Goal: Information Seeking & Learning: Learn about a topic

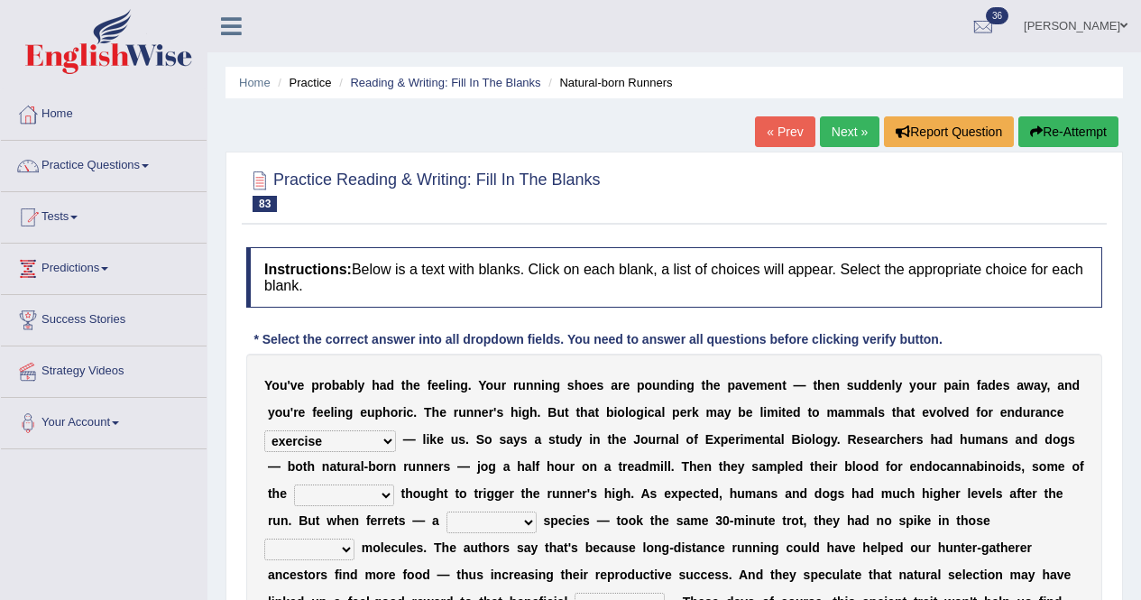
select select "exercise"
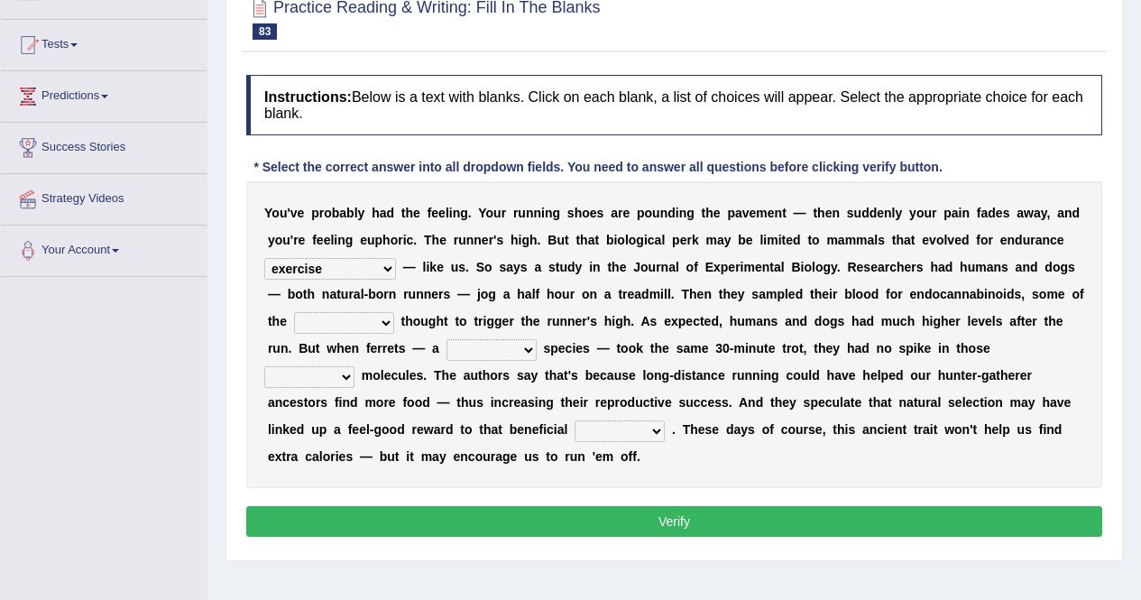
click at [369, 258] on select "dykes personalize classifies exercise" at bounding box center [330, 269] width 132 height 22
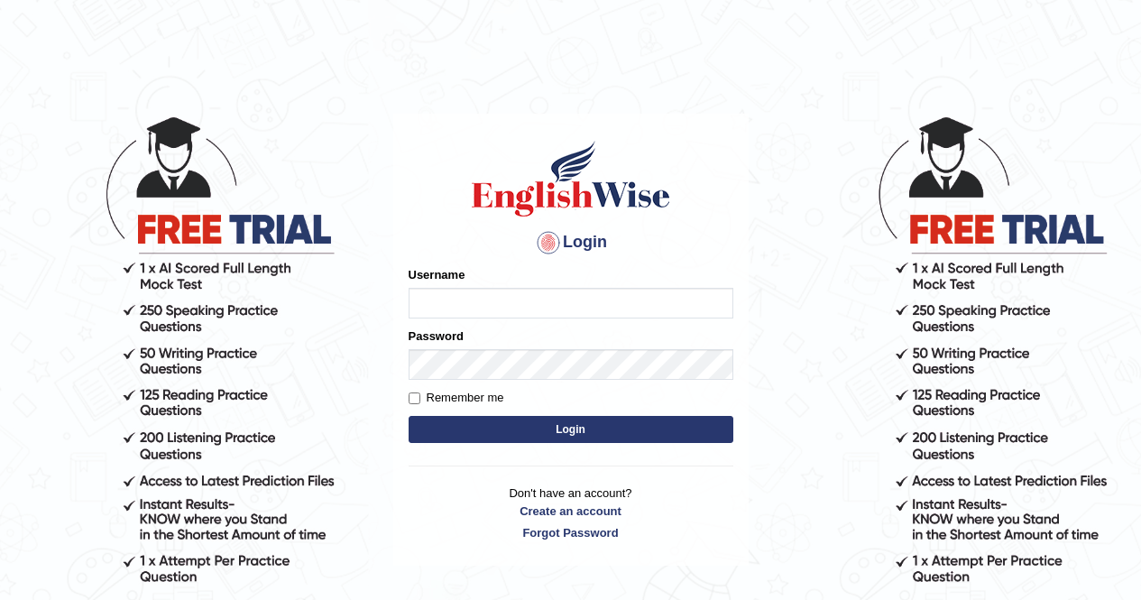
type input "Aliceenyonam"
click at [566, 426] on button "Login" at bounding box center [570, 429] width 325 height 27
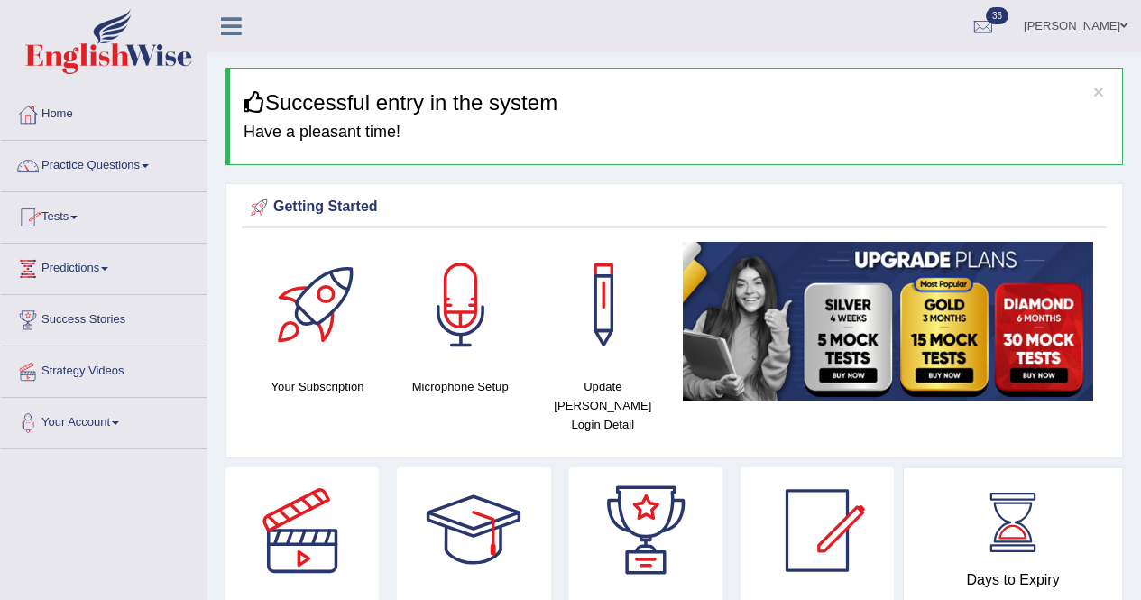
click at [59, 163] on link "Practice Questions" at bounding box center [104, 163] width 206 height 45
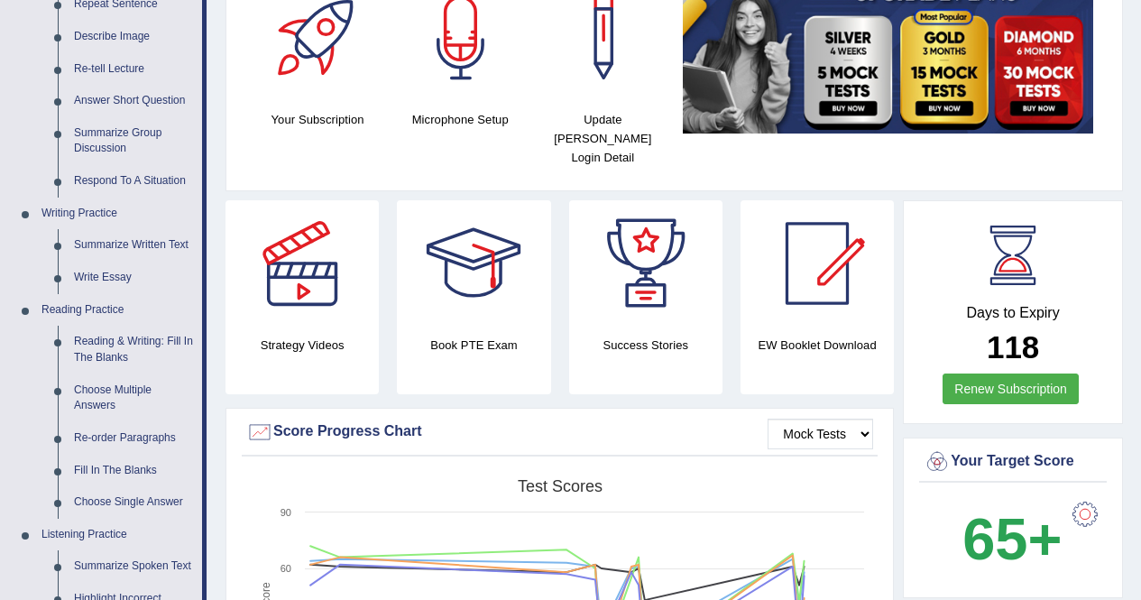
scroll to position [97, 0]
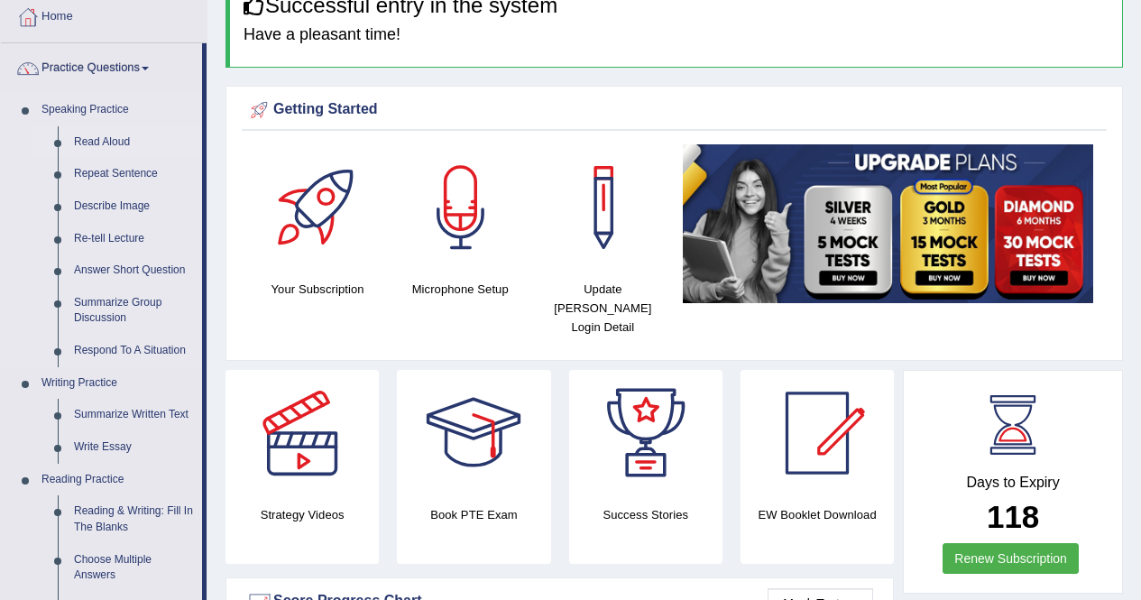
click at [98, 138] on link "Read Aloud" at bounding box center [134, 142] width 136 height 32
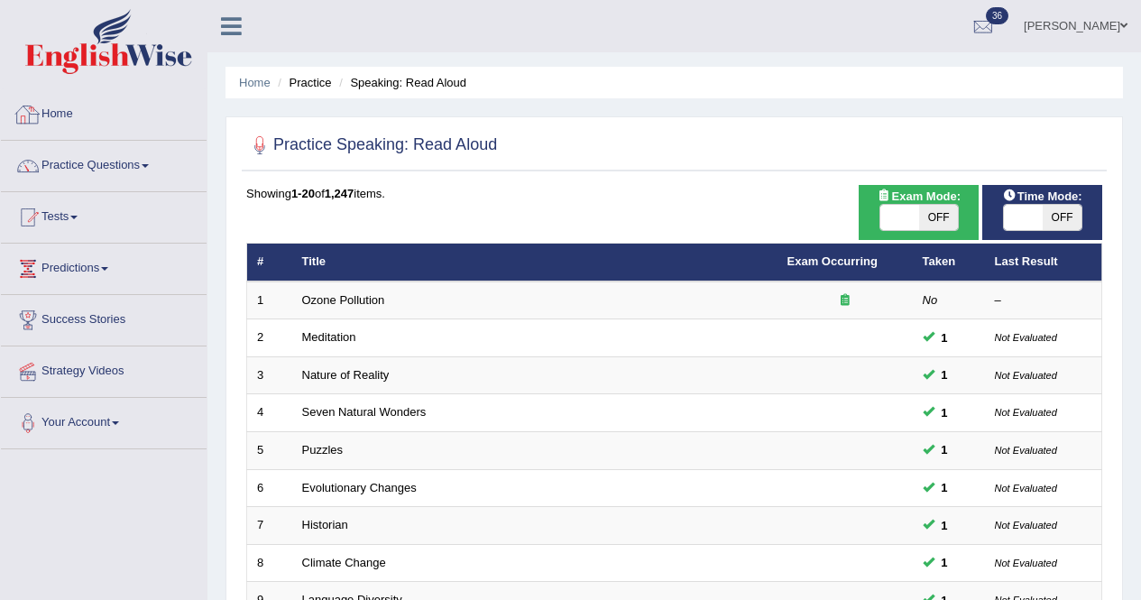
click at [1079, 140] on div at bounding box center [674, 145] width 856 height 37
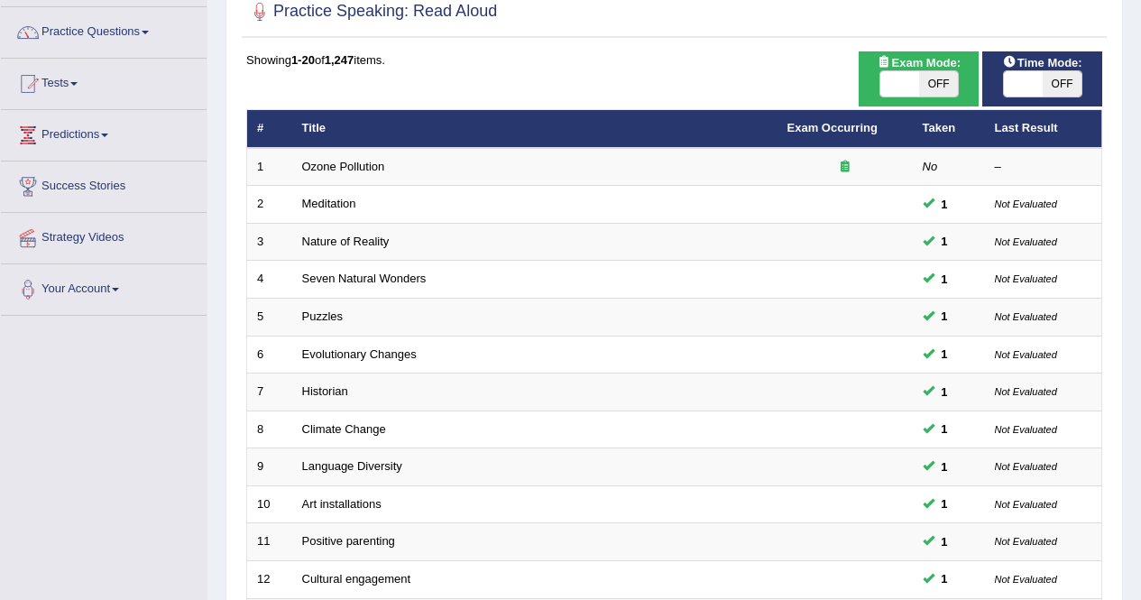
scroll to position [192, 0]
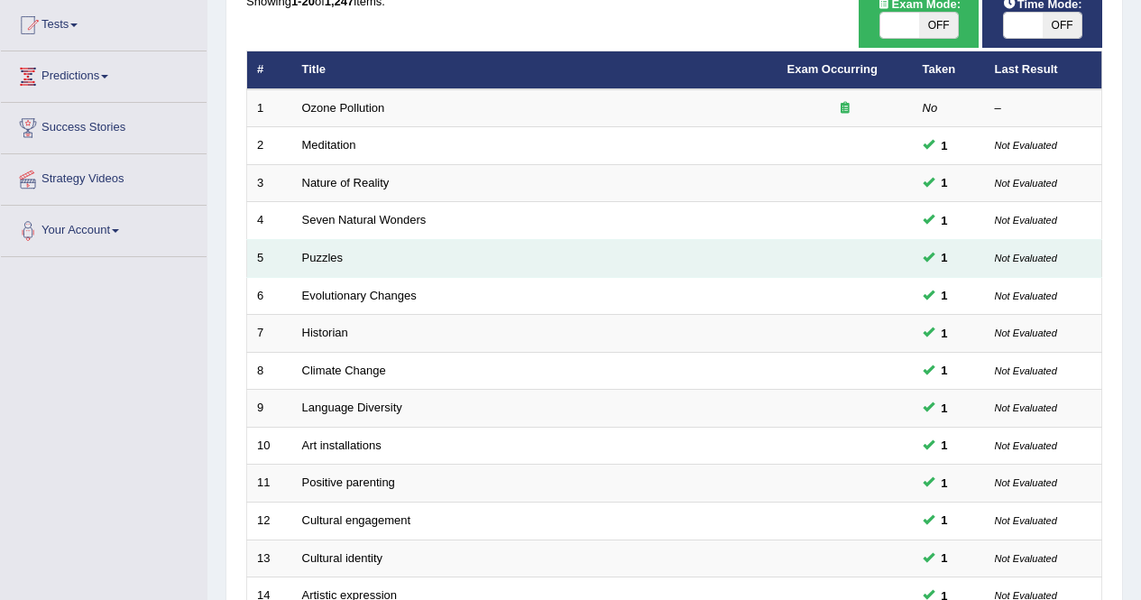
click at [1026, 260] on small "Not Evaluated" at bounding box center [1025, 257] width 62 height 11
click at [349, 260] on td "Puzzles" at bounding box center [534, 259] width 485 height 38
click at [327, 263] on link "Puzzles" at bounding box center [322, 258] width 41 height 14
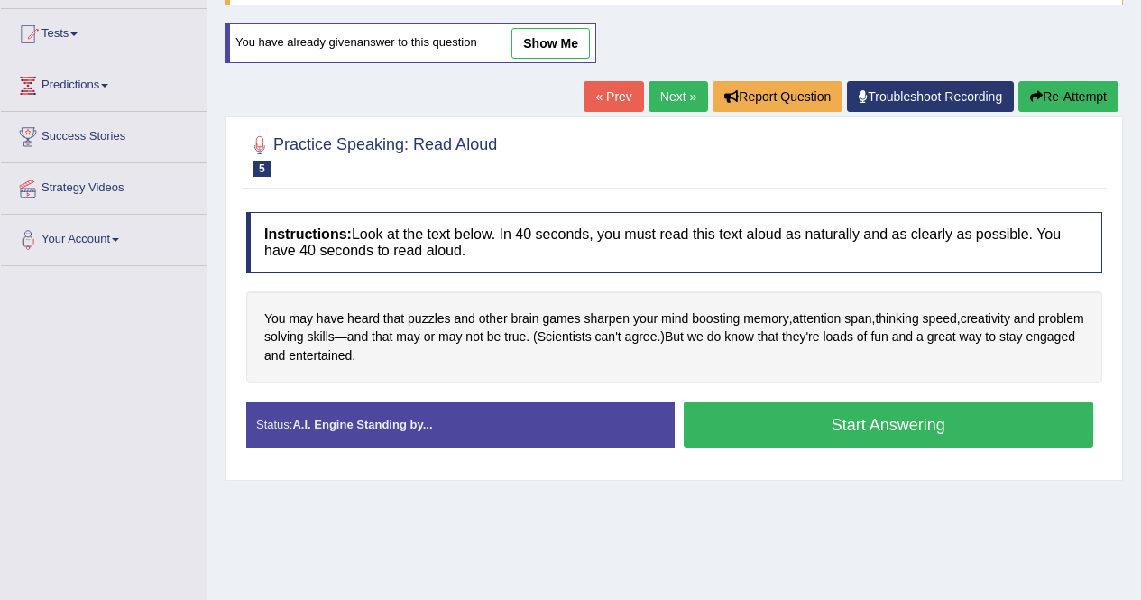
scroll to position [188, 0]
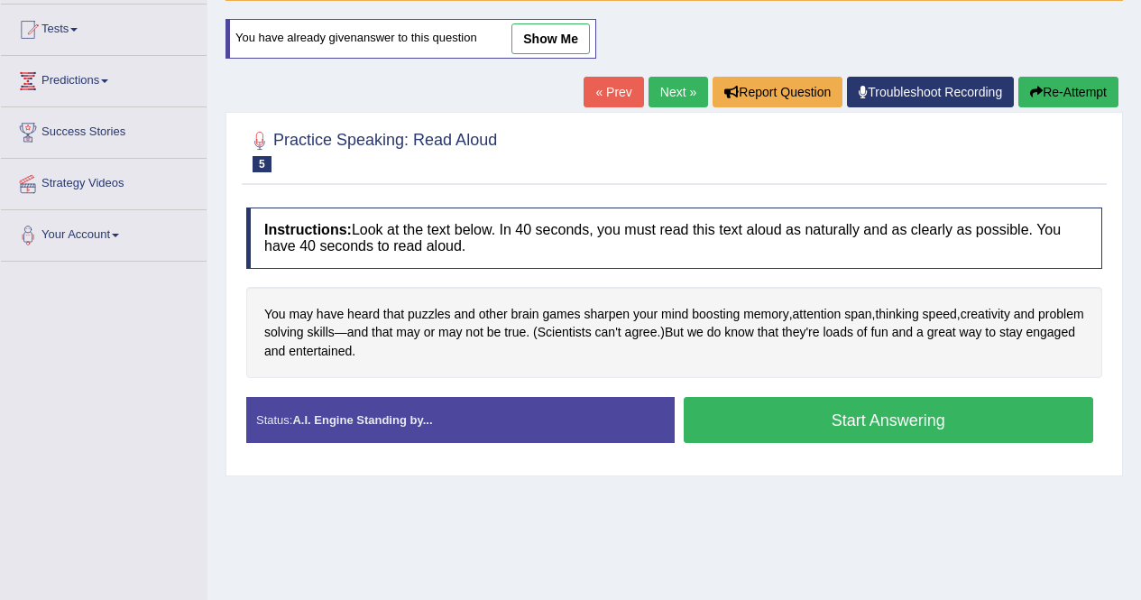
click at [776, 415] on button "Start Answering" at bounding box center [888, 420] width 410 height 46
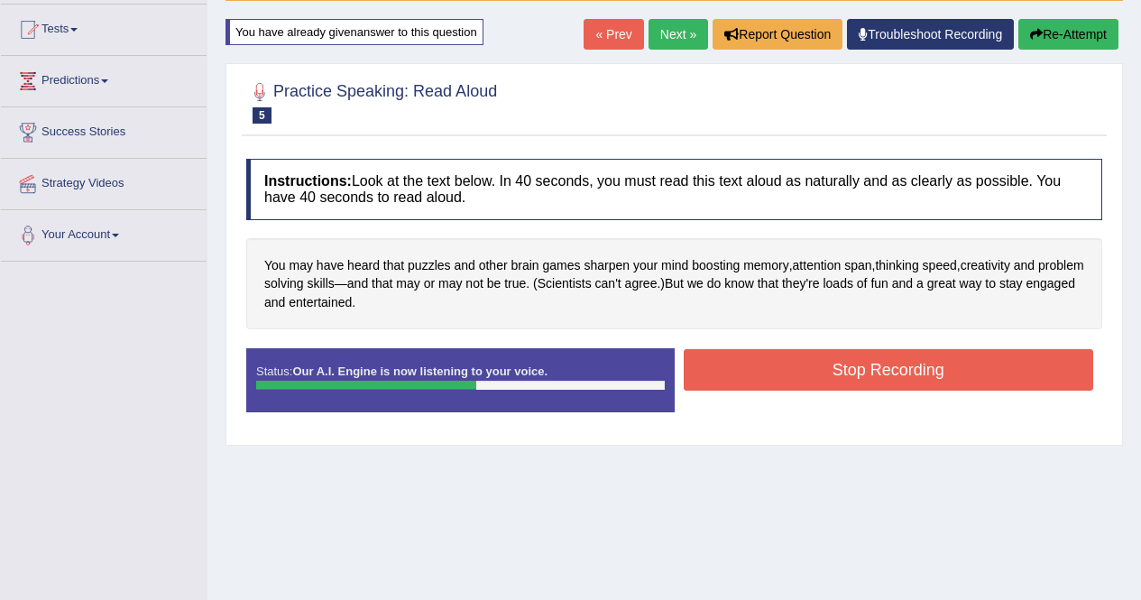
click at [800, 374] on button "Stop Recording" at bounding box center [888, 369] width 410 height 41
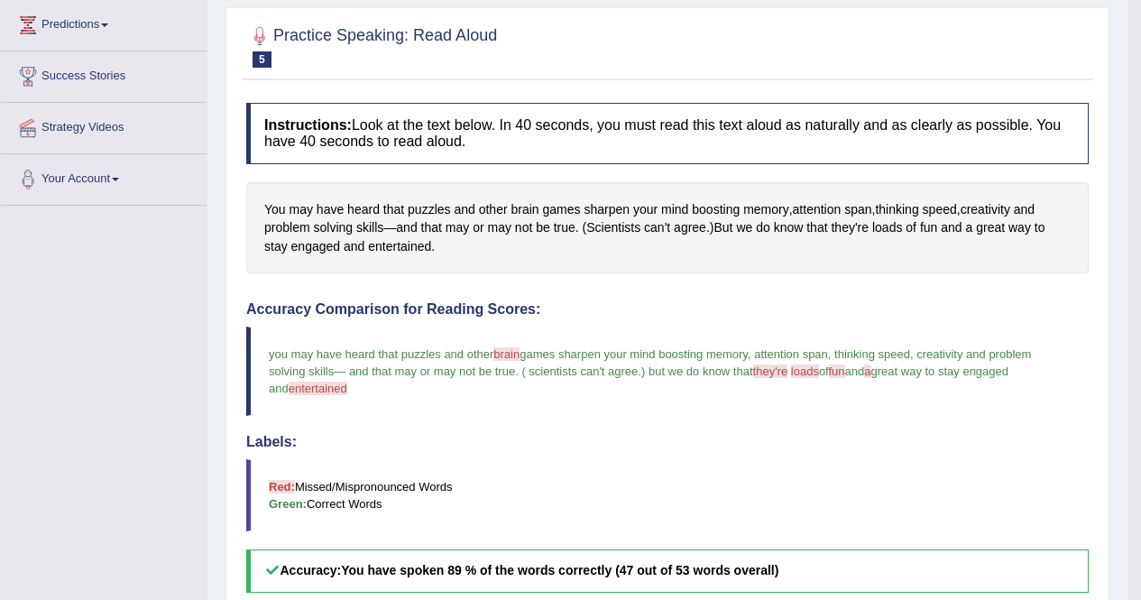
scroll to position [154, 0]
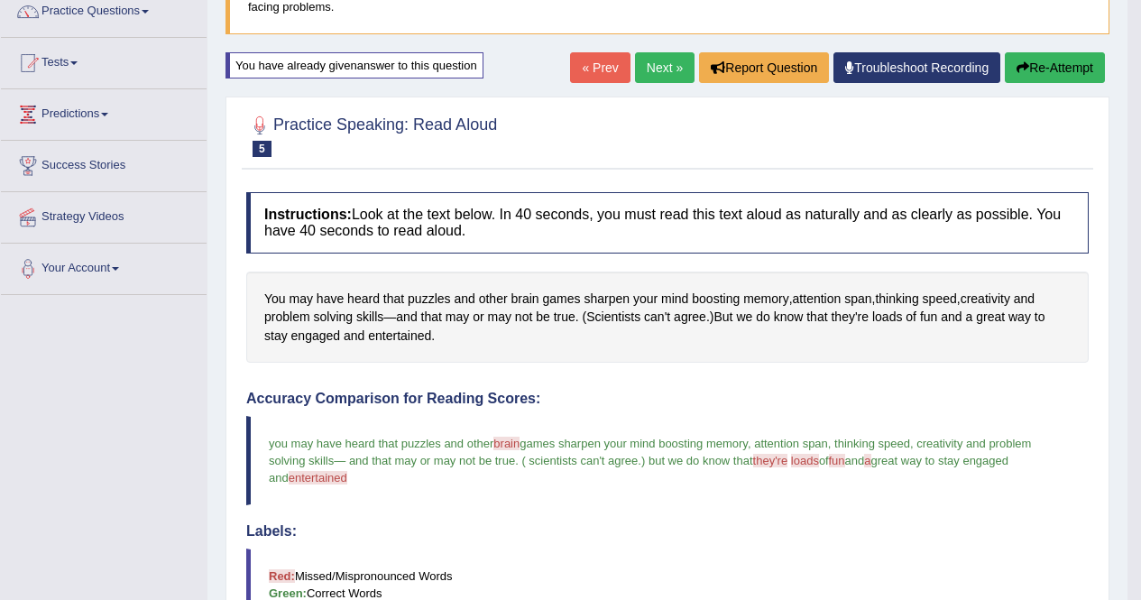
click at [659, 66] on link "Next »" at bounding box center [665, 67] width 60 height 31
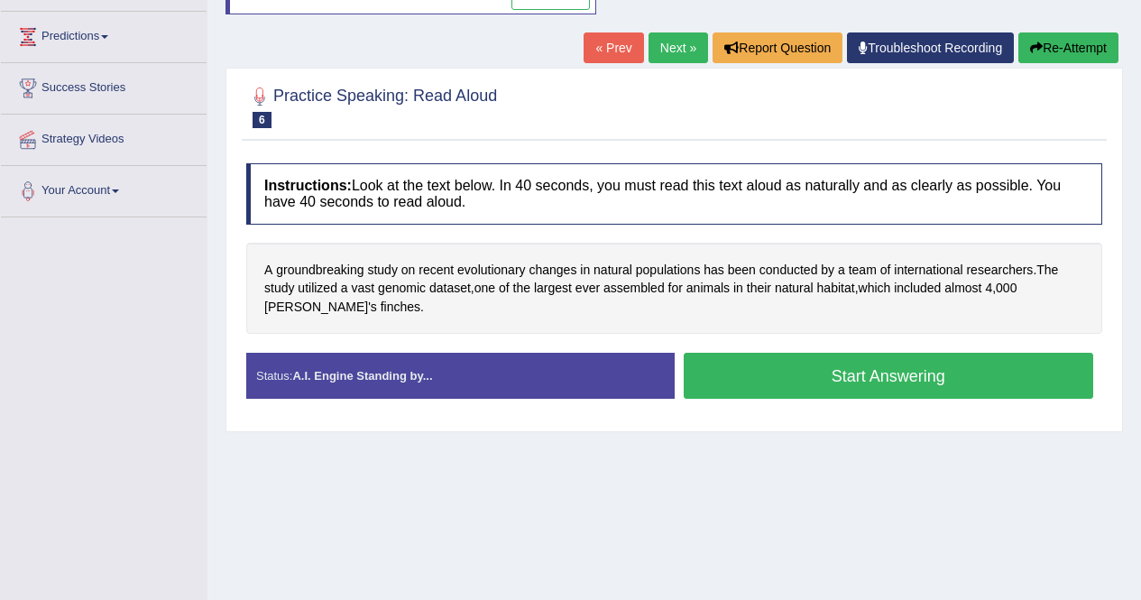
scroll to position [250, 0]
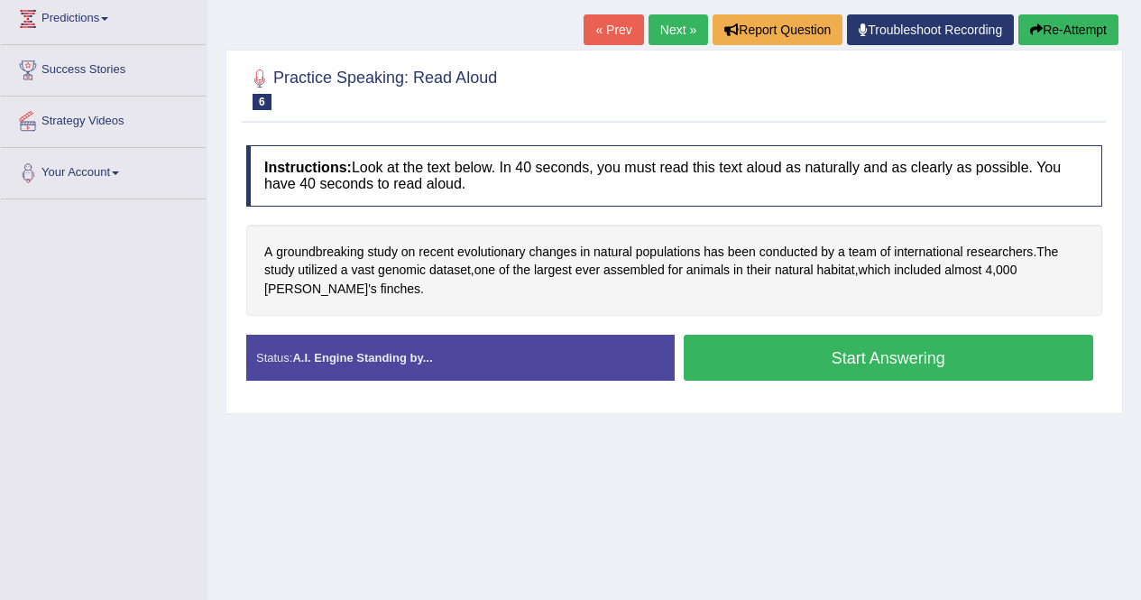
click at [843, 355] on button "Start Answering" at bounding box center [888, 357] width 410 height 46
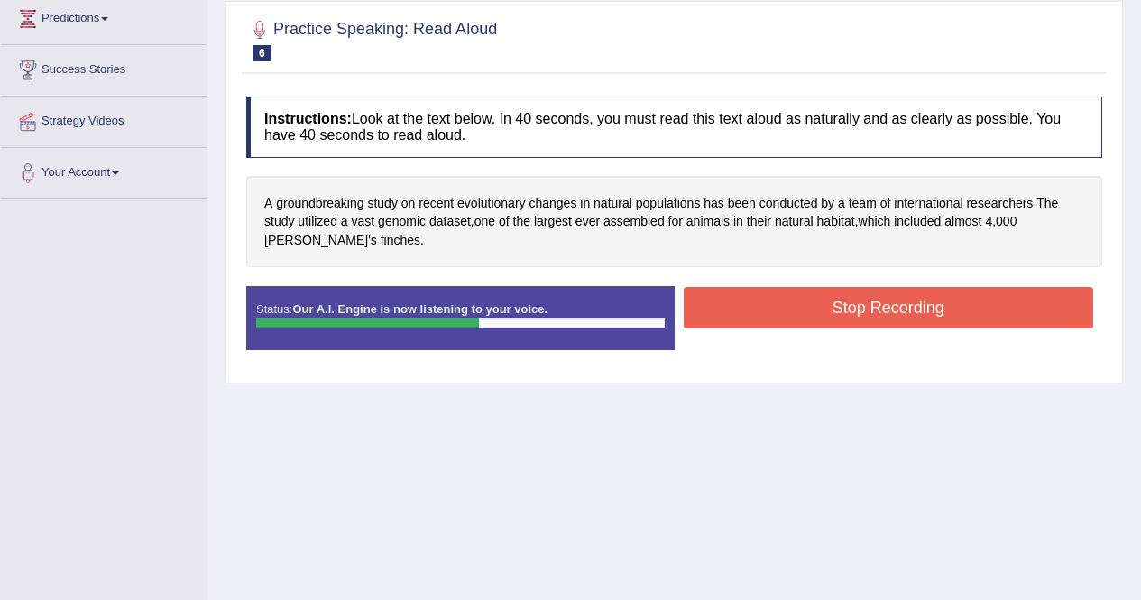
click at [808, 305] on button "Stop Recording" at bounding box center [888, 307] width 410 height 41
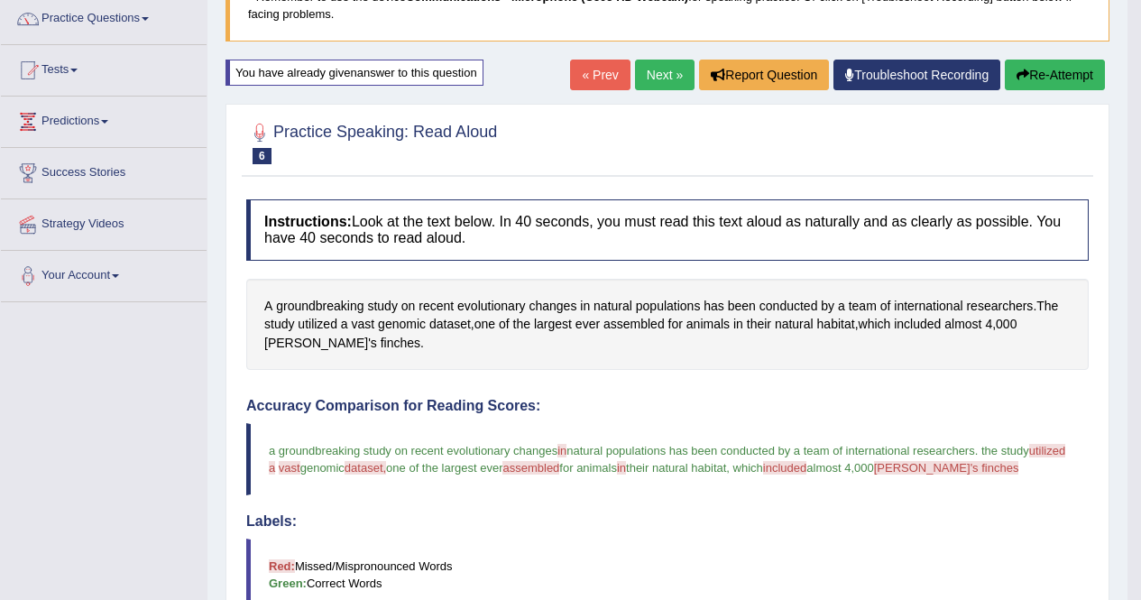
scroll to position [167, 0]
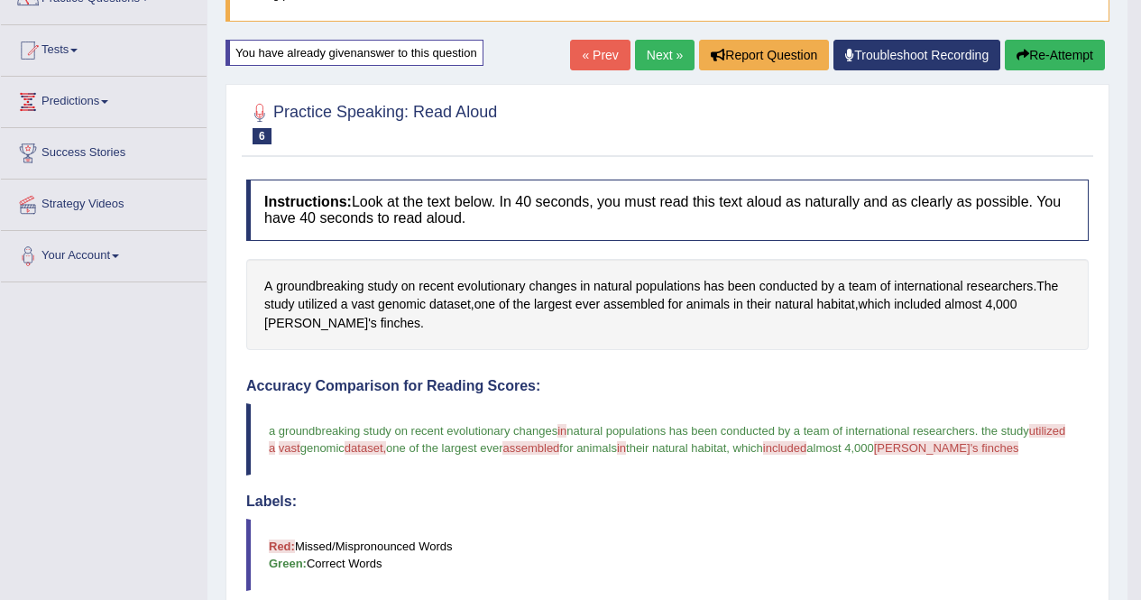
click at [657, 58] on link "Next »" at bounding box center [665, 55] width 60 height 31
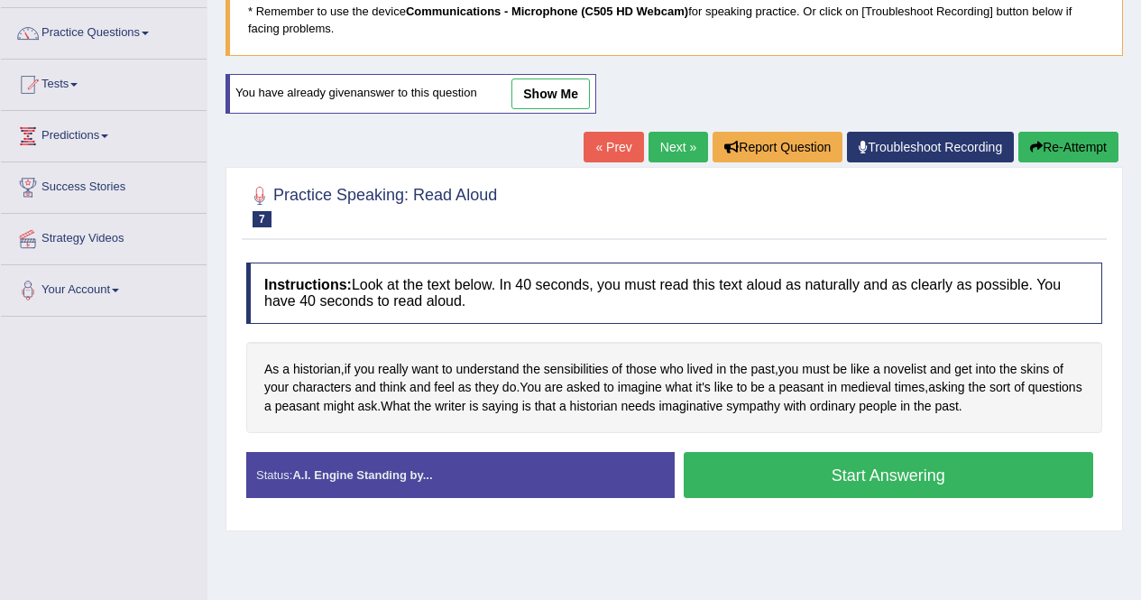
scroll to position [151, 0]
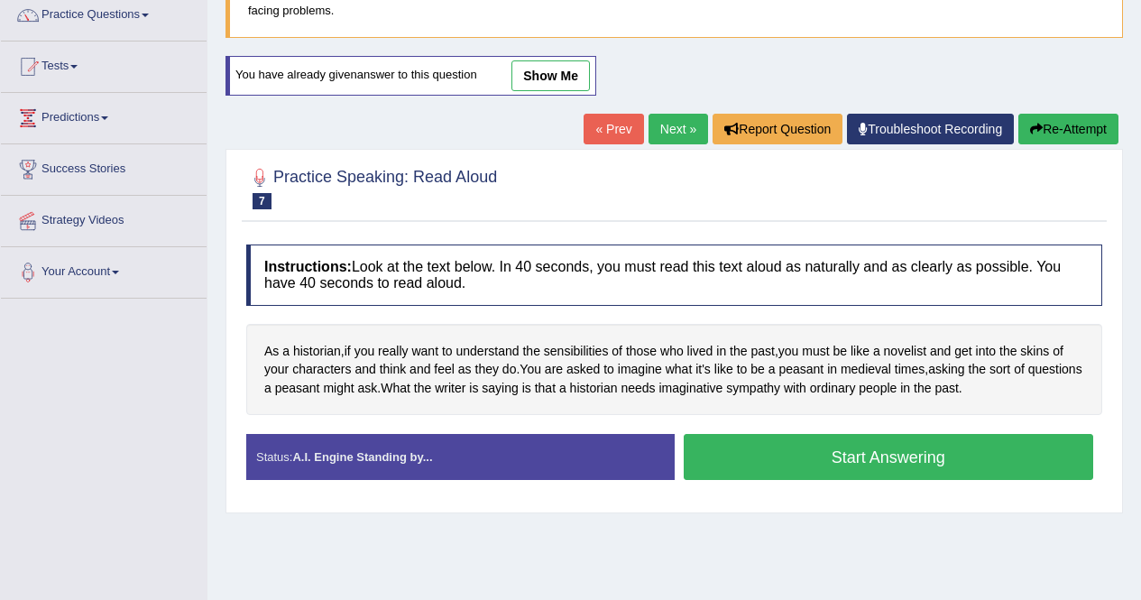
click at [922, 455] on button "Start Answering" at bounding box center [888, 457] width 410 height 46
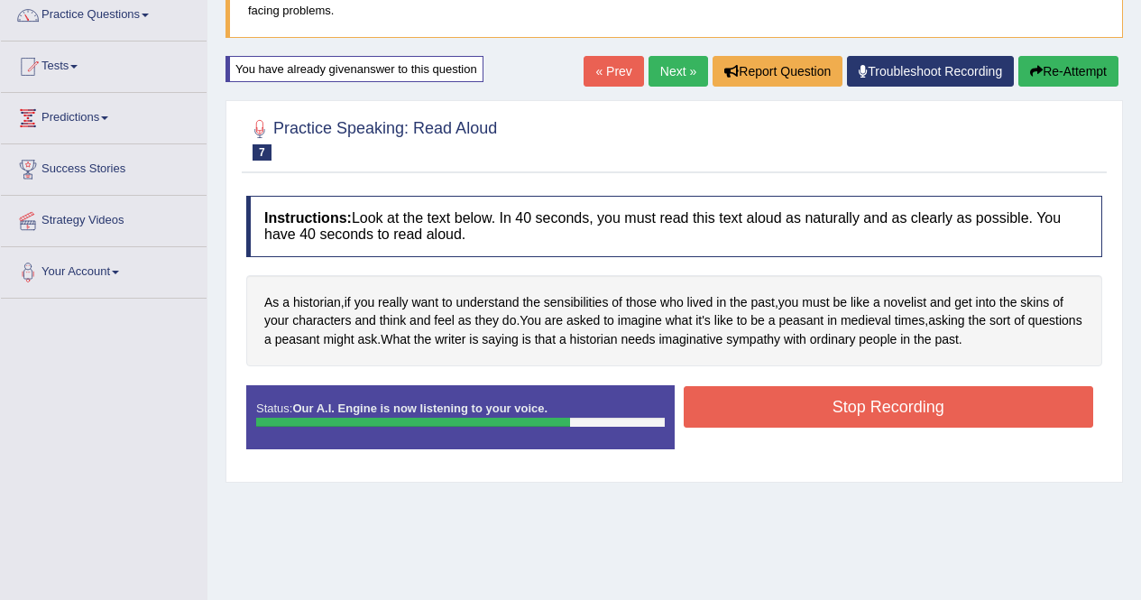
click at [866, 406] on button "Stop Recording" at bounding box center [888, 406] width 410 height 41
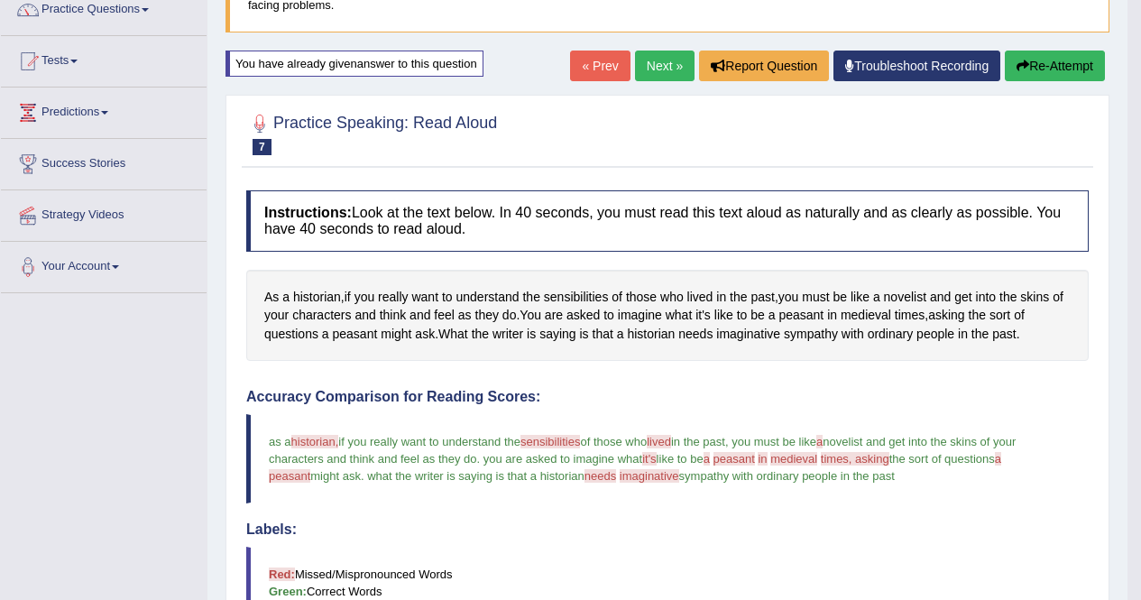
scroll to position [152, 0]
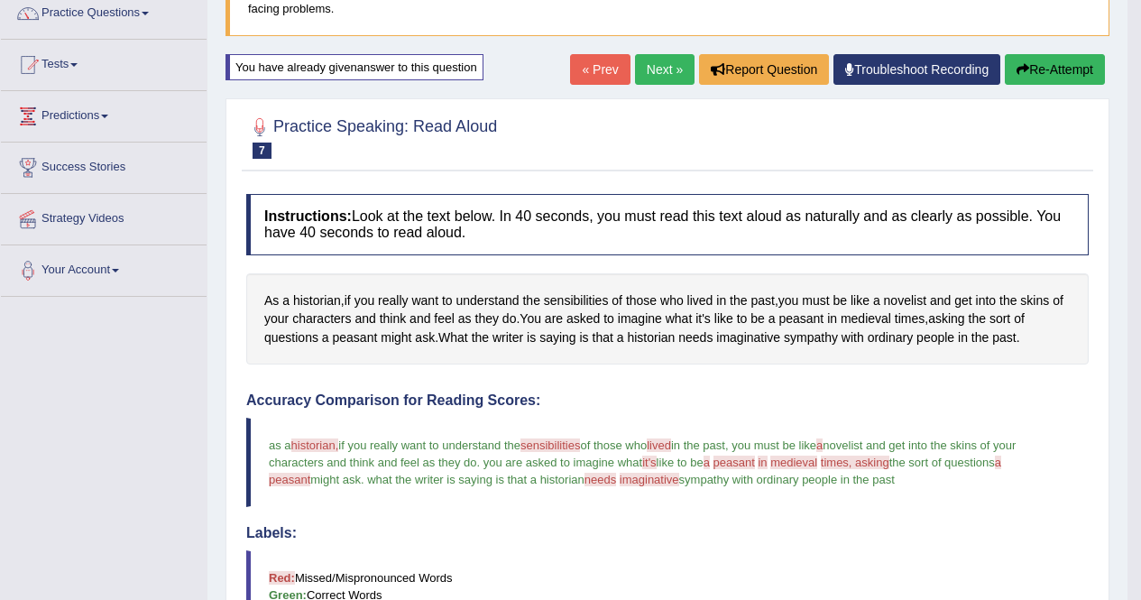
click at [642, 60] on link "Next »" at bounding box center [665, 69] width 60 height 31
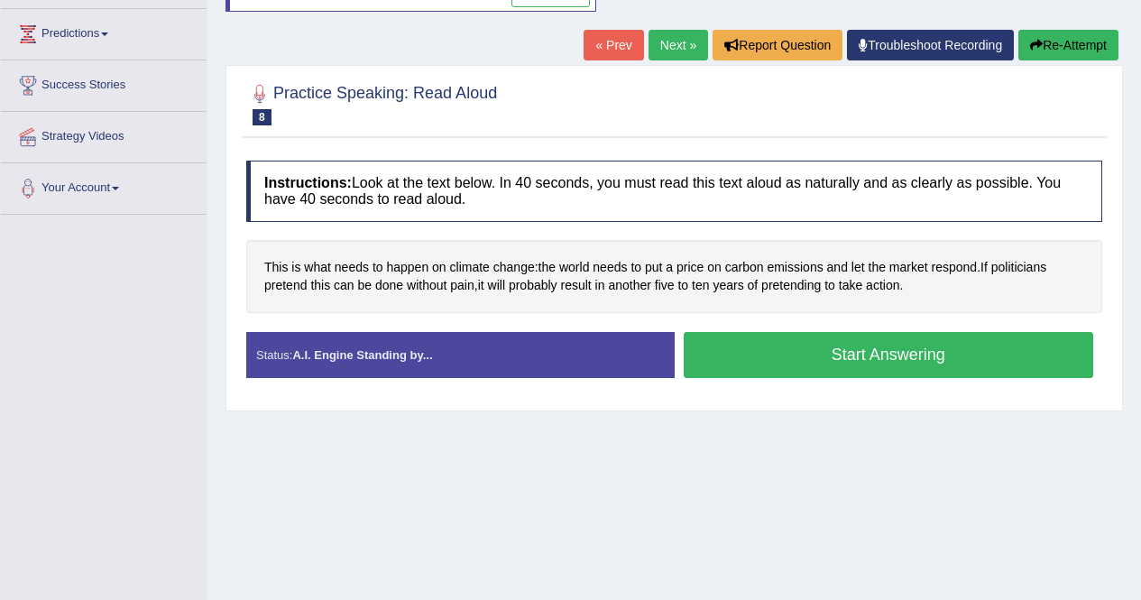
scroll to position [237, 0]
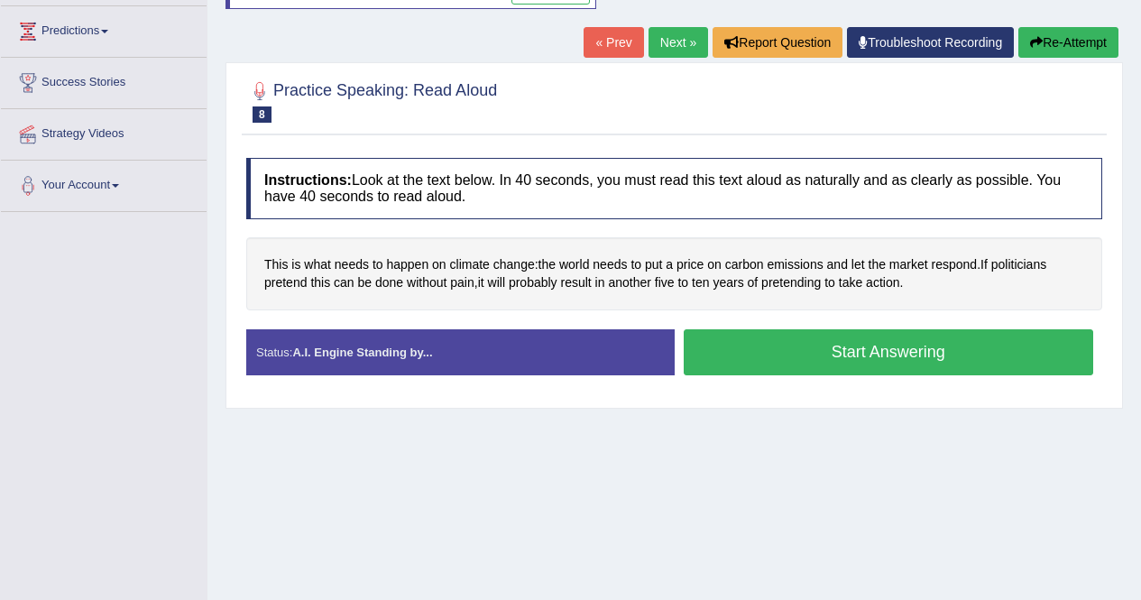
click at [797, 345] on button "Start Answering" at bounding box center [888, 352] width 410 height 46
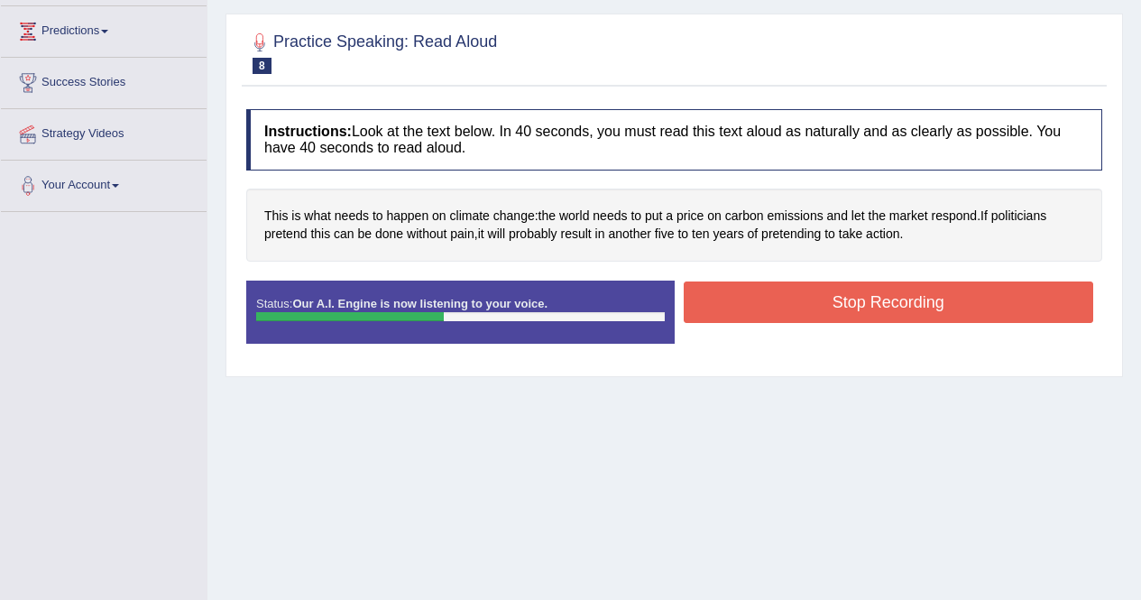
click at [849, 299] on button "Stop Recording" at bounding box center [888, 301] width 410 height 41
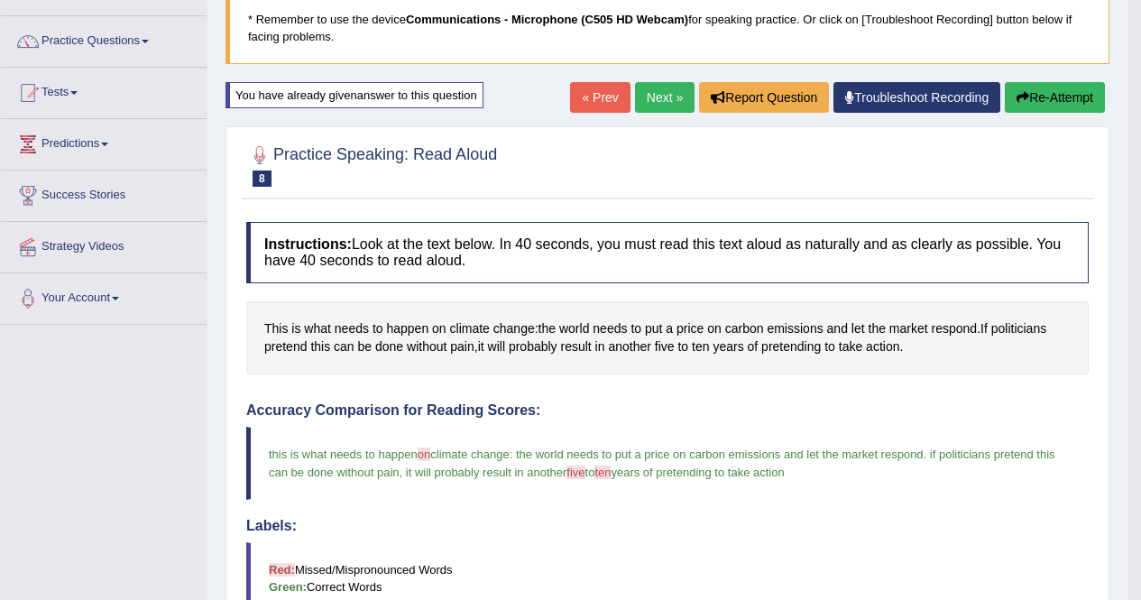
scroll to position [86, 0]
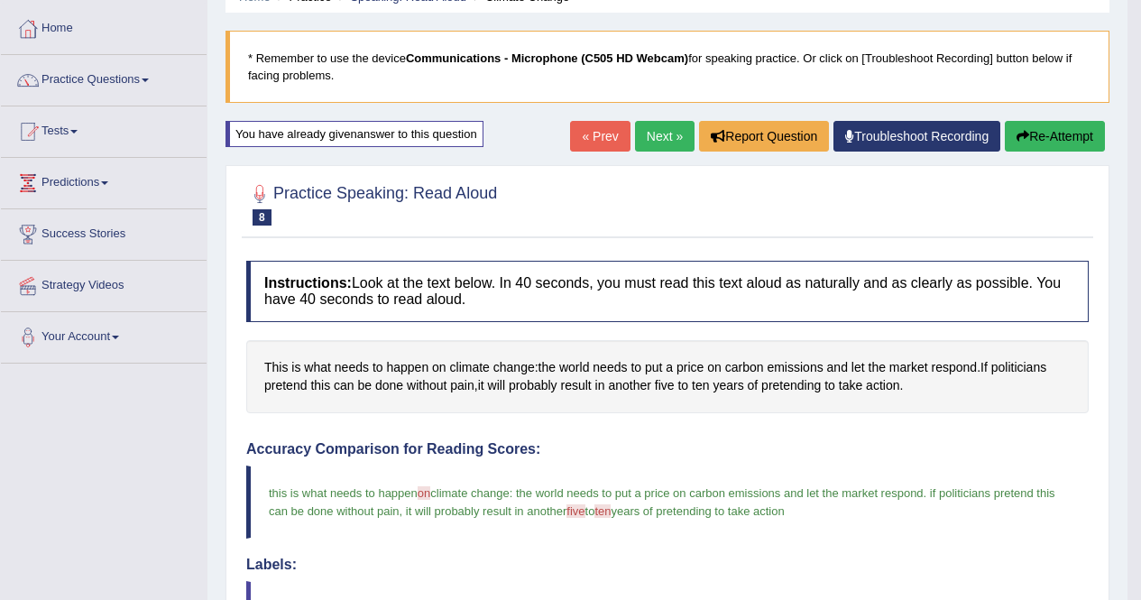
click at [651, 134] on link "Next »" at bounding box center [665, 136] width 60 height 31
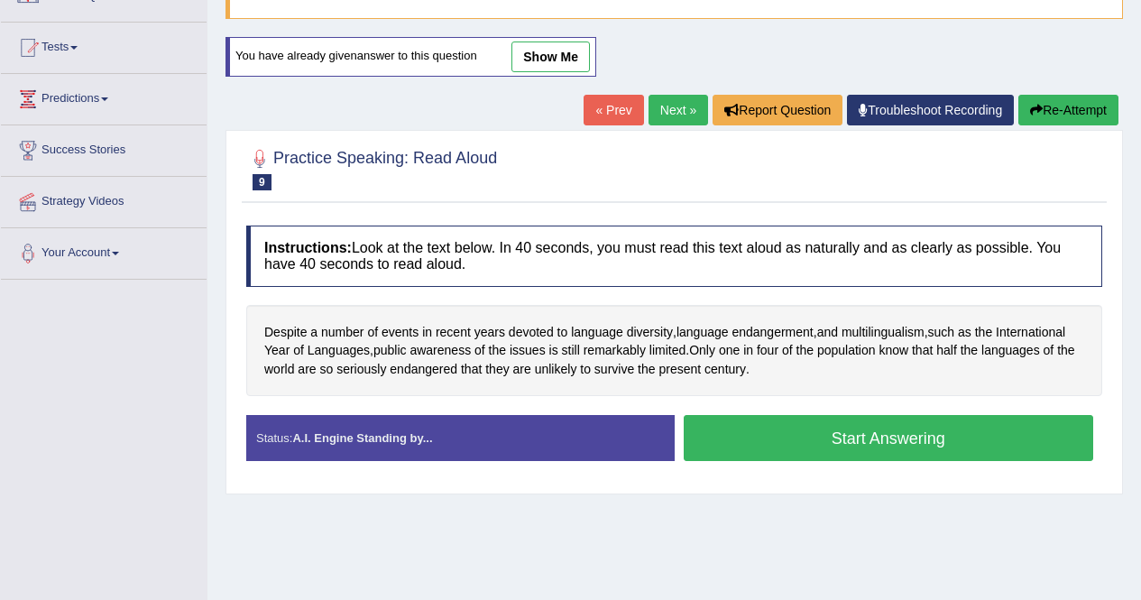
scroll to position [182, 0]
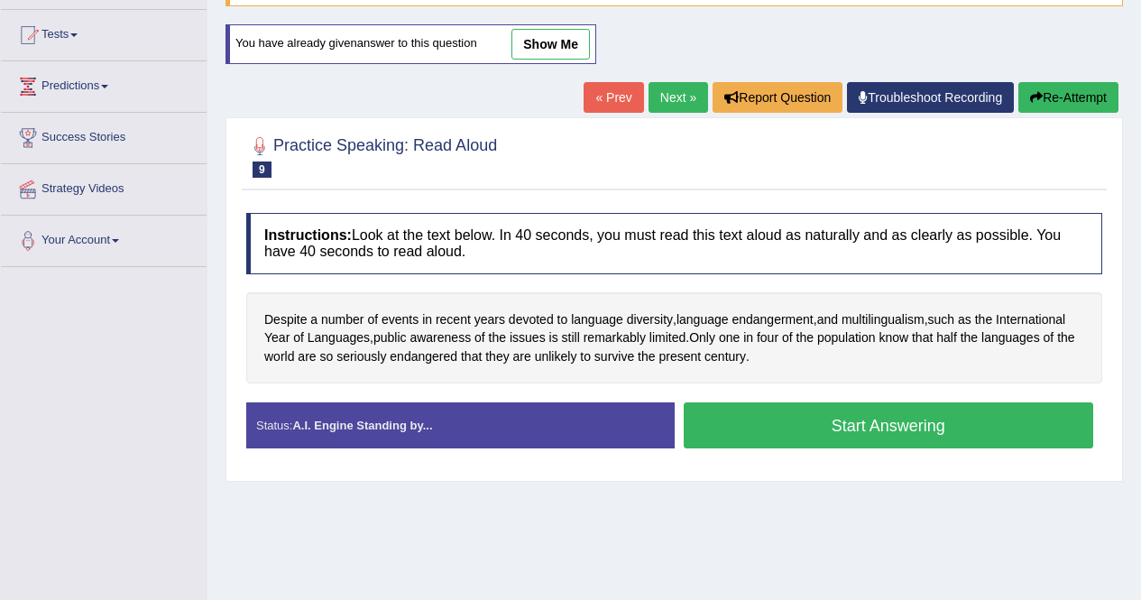
click at [824, 426] on button "Start Answering" at bounding box center [888, 425] width 410 height 46
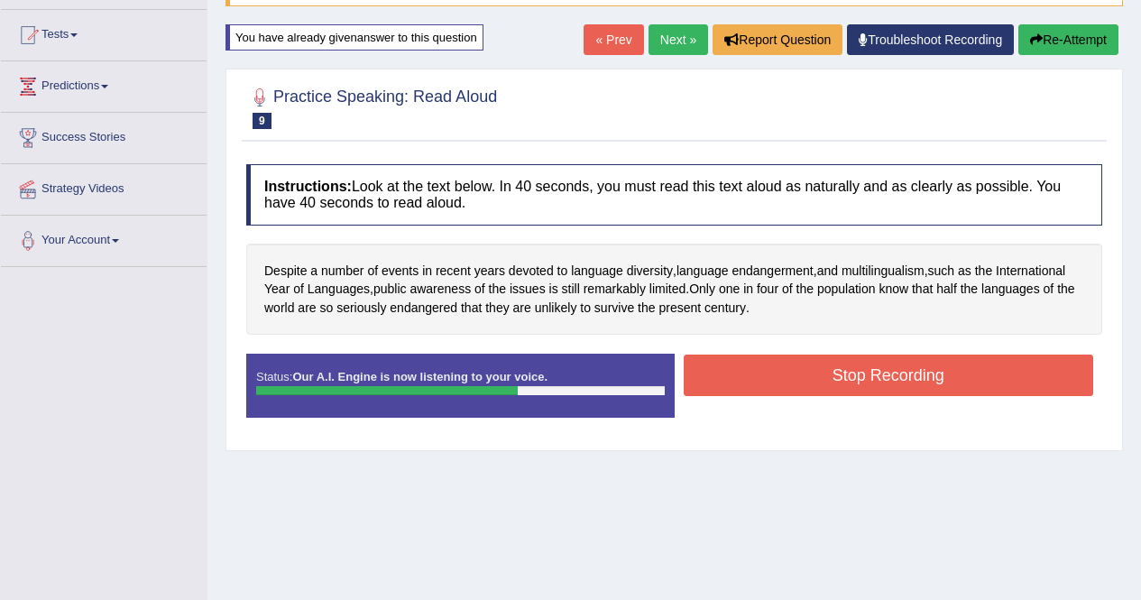
click at [848, 371] on button "Stop Recording" at bounding box center [888, 374] width 410 height 41
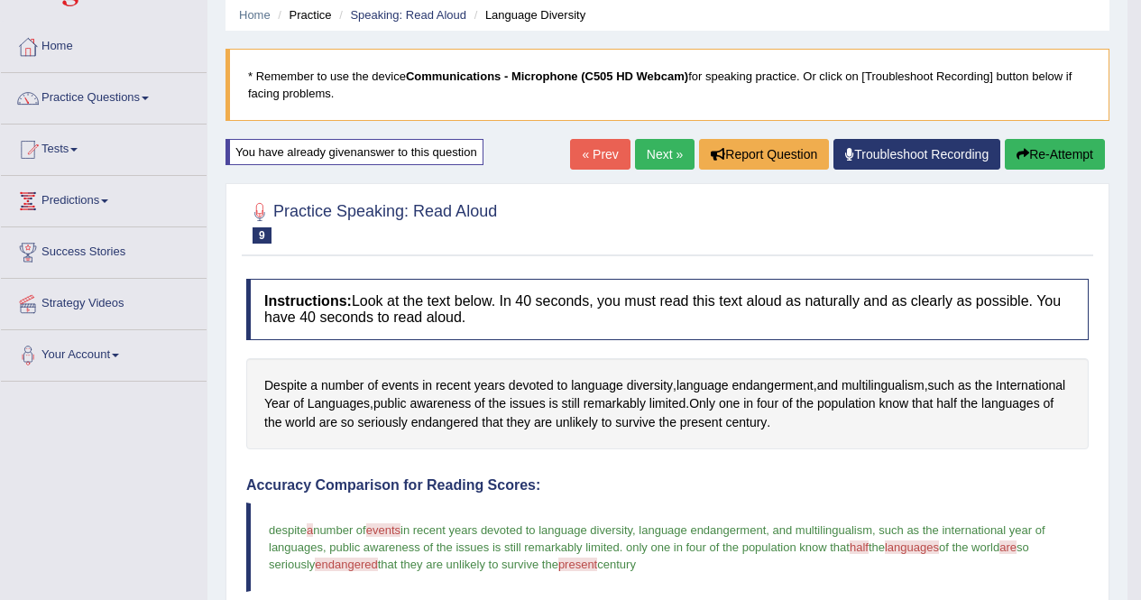
scroll to position [41, 0]
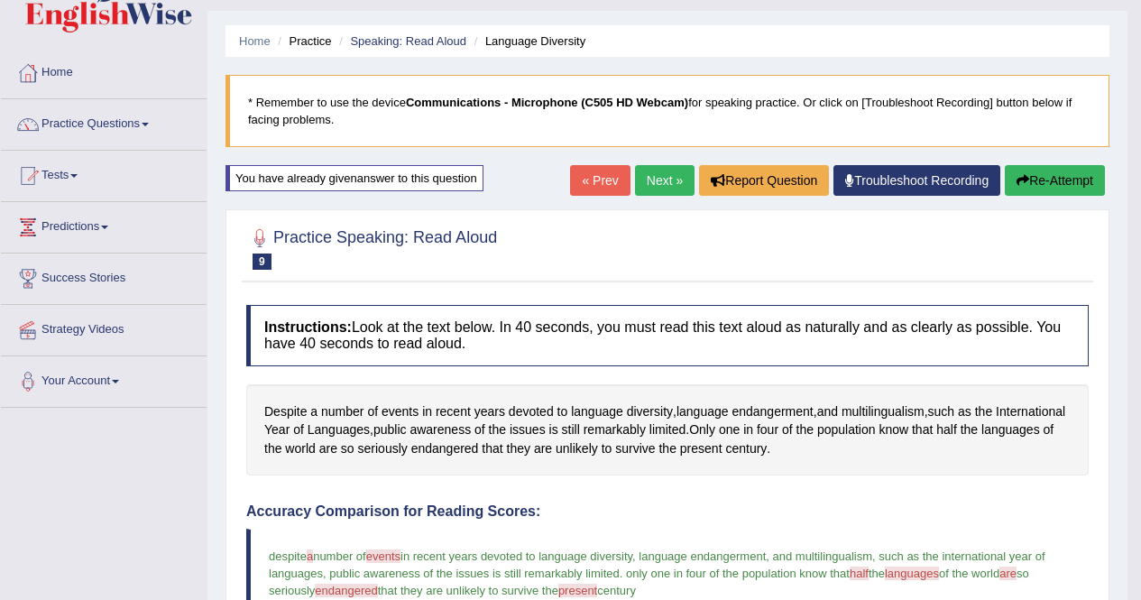
click at [646, 177] on link "Next »" at bounding box center [665, 180] width 60 height 31
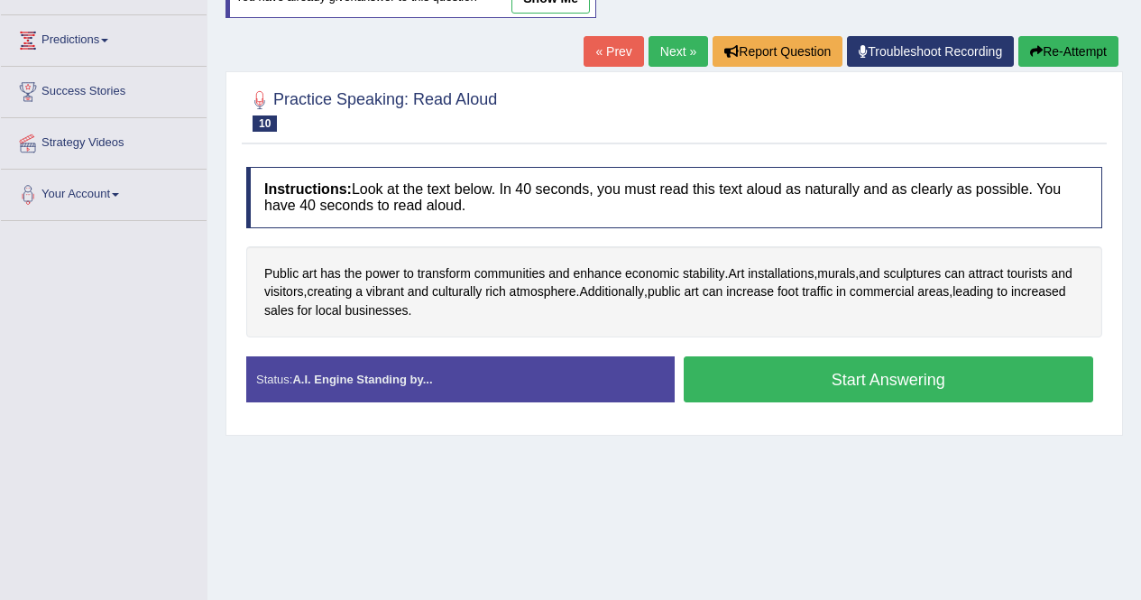
scroll to position [257, 0]
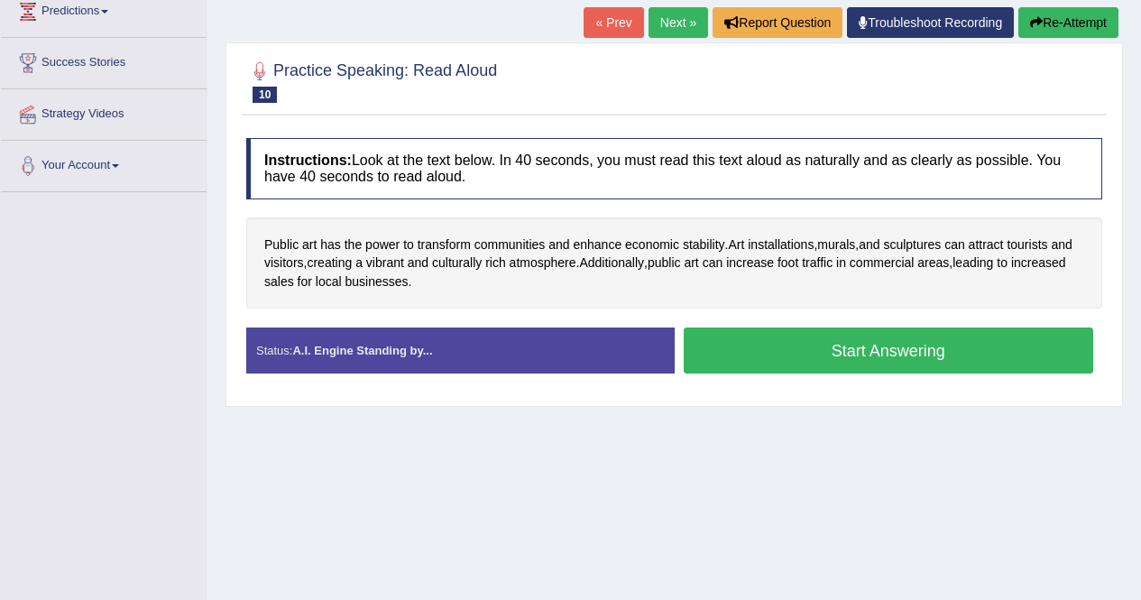
click at [779, 348] on button "Start Answering" at bounding box center [888, 350] width 410 height 46
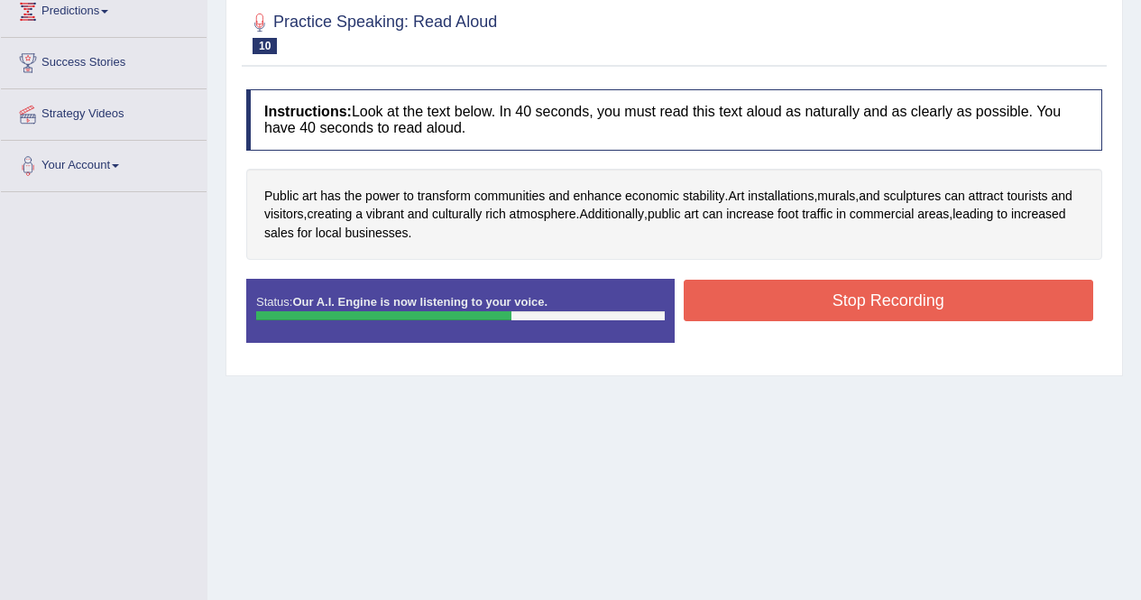
click at [829, 301] on button "Stop Recording" at bounding box center [888, 300] width 410 height 41
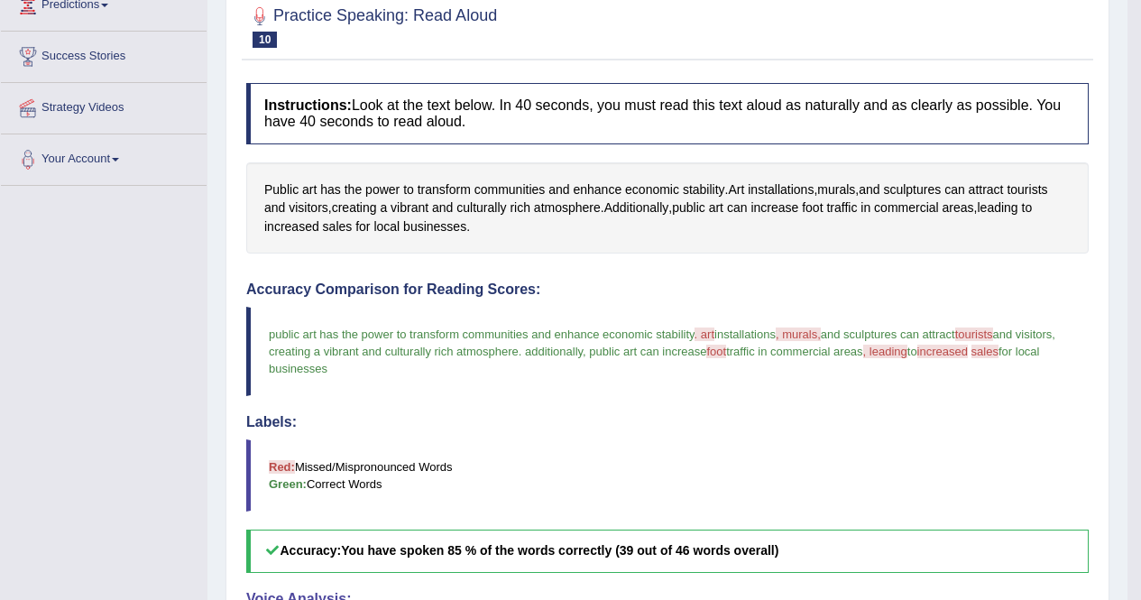
scroll to position [37, 0]
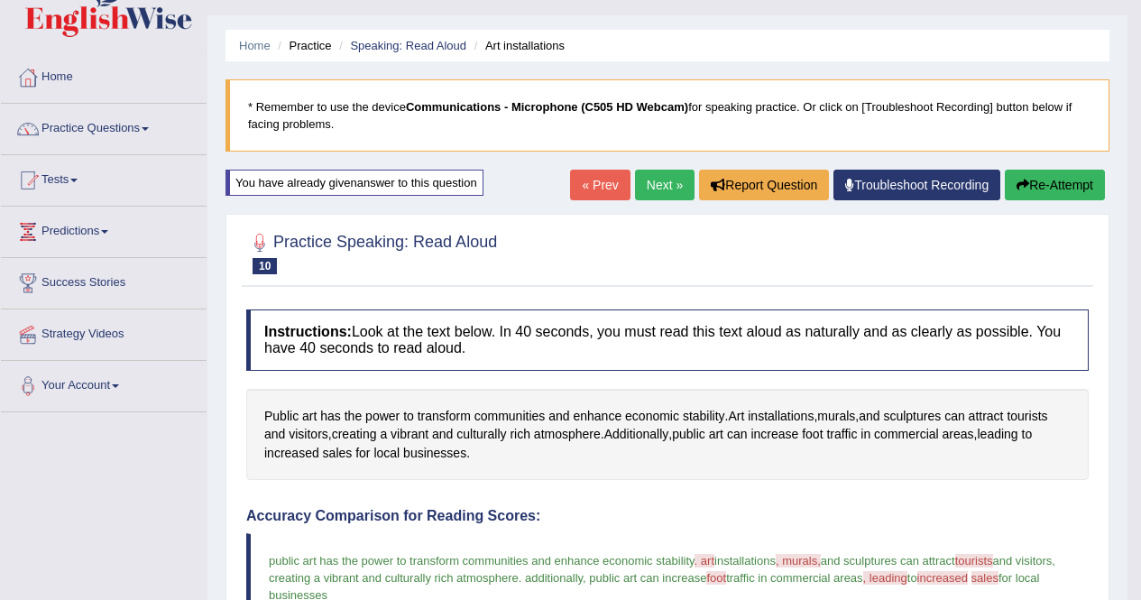
click at [642, 180] on link "Next »" at bounding box center [665, 185] width 60 height 31
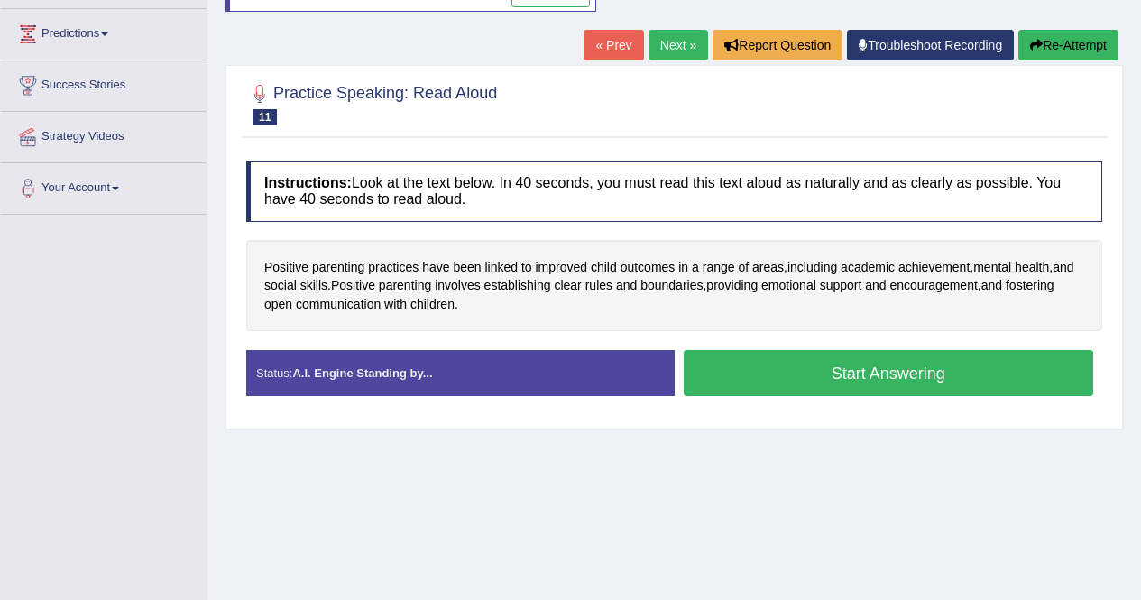
scroll to position [236, 0]
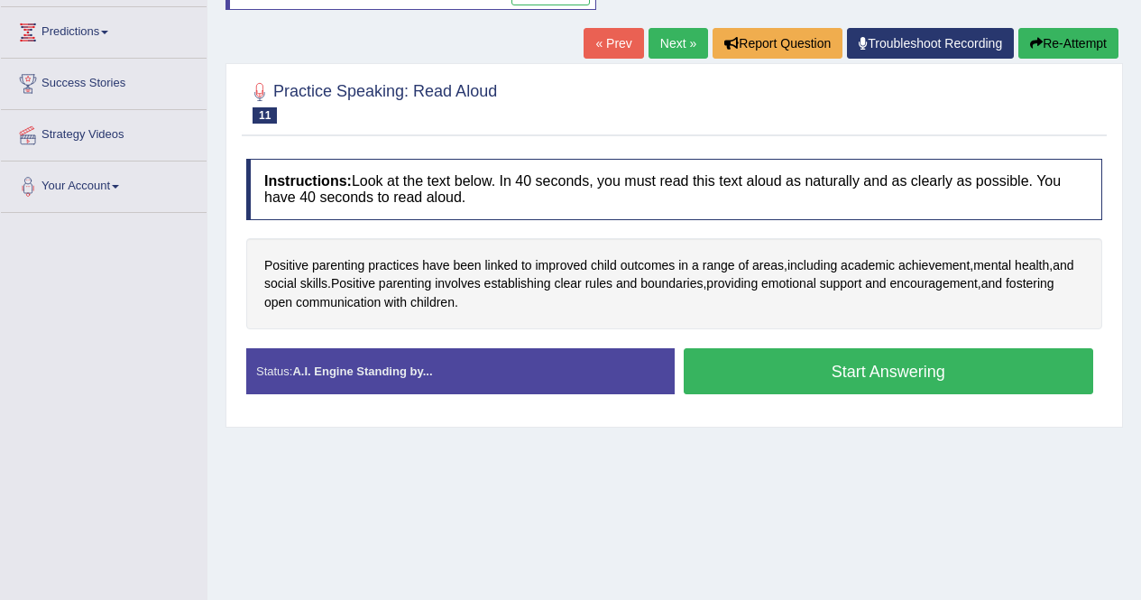
click at [832, 364] on button "Start Answering" at bounding box center [888, 371] width 410 height 46
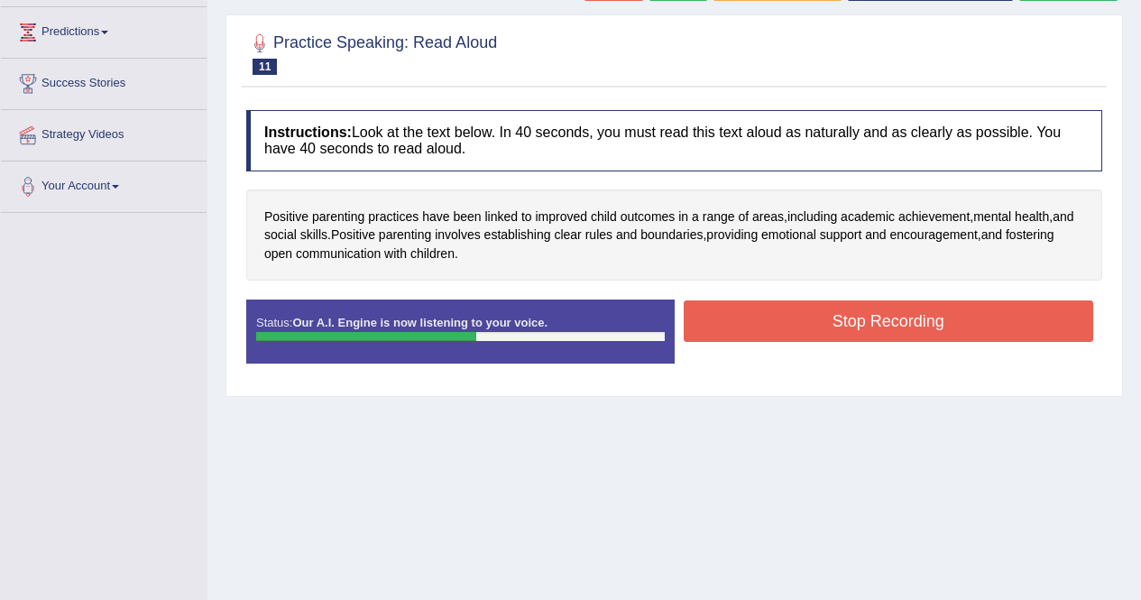
click at [848, 316] on button "Stop Recording" at bounding box center [888, 320] width 410 height 41
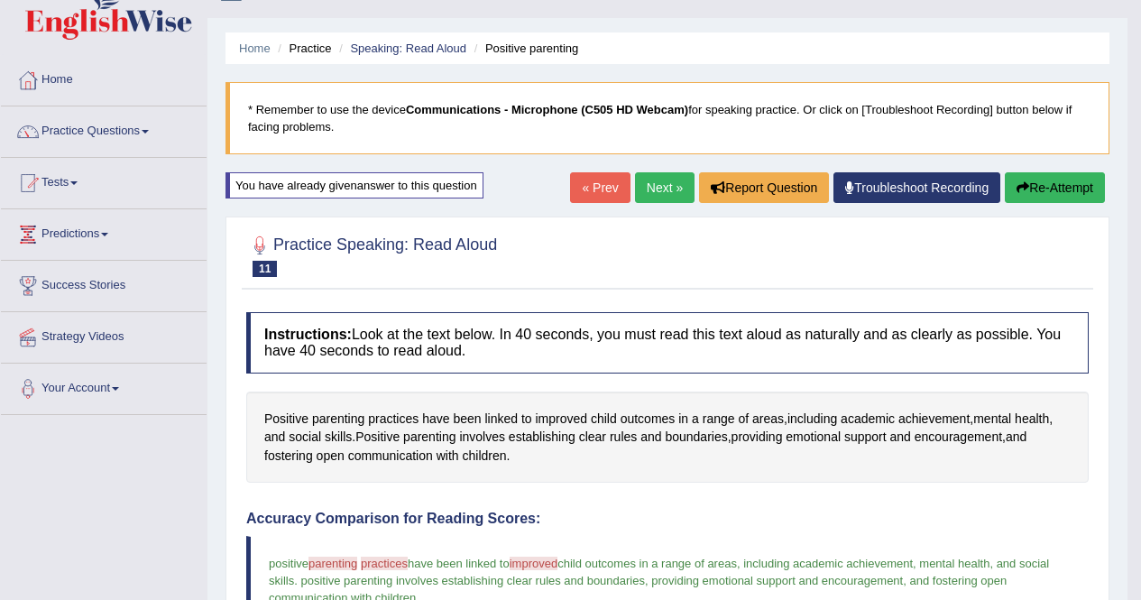
scroll to position [30, 0]
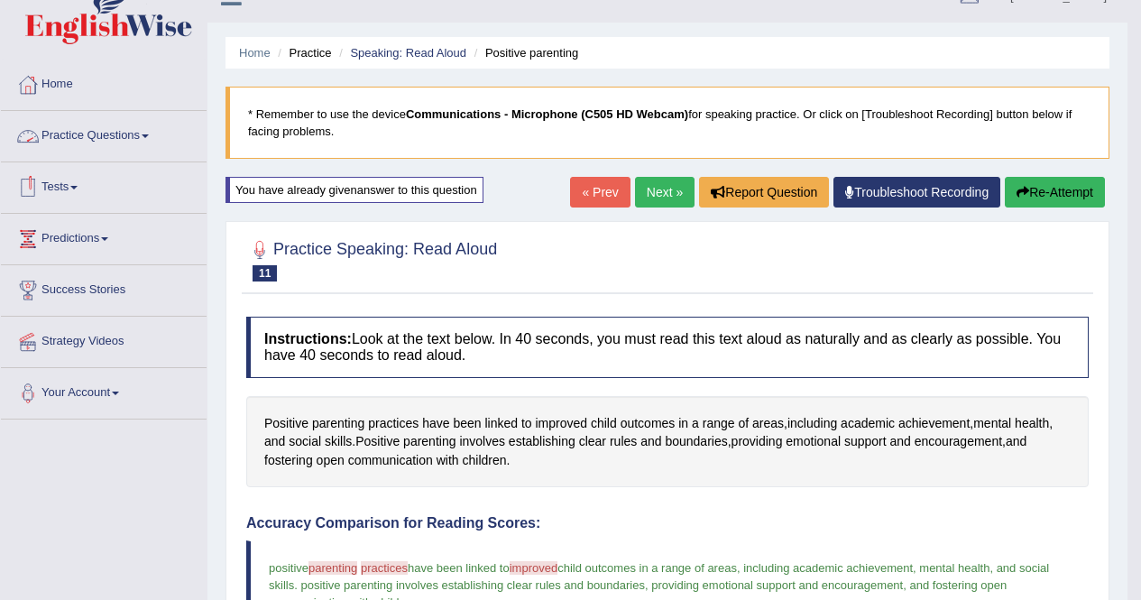
click at [86, 131] on link "Practice Questions" at bounding box center [104, 133] width 206 height 45
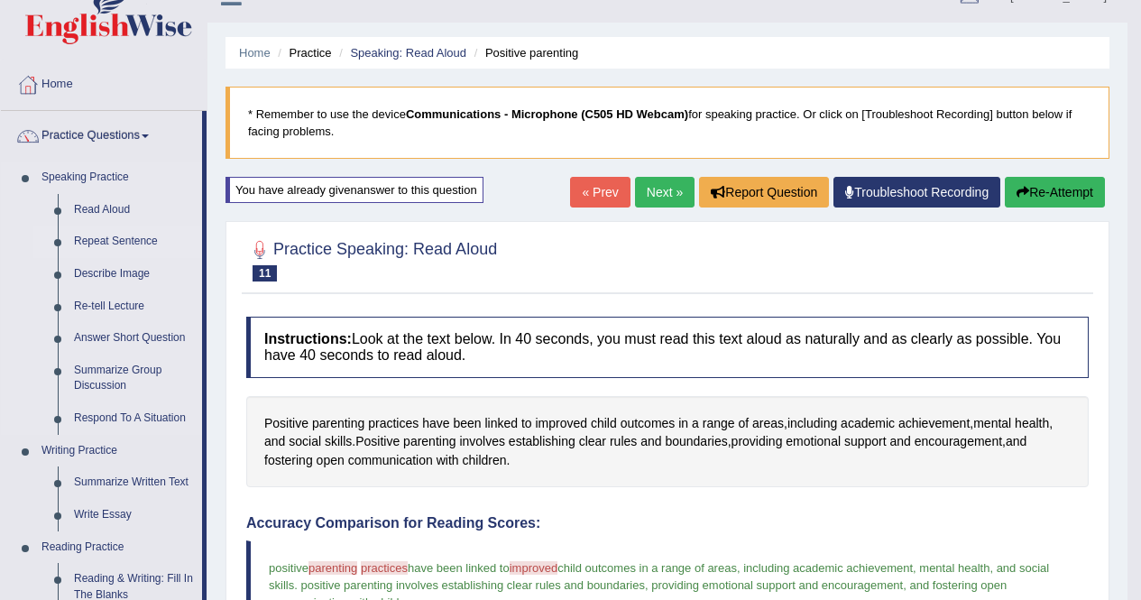
click at [106, 240] on link "Repeat Sentence" at bounding box center [134, 241] width 136 height 32
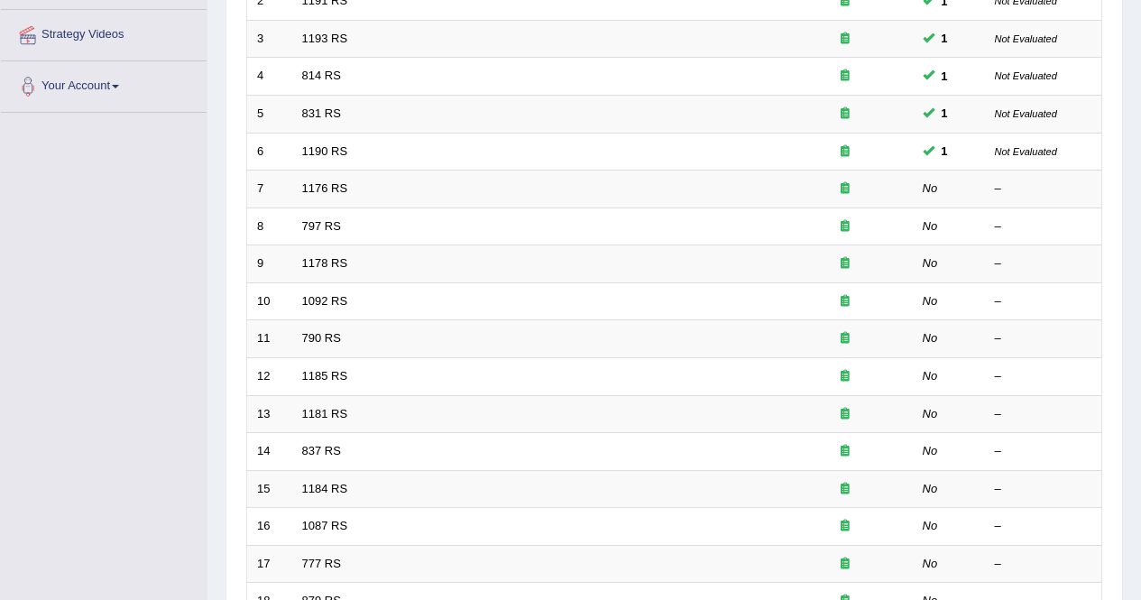
scroll to position [391, 0]
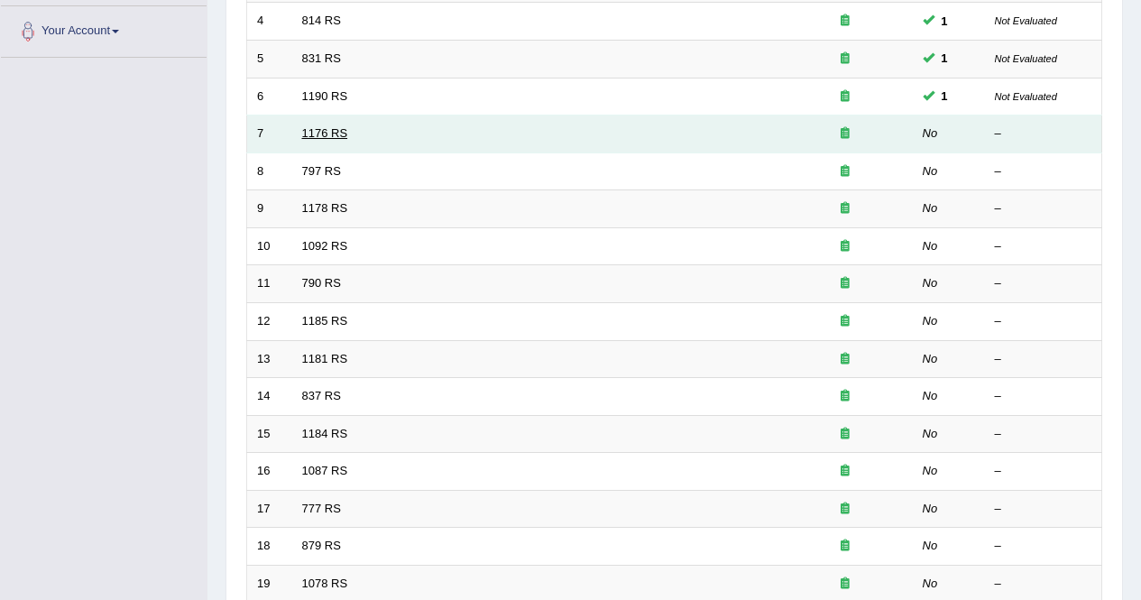
click at [307, 139] on link "1176 RS" at bounding box center [325, 133] width 46 height 14
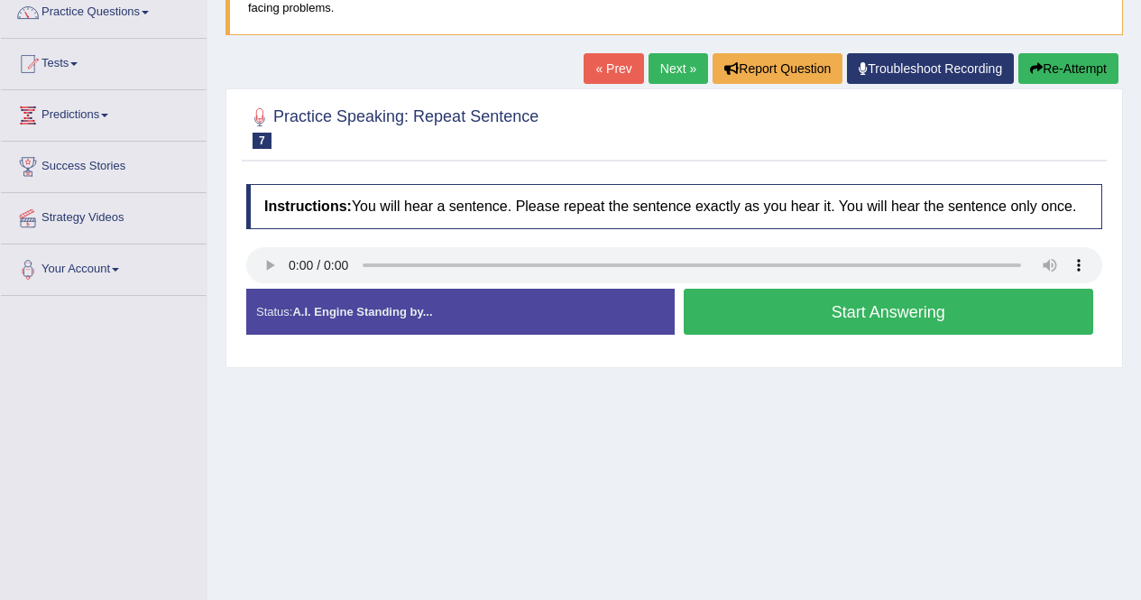
scroll to position [156, 0]
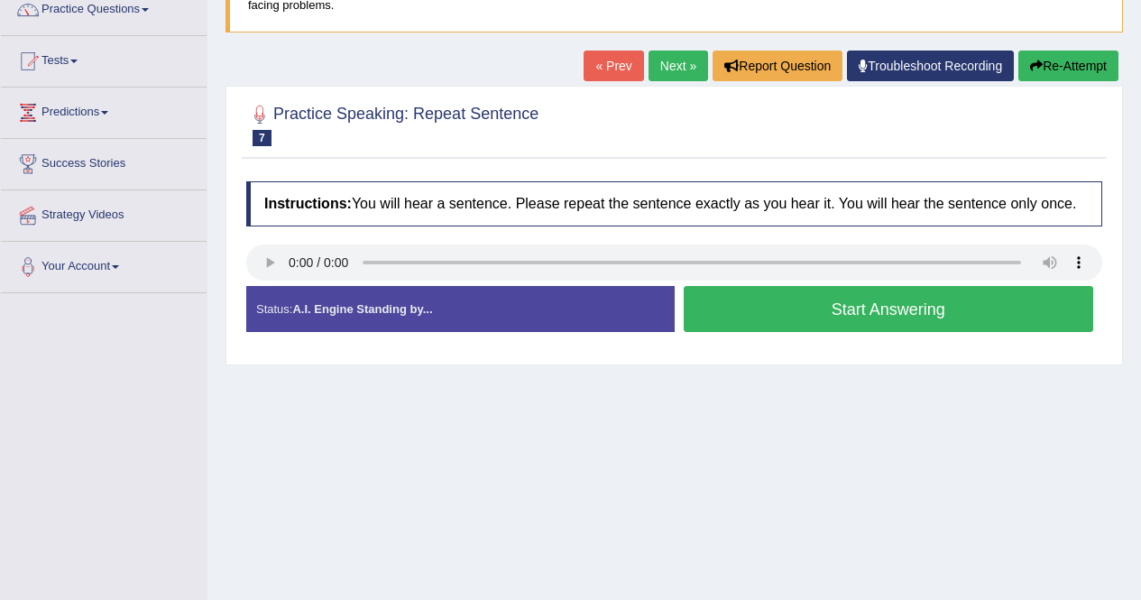
click at [856, 310] on button "Start Answering" at bounding box center [888, 309] width 410 height 46
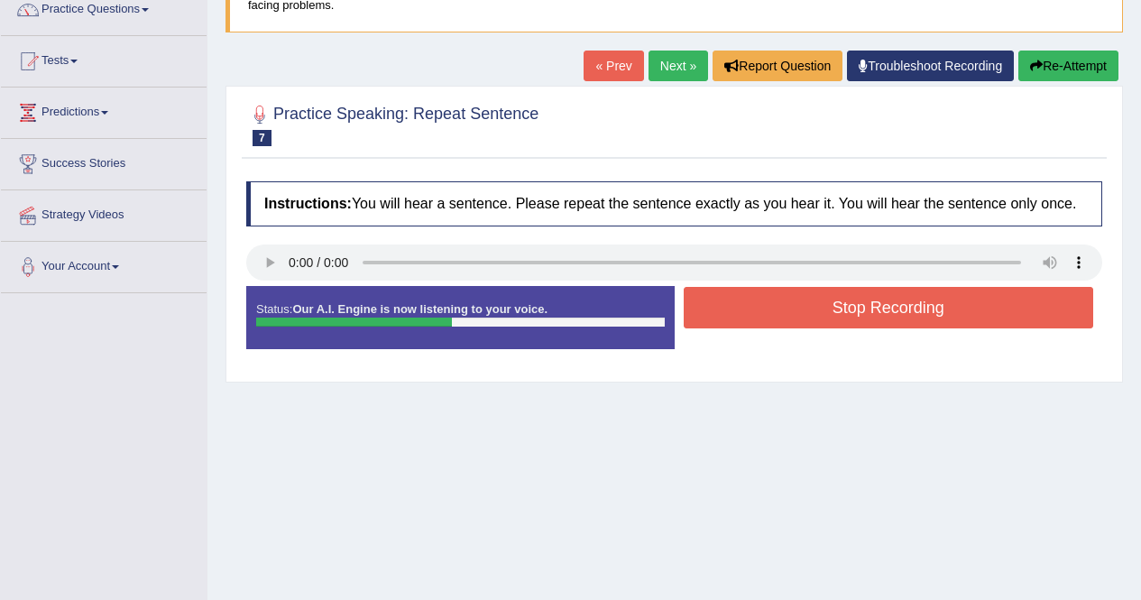
click at [860, 307] on button "Stop Recording" at bounding box center [888, 307] width 410 height 41
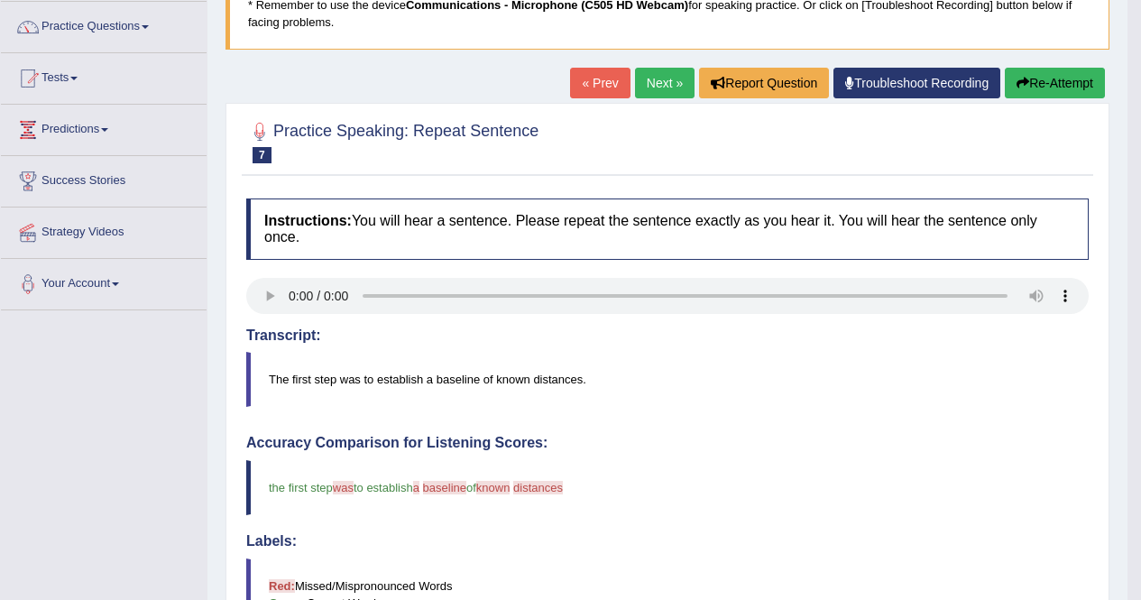
scroll to position [97, 0]
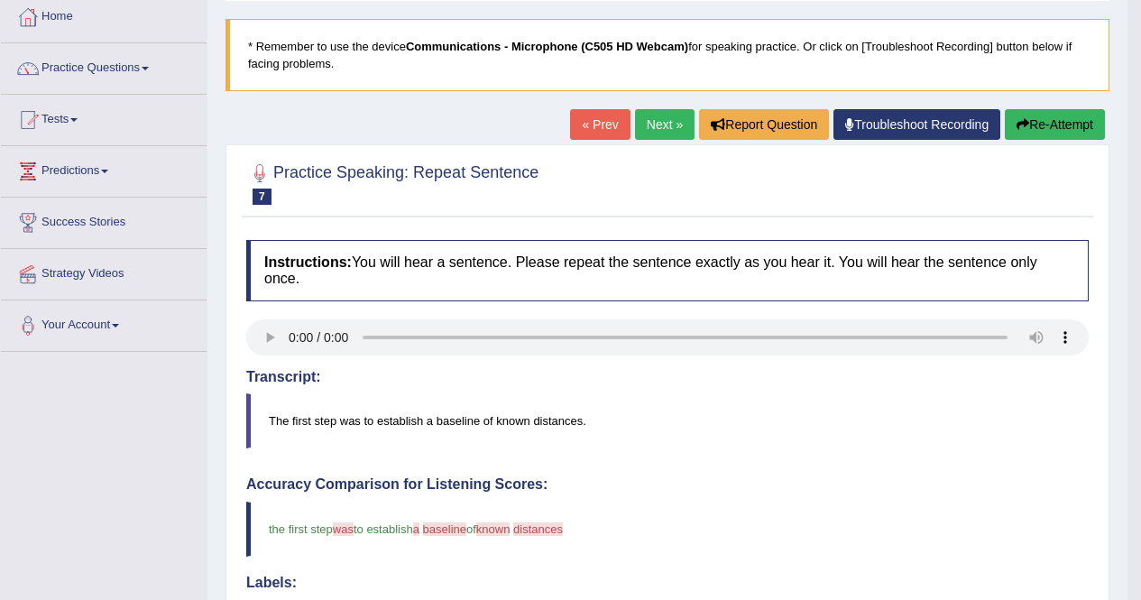
click at [644, 122] on link "Next »" at bounding box center [665, 124] width 60 height 31
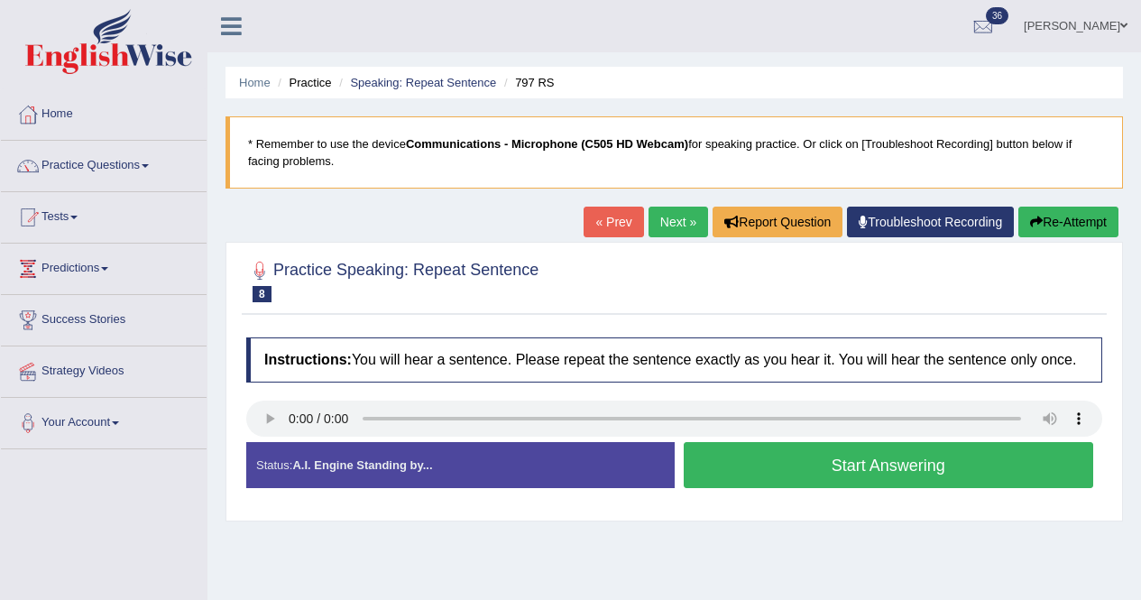
click at [888, 460] on button "Start Answering" at bounding box center [888, 465] width 410 height 46
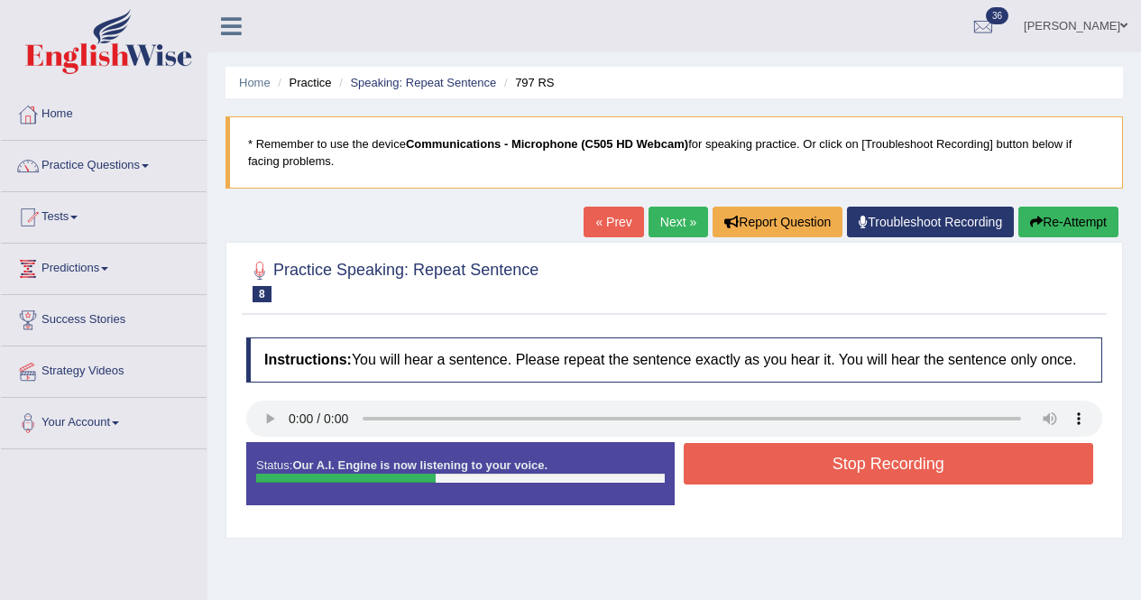
click at [888, 460] on button "Stop Recording" at bounding box center [888, 463] width 410 height 41
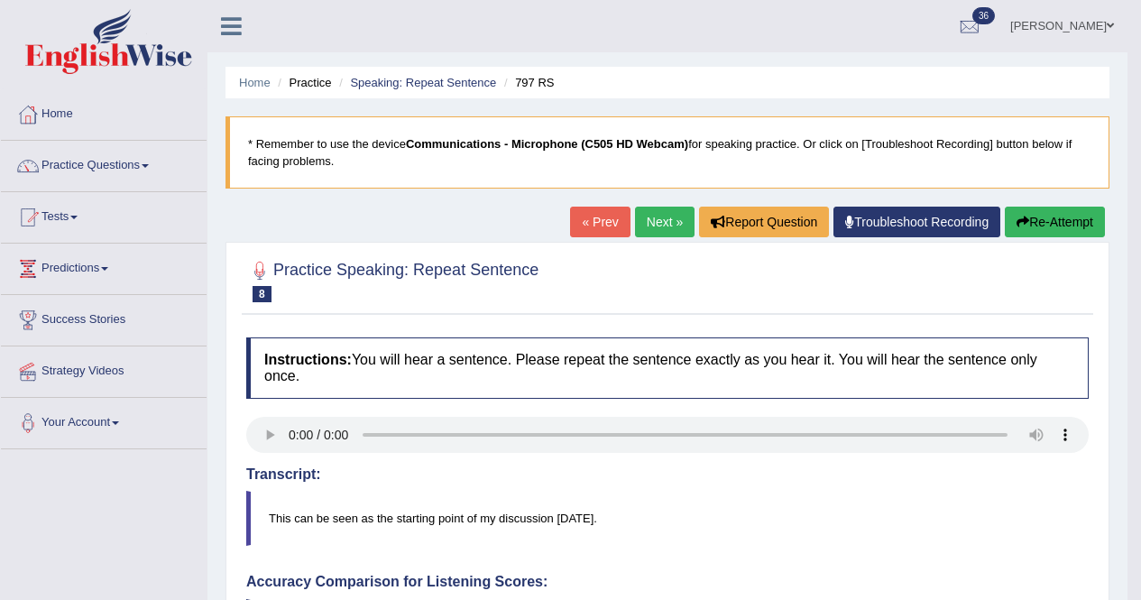
click at [647, 219] on link "Next »" at bounding box center [665, 221] width 60 height 31
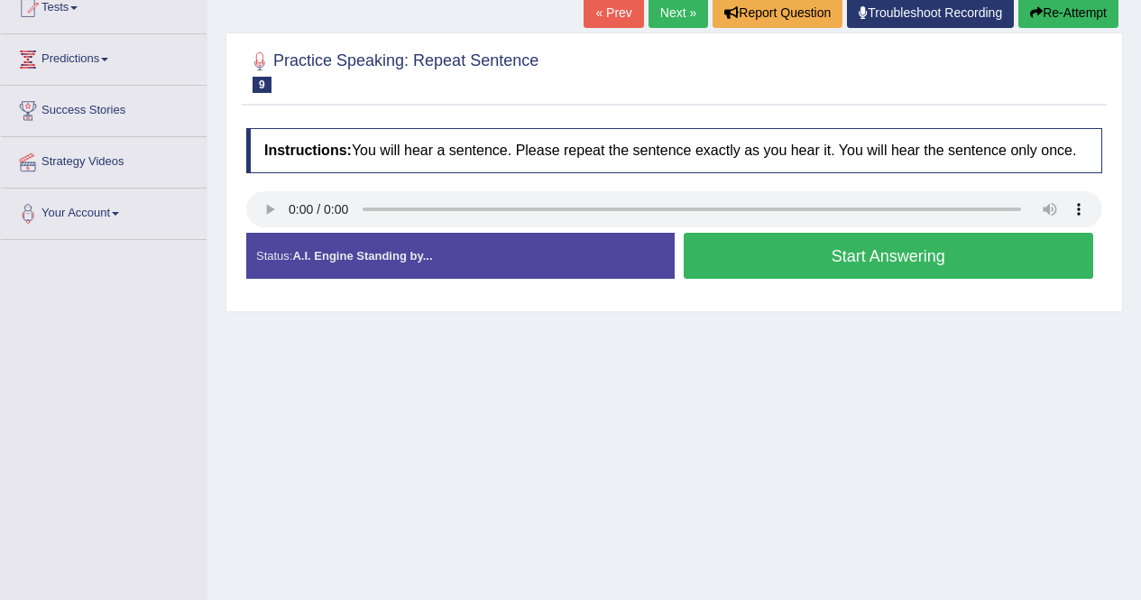
scroll to position [212, 0]
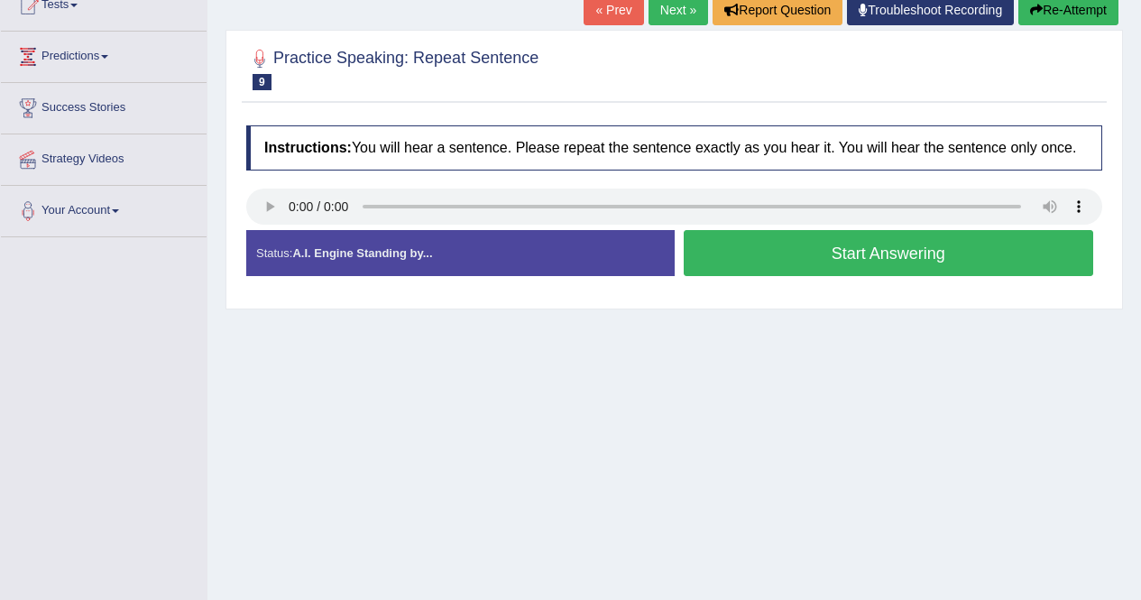
click at [762, 256] on button "Start Answering" at bounding box center [888, 253] width 410 height 46
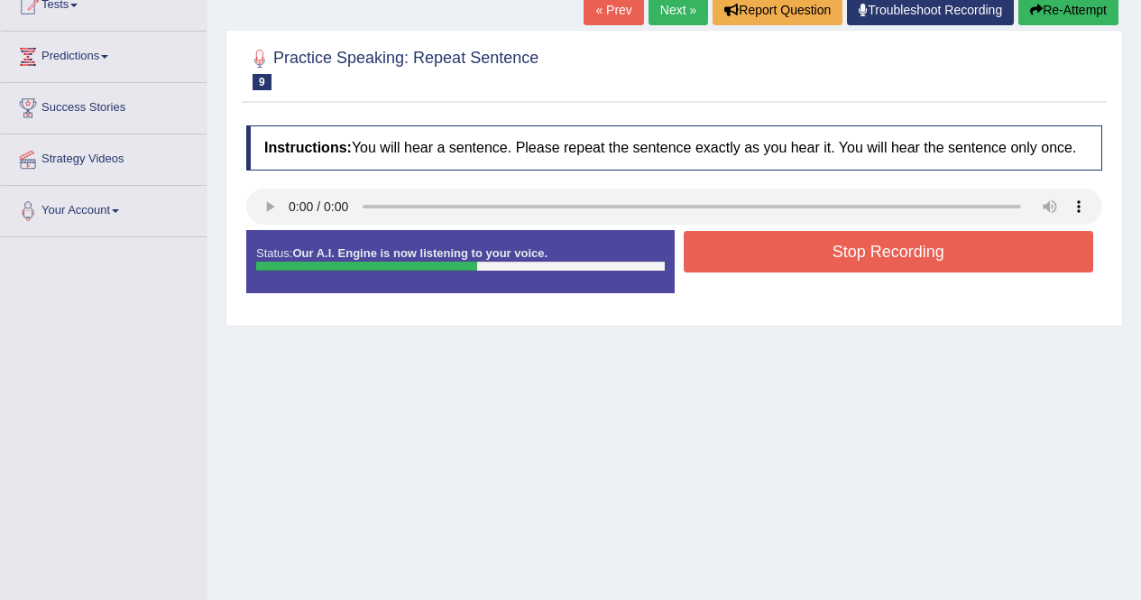
click at [784, 257] on button "Stop Recording" at bounding box center [888, 251] width 410 height 41
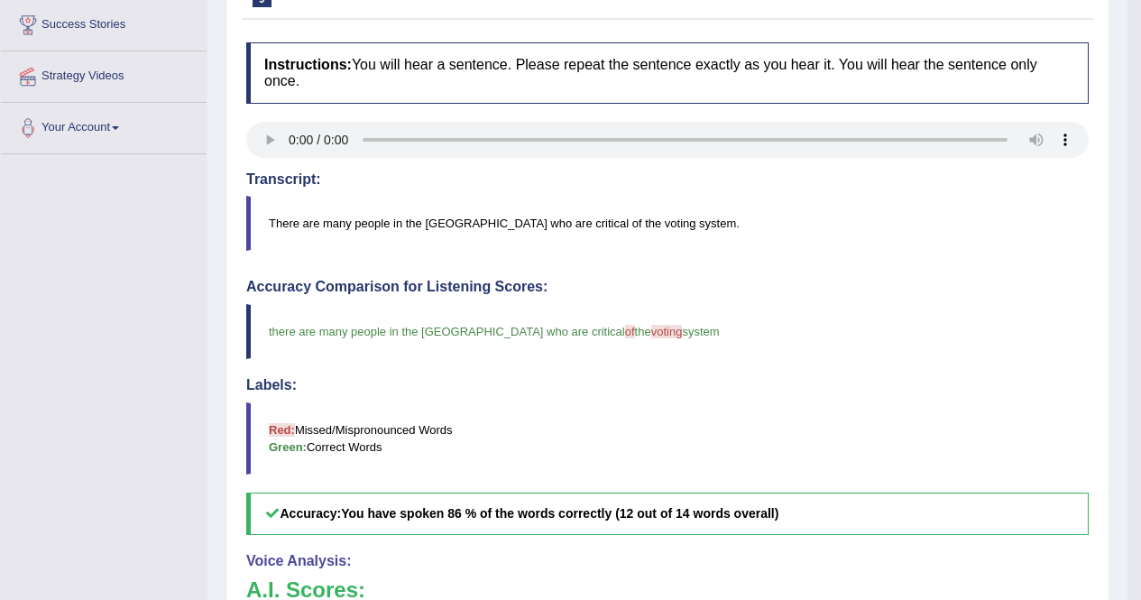
scroll to position [0, 0]
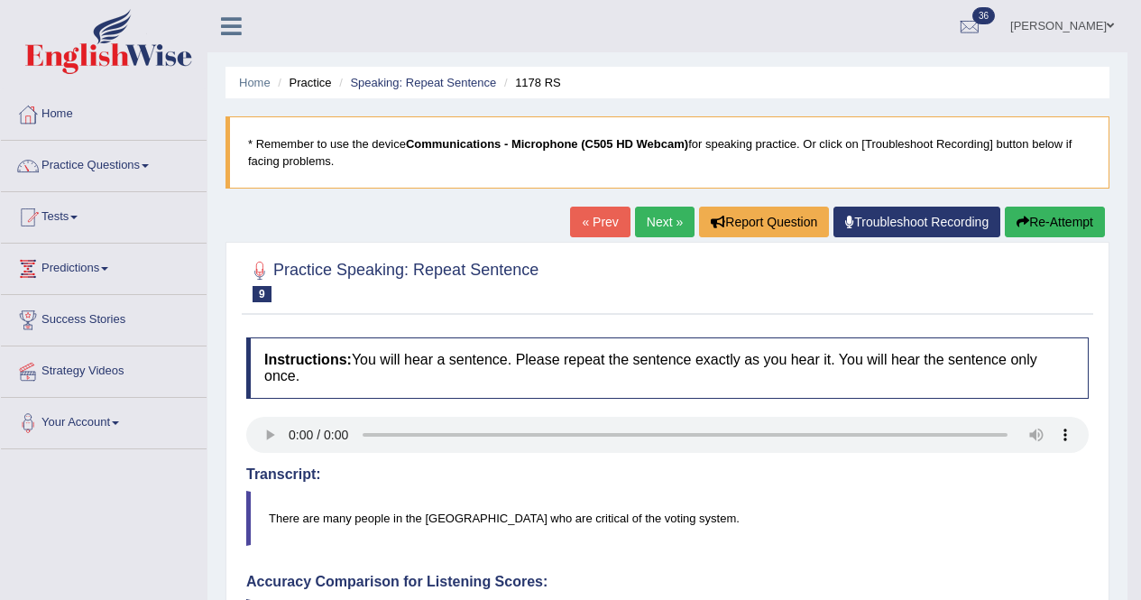
click at [655, 227] on link "Next »" at bounding box center [665, 221] width 60 height 31
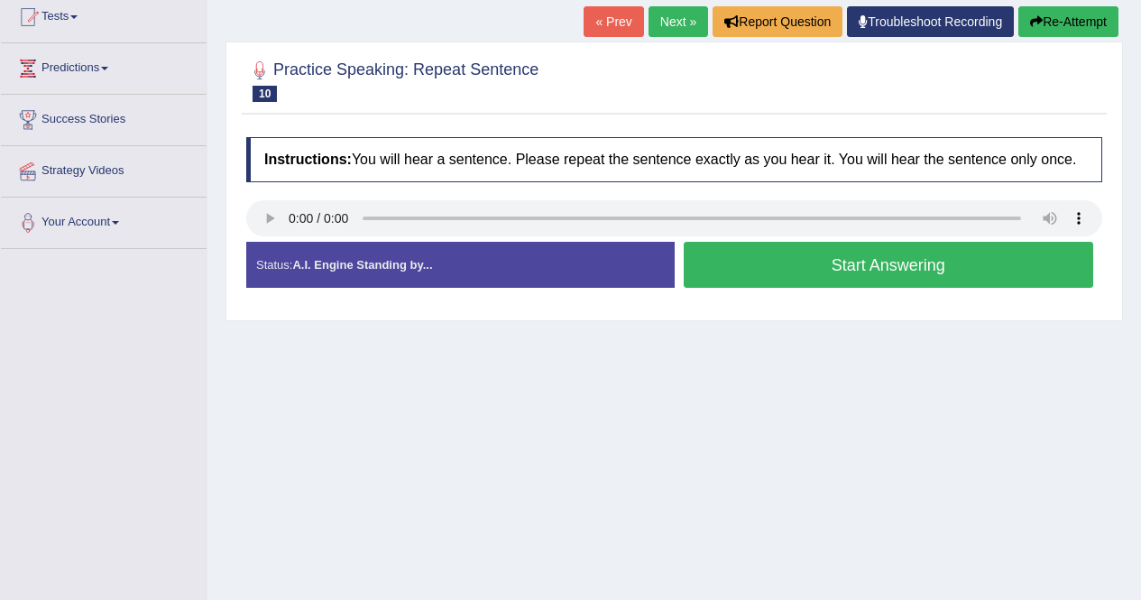
scroll to position [218, 0]
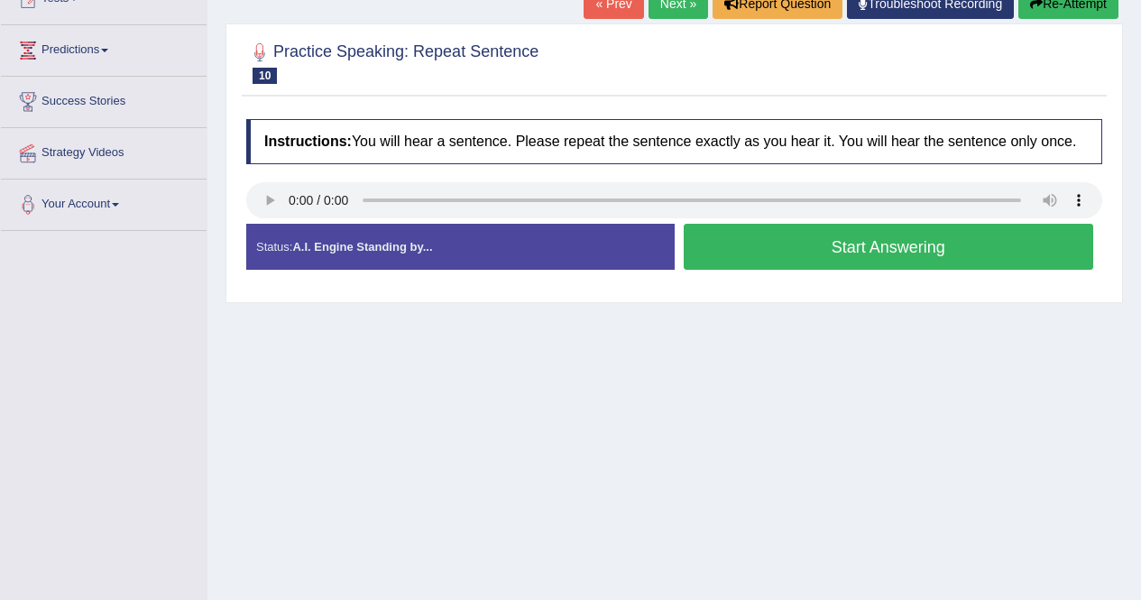
click at [930, 241] on button "Start Answering" at bounding box center [888, 247] width 410 height 46
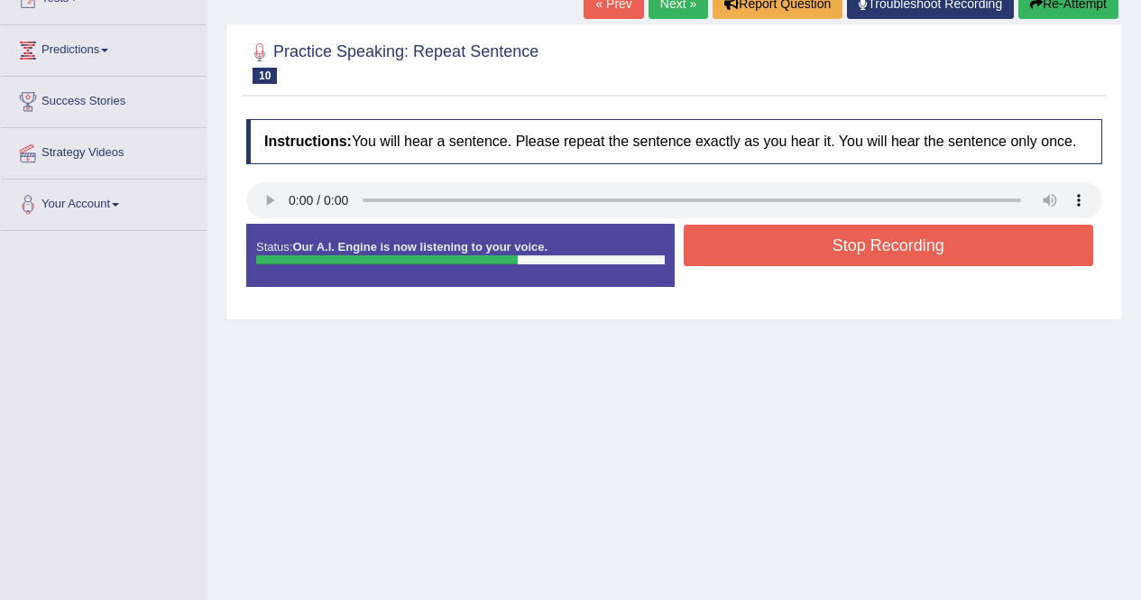
click at [856, 246] on button "Stop Recording" at bounding box center [888, 245] width 410 height 41
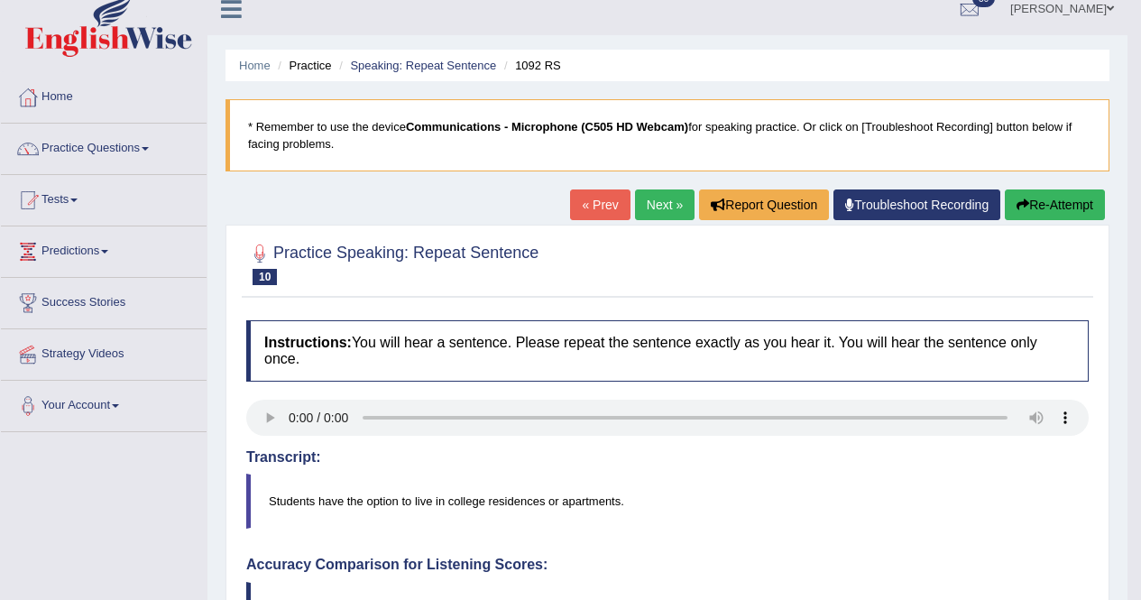
scroll to position [13, 0]
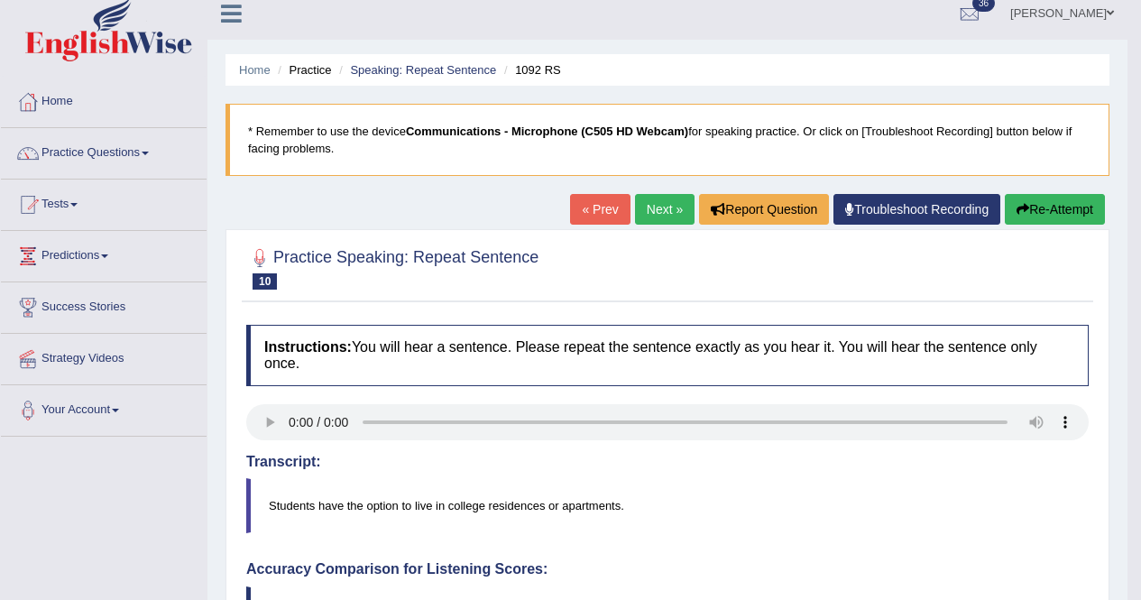
click at [649, 213] on link "Next »" at bounding box center [665, 209] width 60 height 31
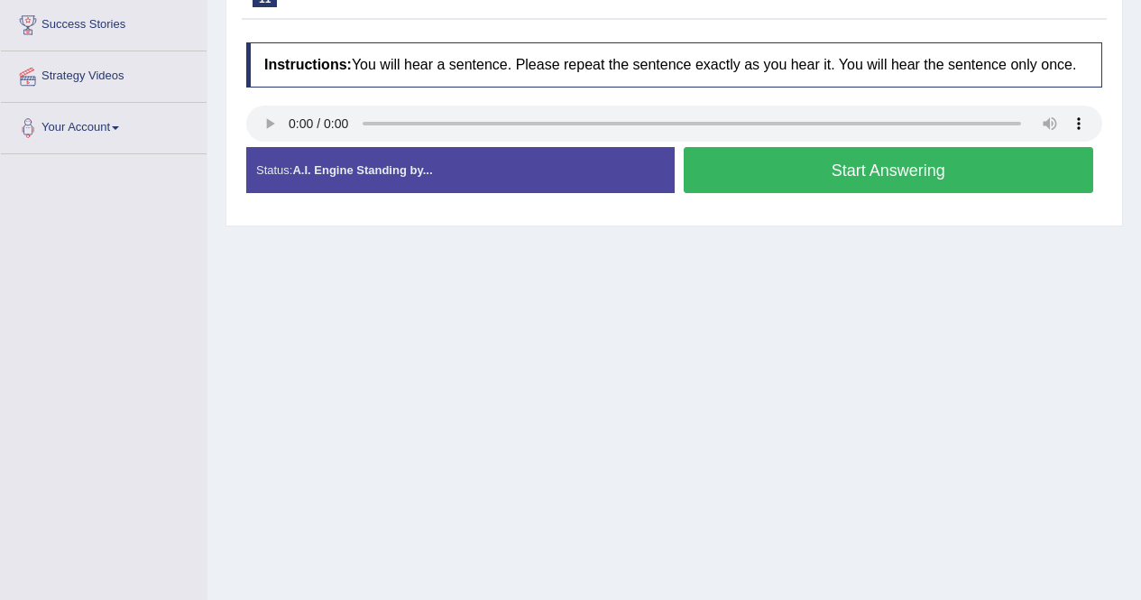
scroll to position [305, 0]
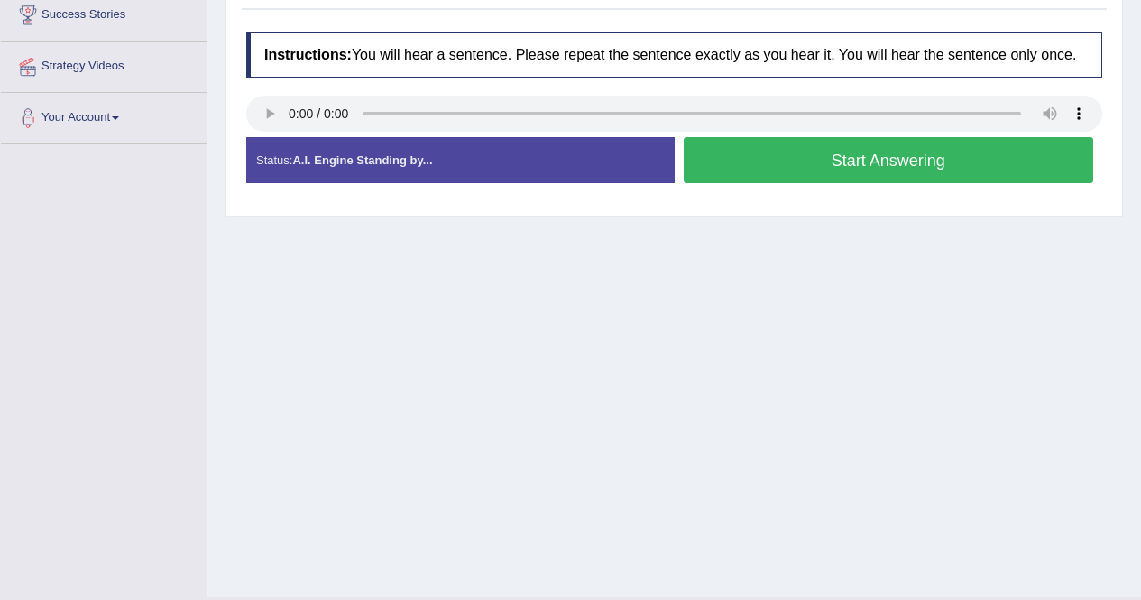
click at [843, 156] on button "Start Answering" at bounding box center [888, 160] width 410 height 46
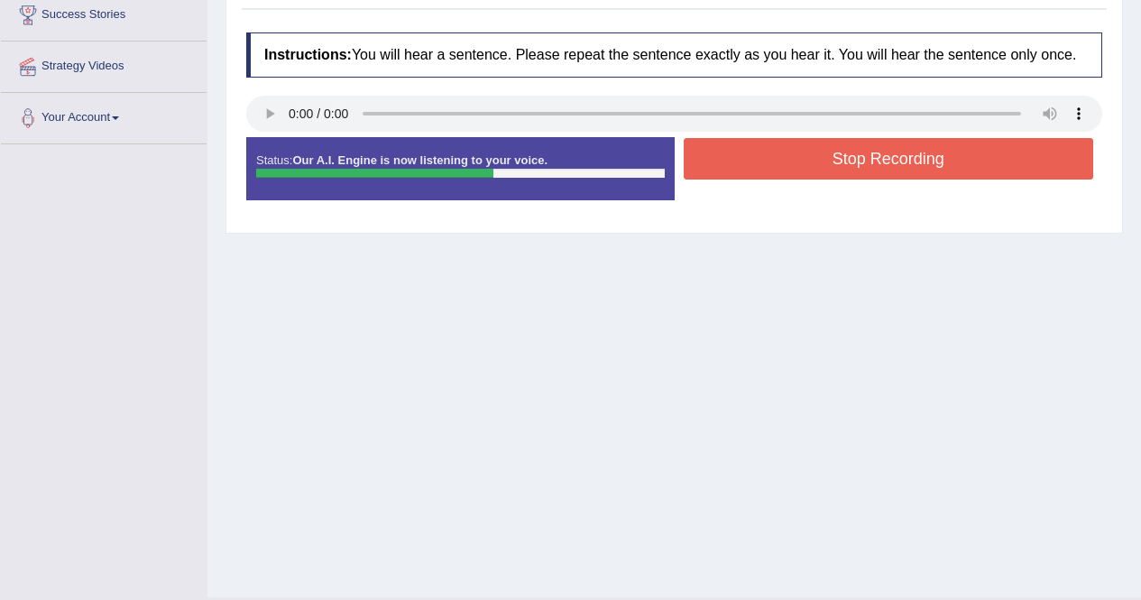
click at [851, 155] on button "Stop Recording" at bounding box center [888, 158] width 410 height 41
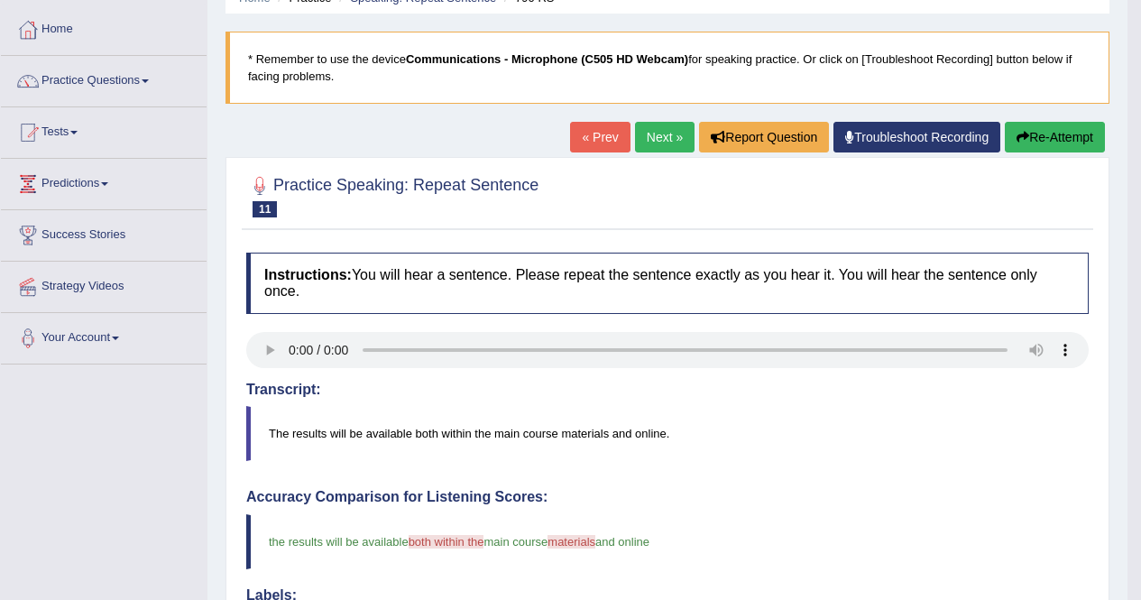
scroll to position [0, 0]
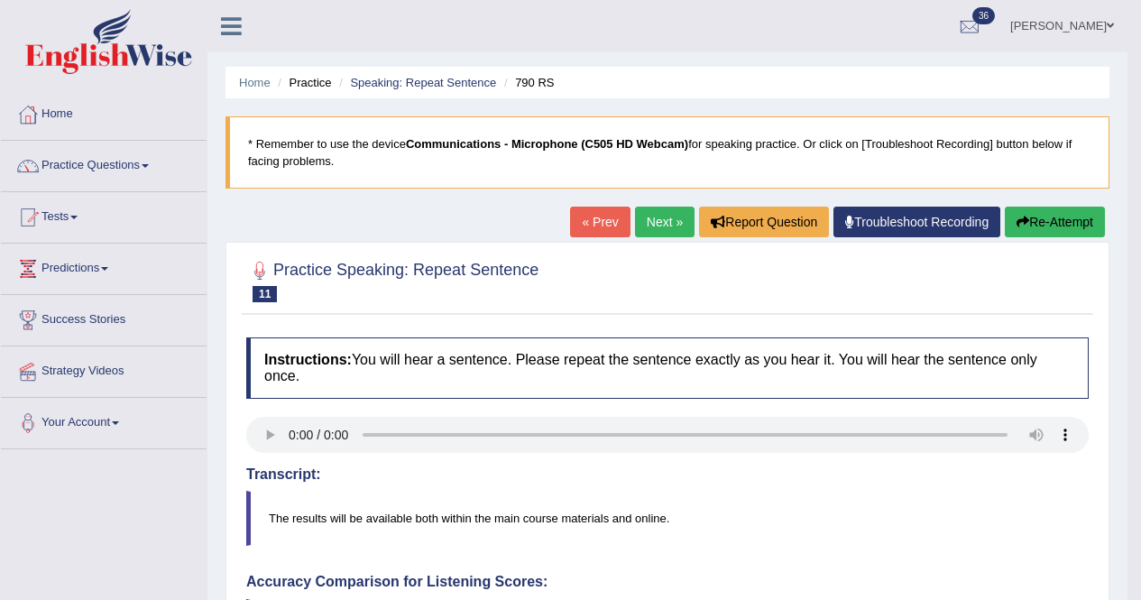
click at [646, 220] on link "Next »" at bounding box center [665, 221] width 60 height 31
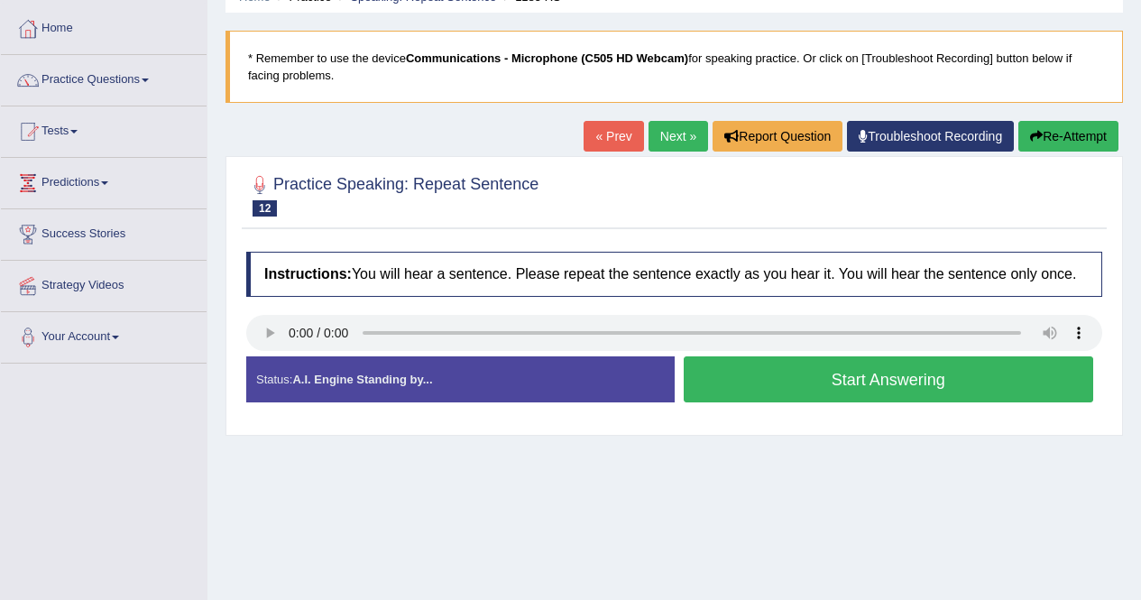
scroll to position [167, 0]
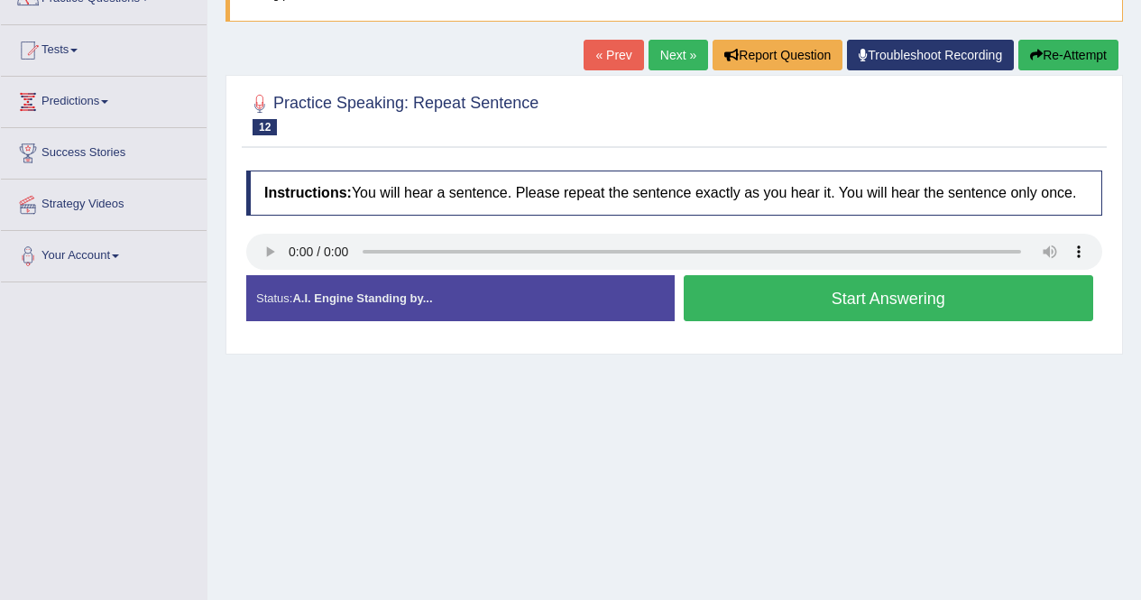
click at [769, 305] on button "Start Answering" at bounding box center [888, 298] width 410 height 46
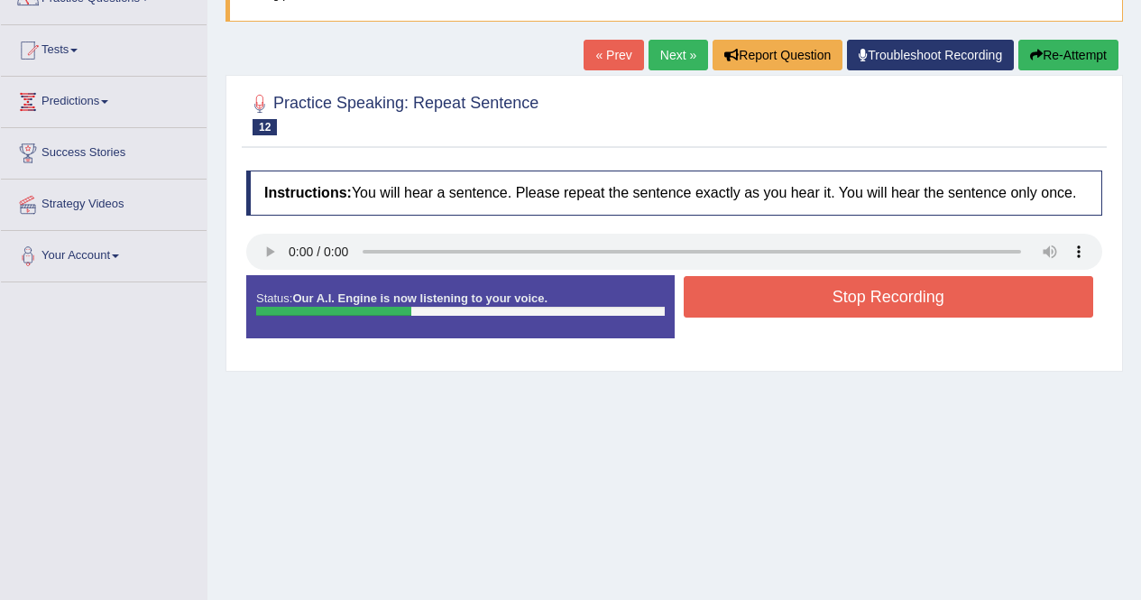
click at [779, 299] on button "Stop Recording" at bounding box center [888, 296] width 410 height 41
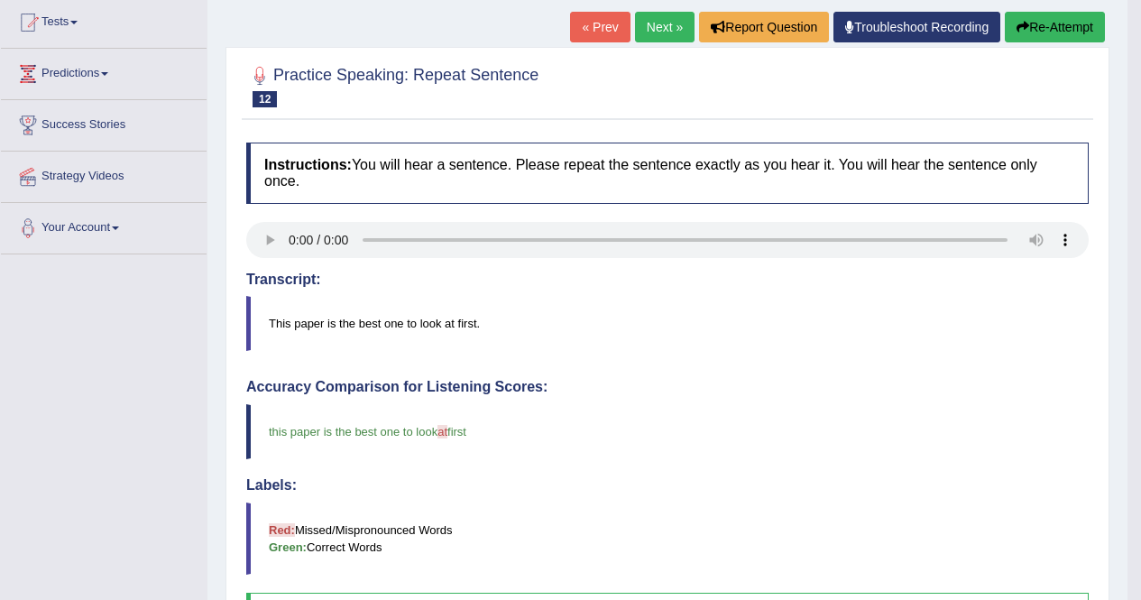
scroll to position [0, 0]
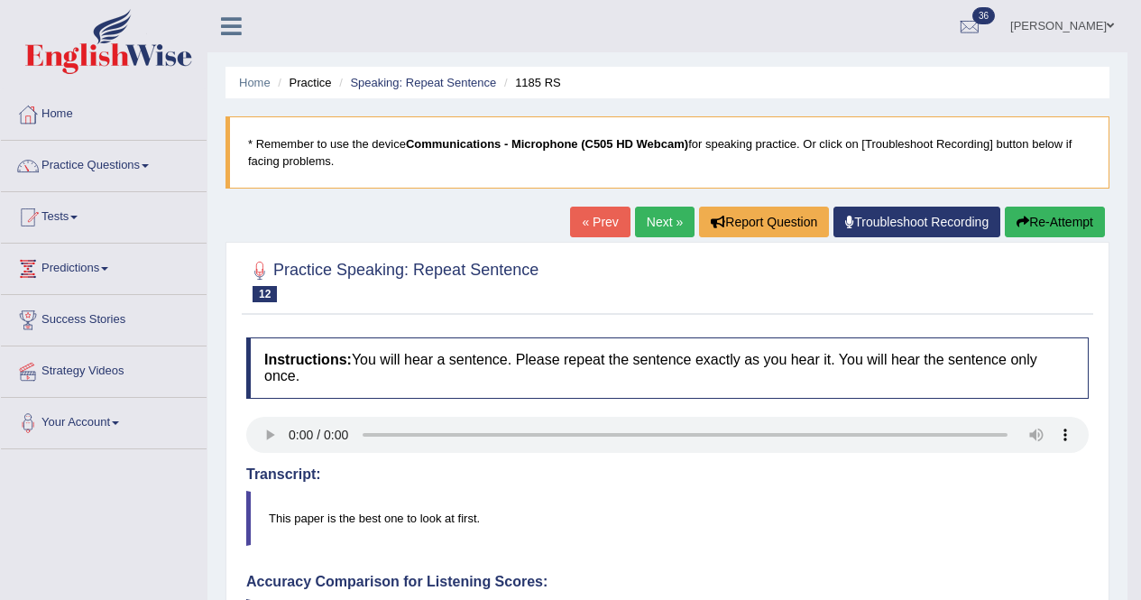
click at [657, 222] on link "Next »" at bounding box center [665, 221] width 60 height 31
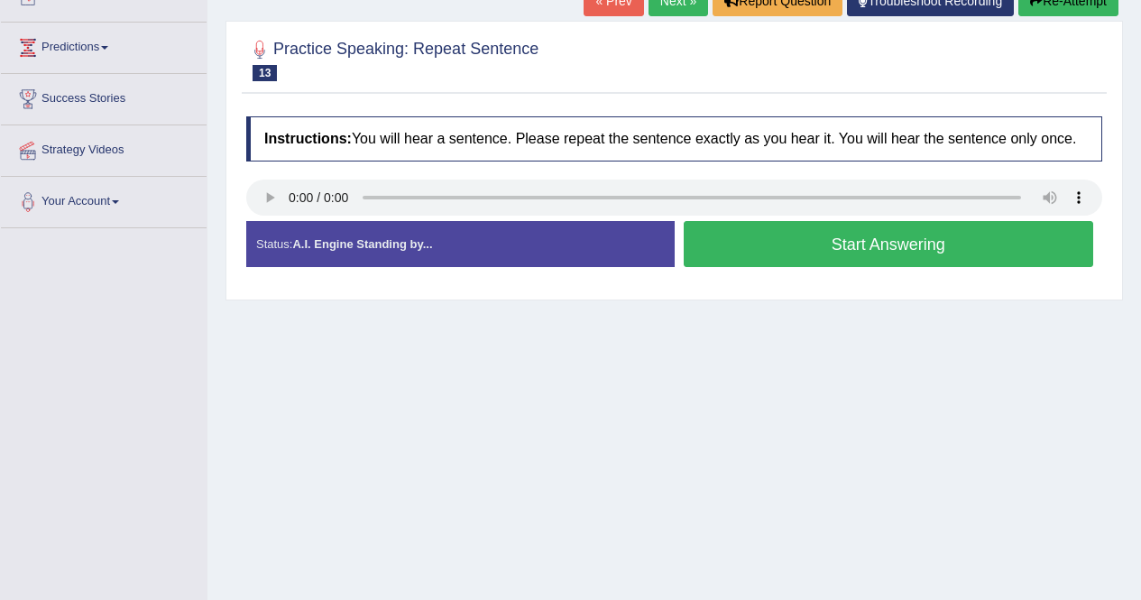
scroll to position [228, 0]
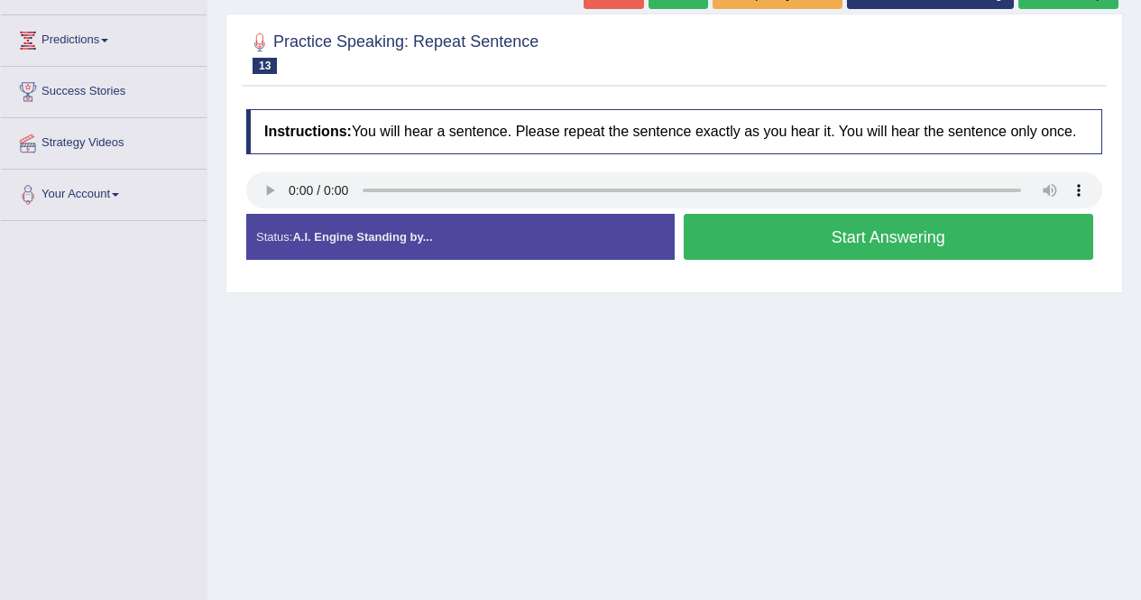
click at [798, 237] on button "Start Answering" at bounding box center [888, 237] width 410 height 46
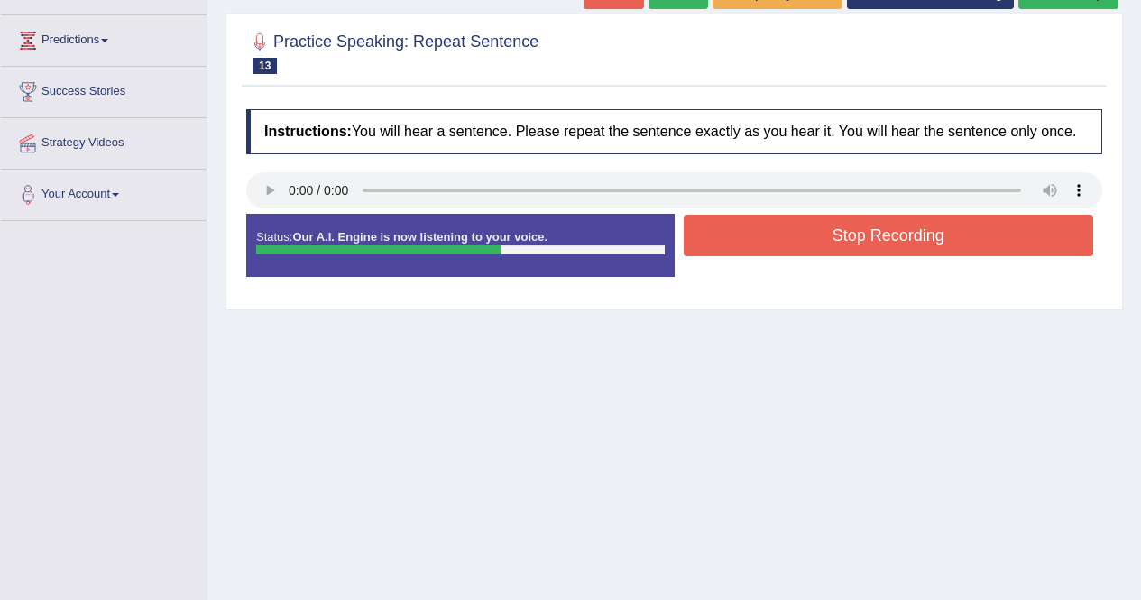
click at [807, 225] on button "Stop Recording" at bounding box center [888, 235] width 410 height 41
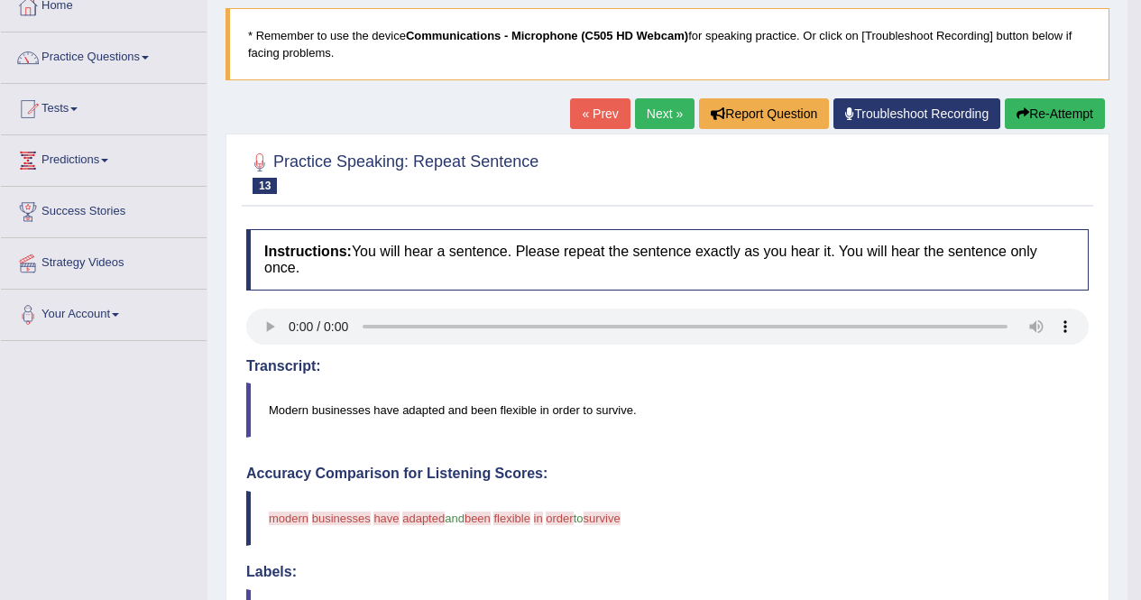
scroll to position [110, 0]
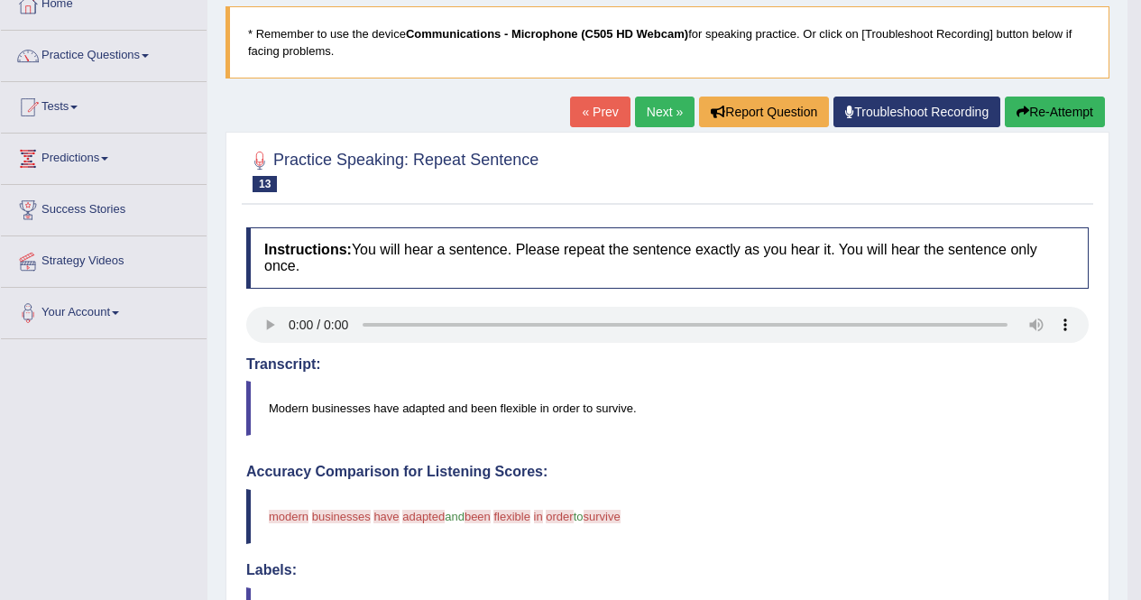
click at [647, 115] on link "Next »" at bounding box center [665, 111] width 60 height 31
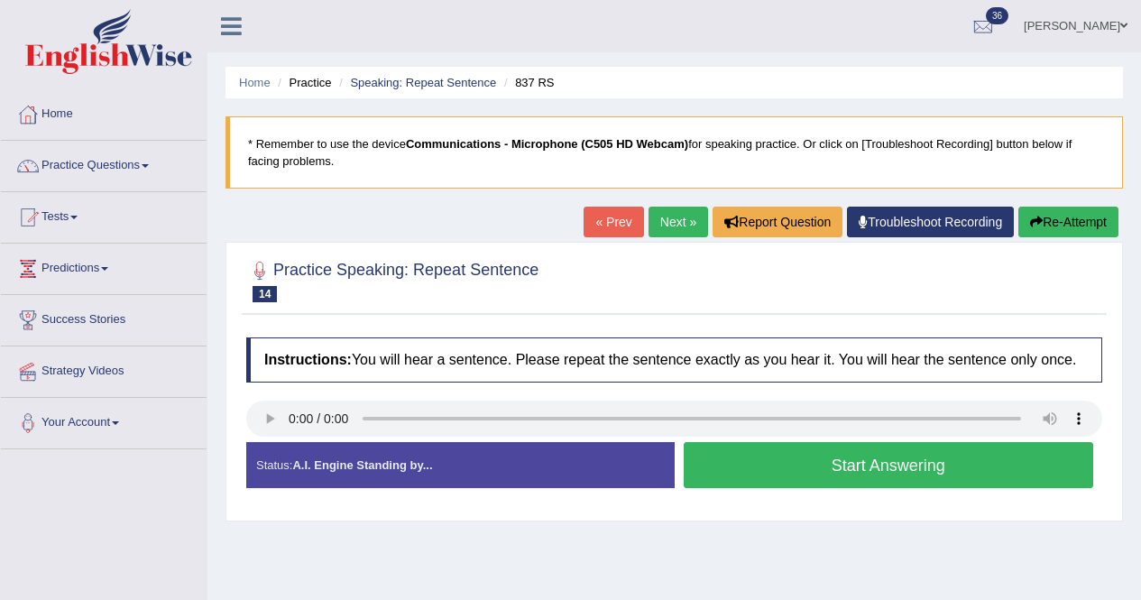
click at [802, 464] on button "Start Answering" at bounding box center [888, 465] width 410 height 46
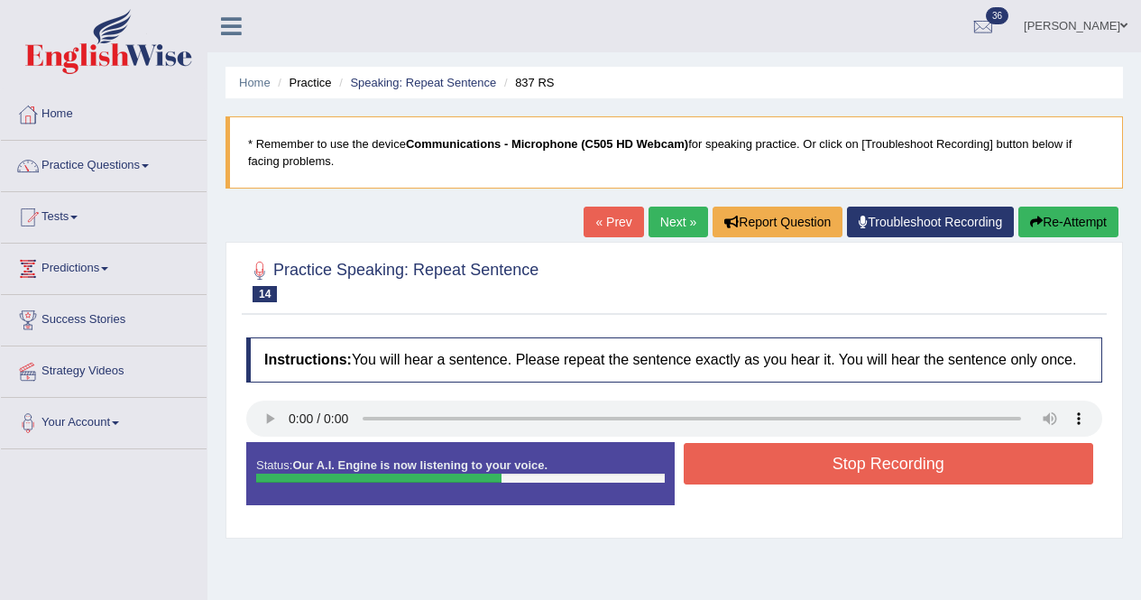
click at [943, 465] on button "Stop Recording" at bounding box center [888, 463] width 410 height 41
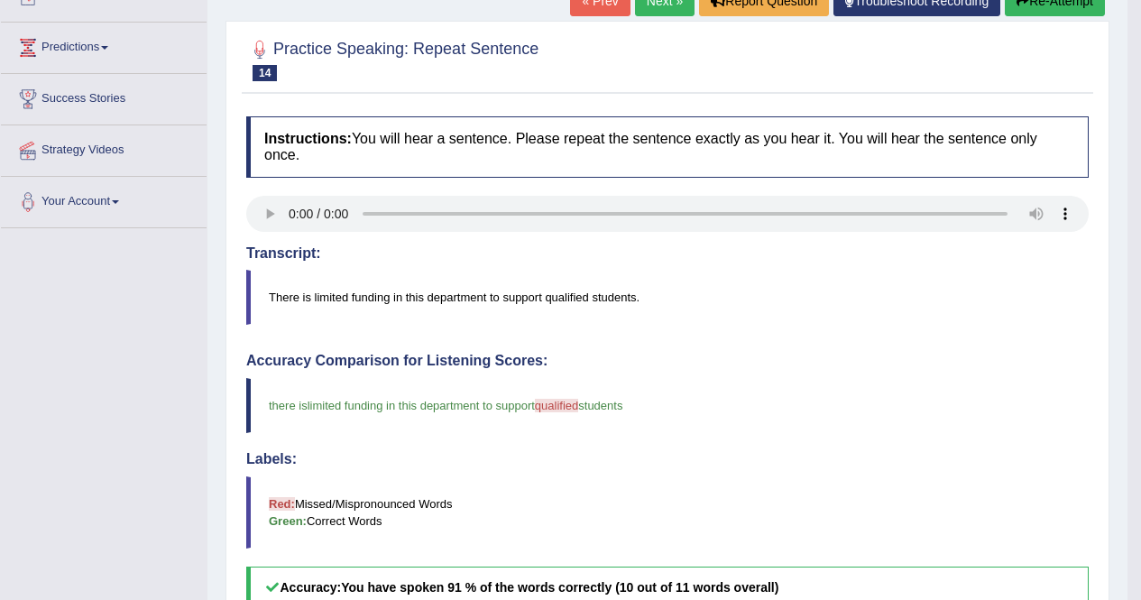
scroll to position [28, 0]
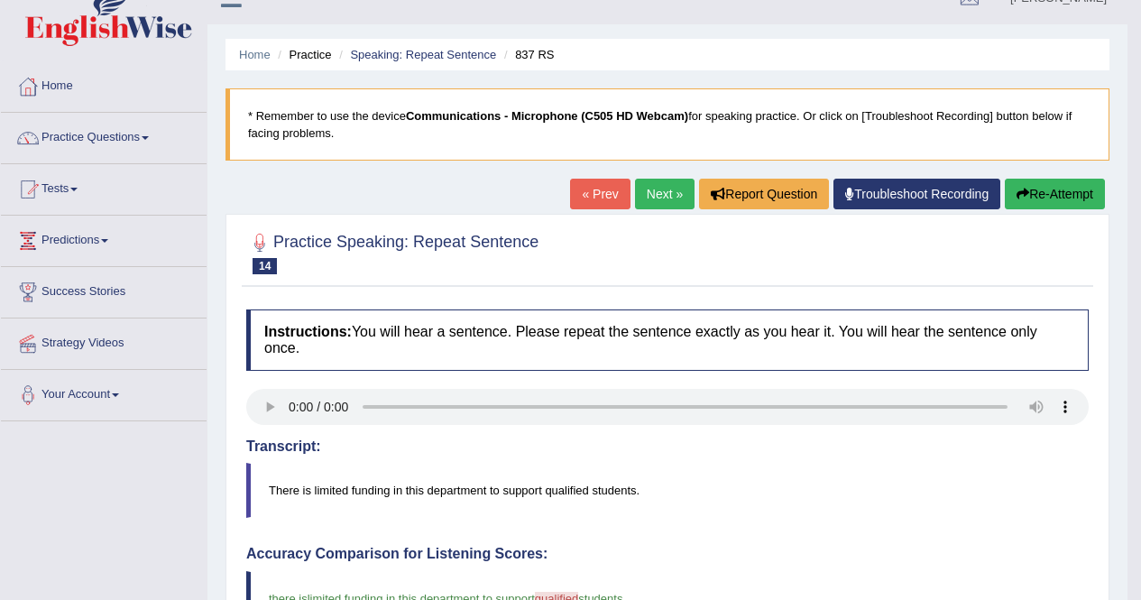
click at [643, 193] on link "Next »" at bounding box center [665, 194] width 60 height 31
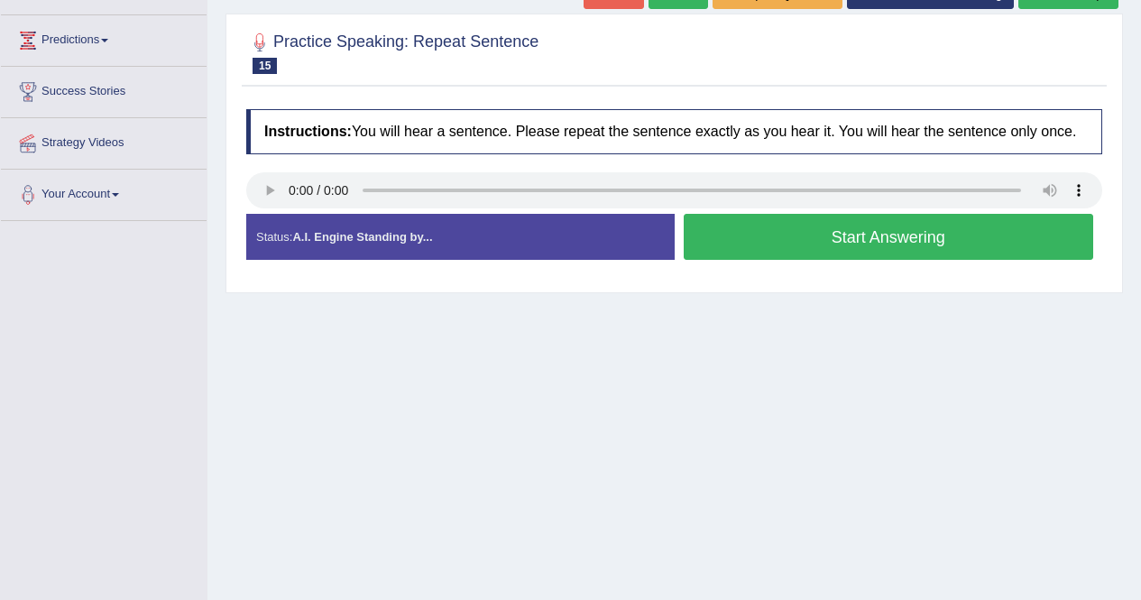
scroll to position [230, 0]
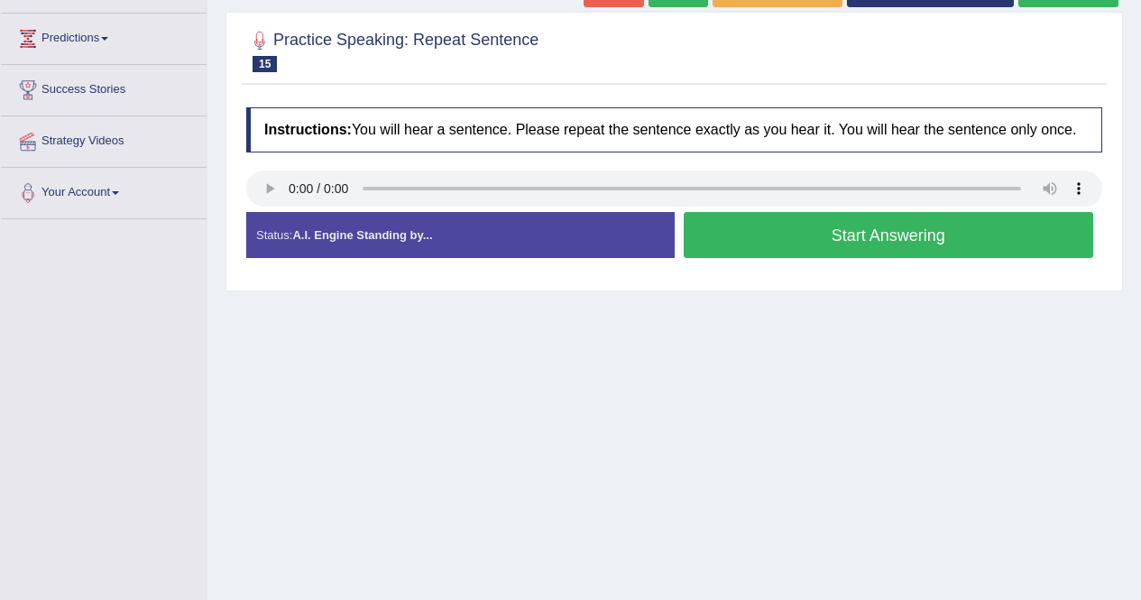
click at [1132, 370] on html "Toggle navigation Home Practice Questions Speaking Practice Read Aloud Repeat S…" at bounding box center [570, 70] width 1141 height 600
click at [795, 234] on button "Start Answering" at bounding box center [888, 235] width 410 height 46
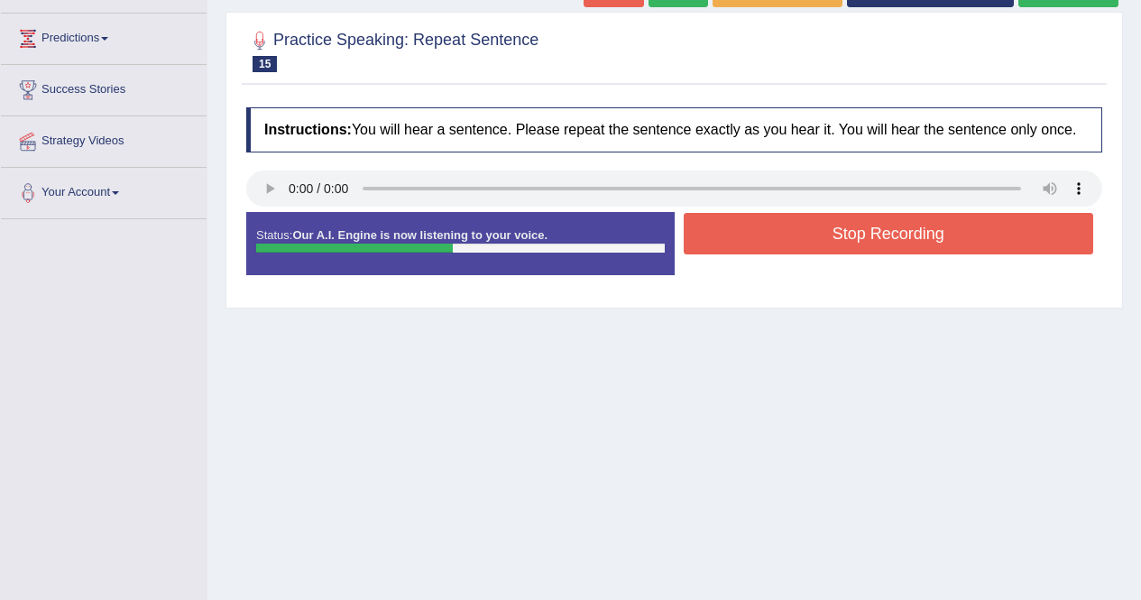
click at [802, 236] on button "Stop Recording" at bounding box center [888, 233] width 410 height 41
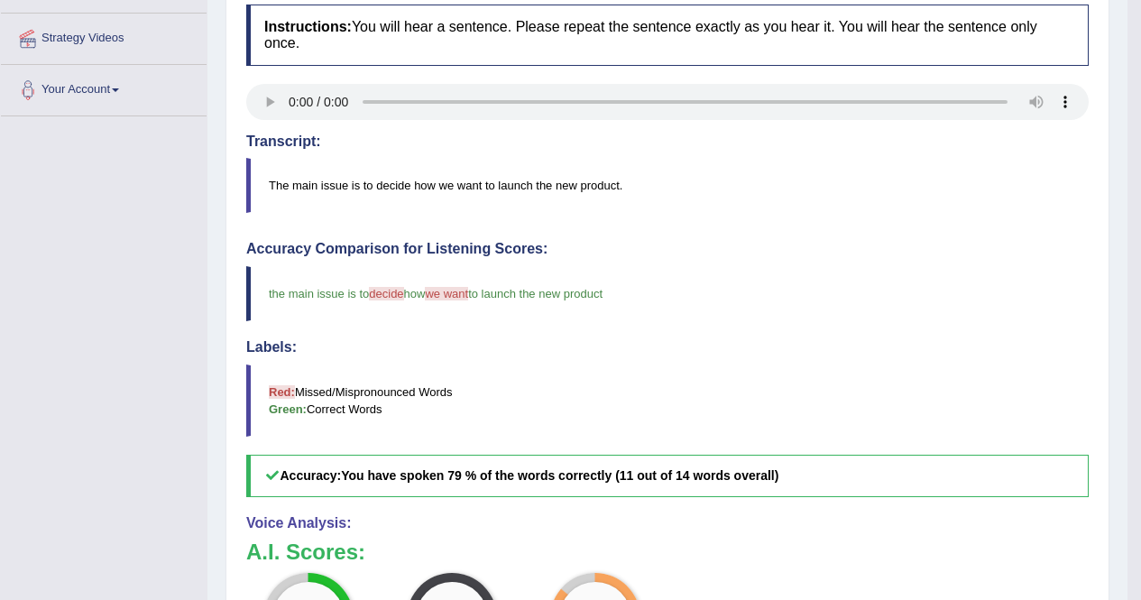
scroll to position [113, 0]
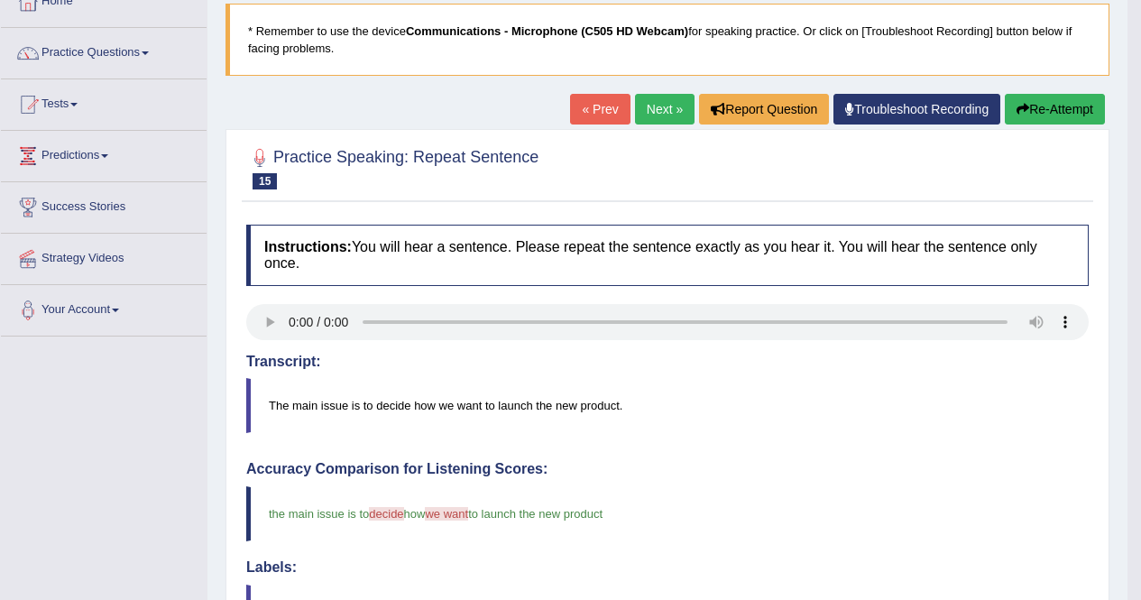
click at [649, 114] on link "Next »" at bounding box center [665, 109] width 60 height 31
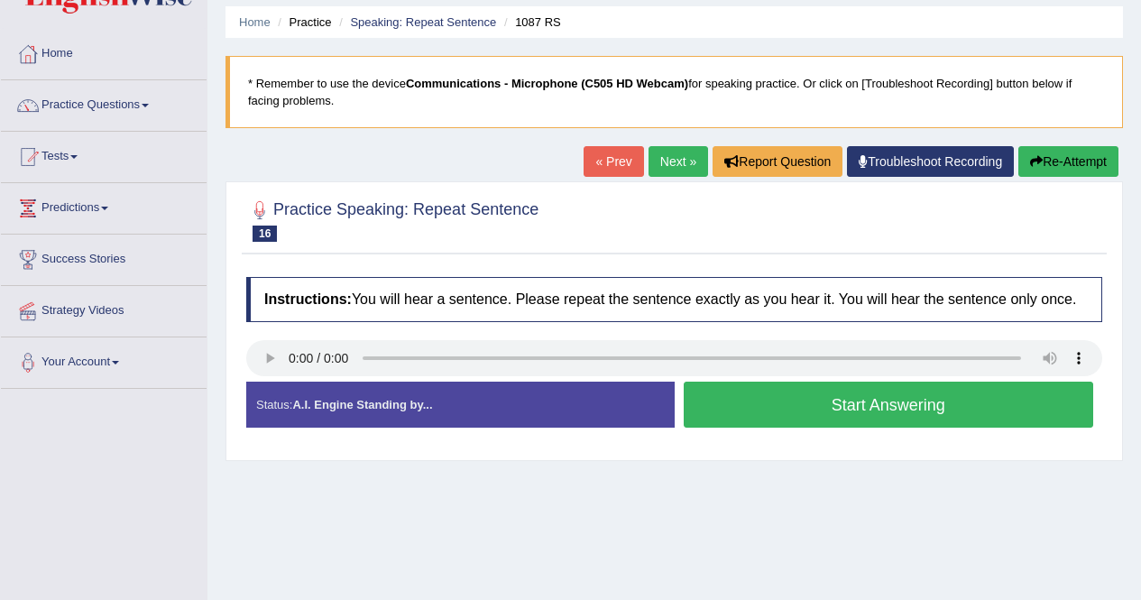
scroll to position [219, 0]
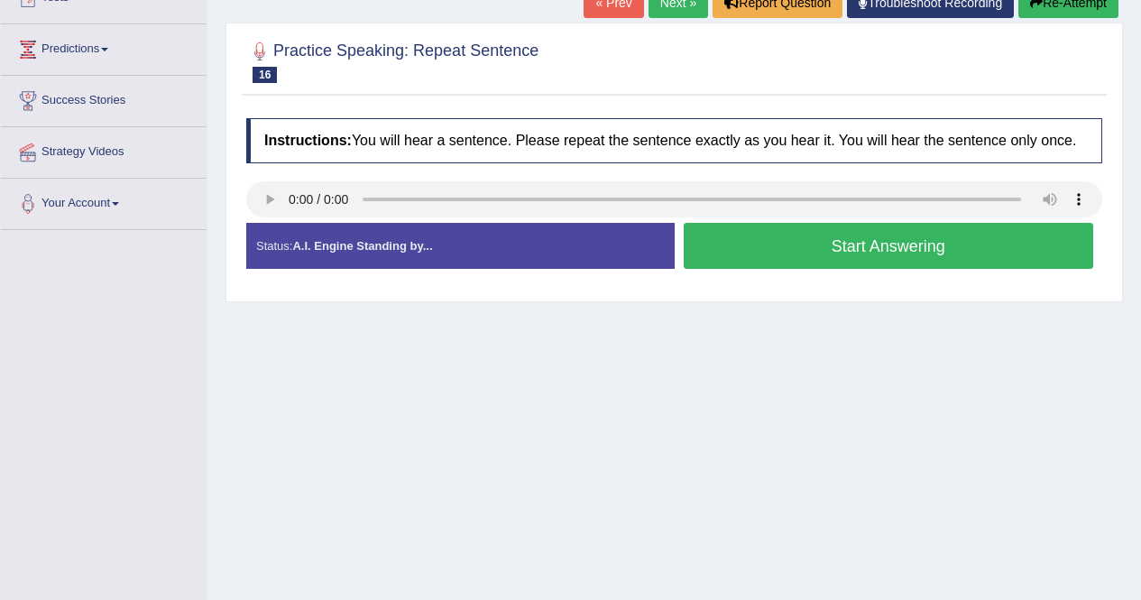
click at [777, 247] on button "Start Answering" at bounding box center [888, 246] width 410 height 46
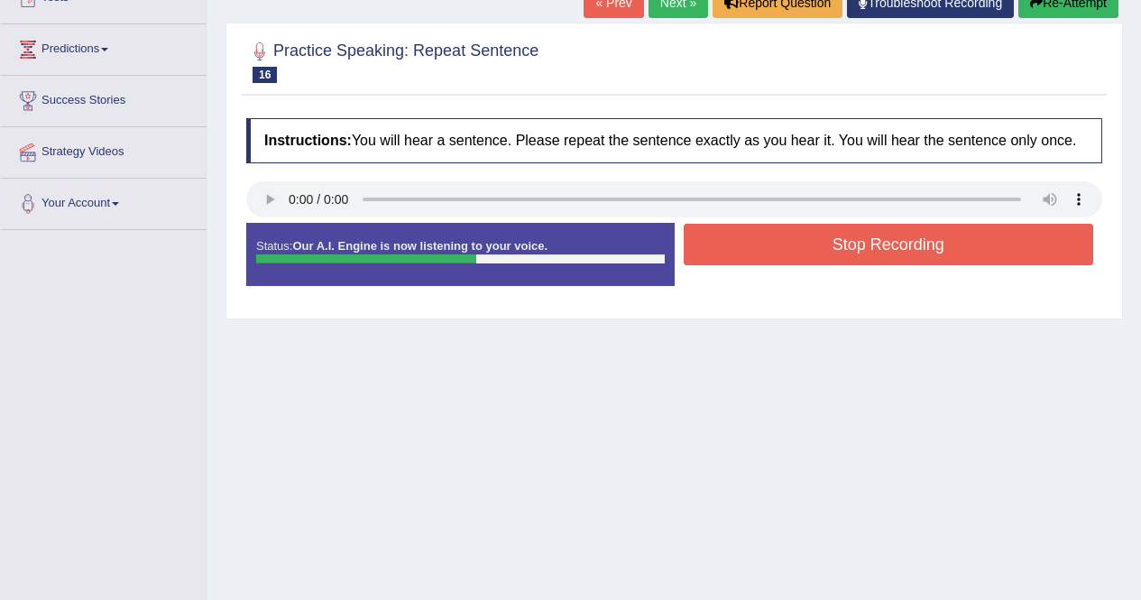
click at [852, 241] on button "Stop Recording" at bounding box center [888, 244] width 410 height 41
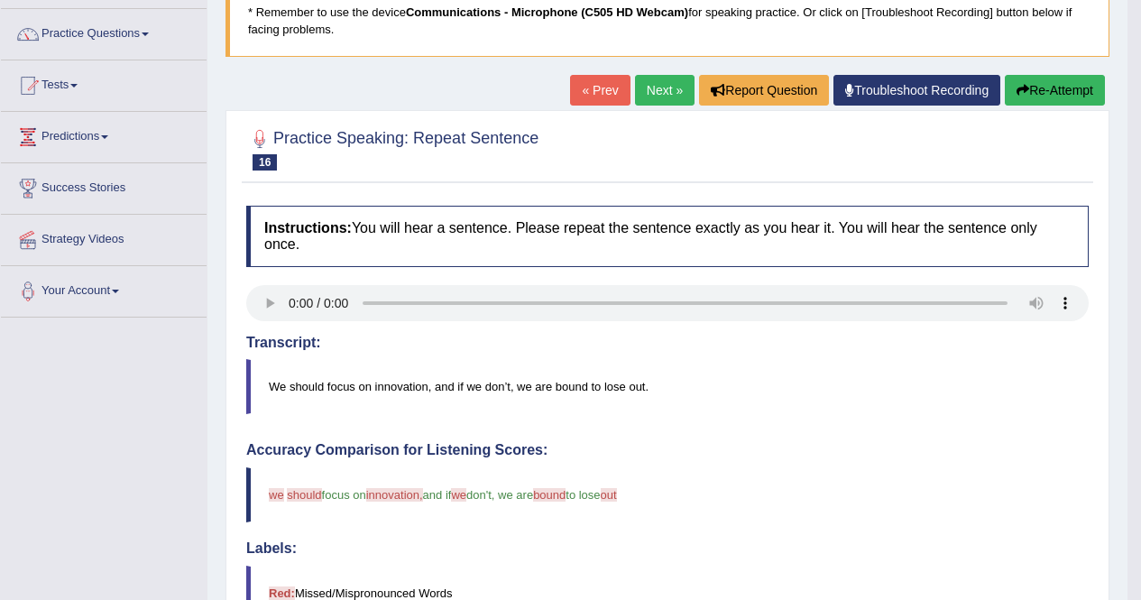
scroll to position [115, 0]
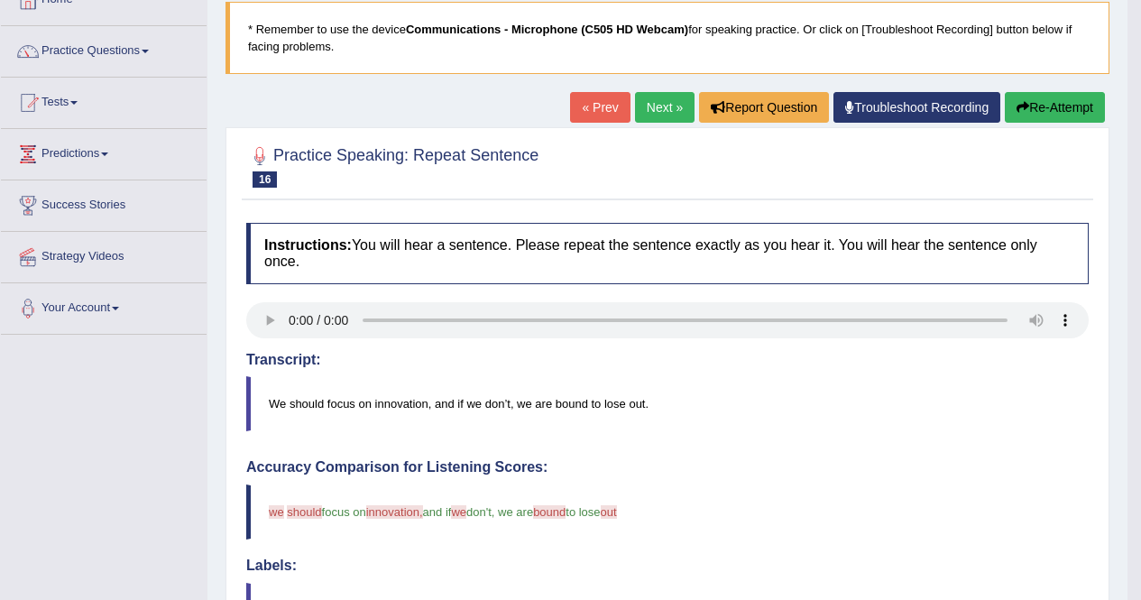
click at [637, 100] on link "Next »" at bounding box center [665, 107] width 60 height 31
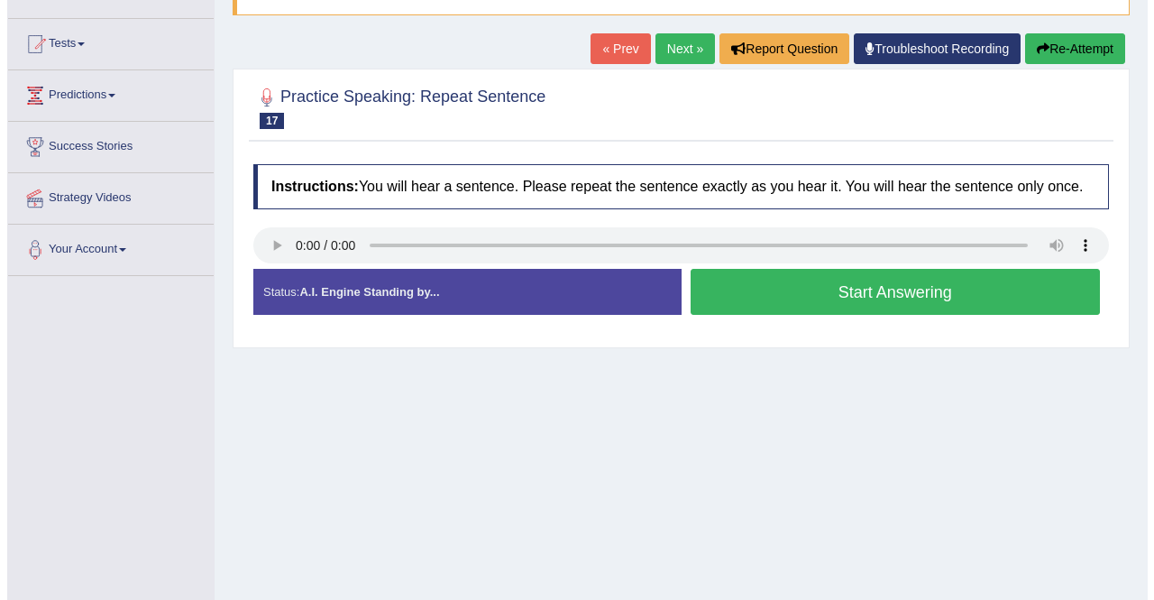
scroll to position [187, 0]
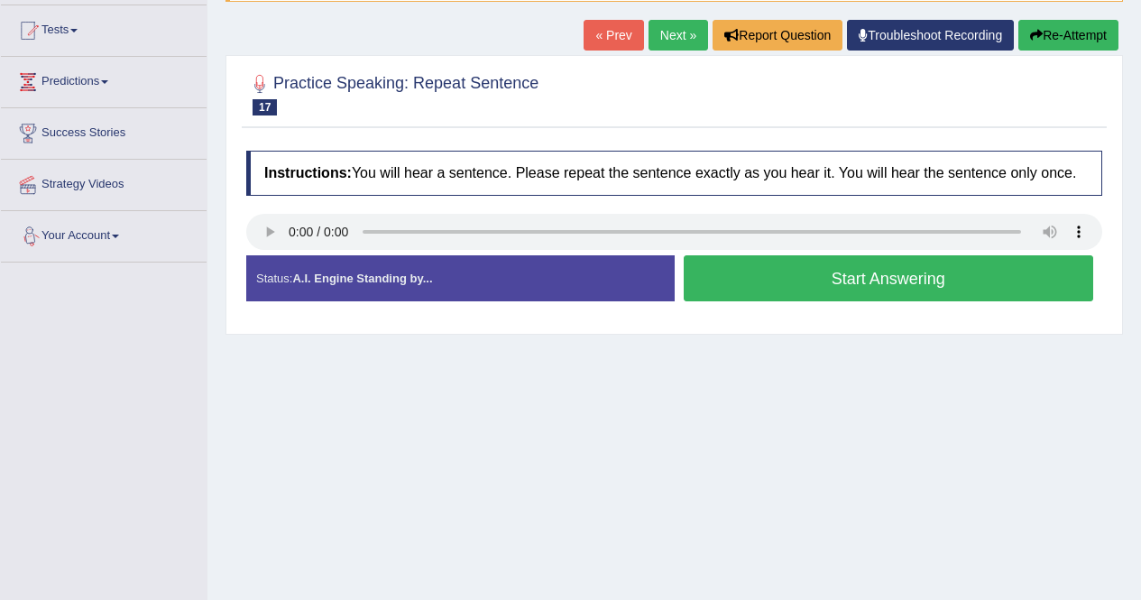
click at [774, 281] on button "Start Answering" at bounding box center [888, 278] width 410 height 46
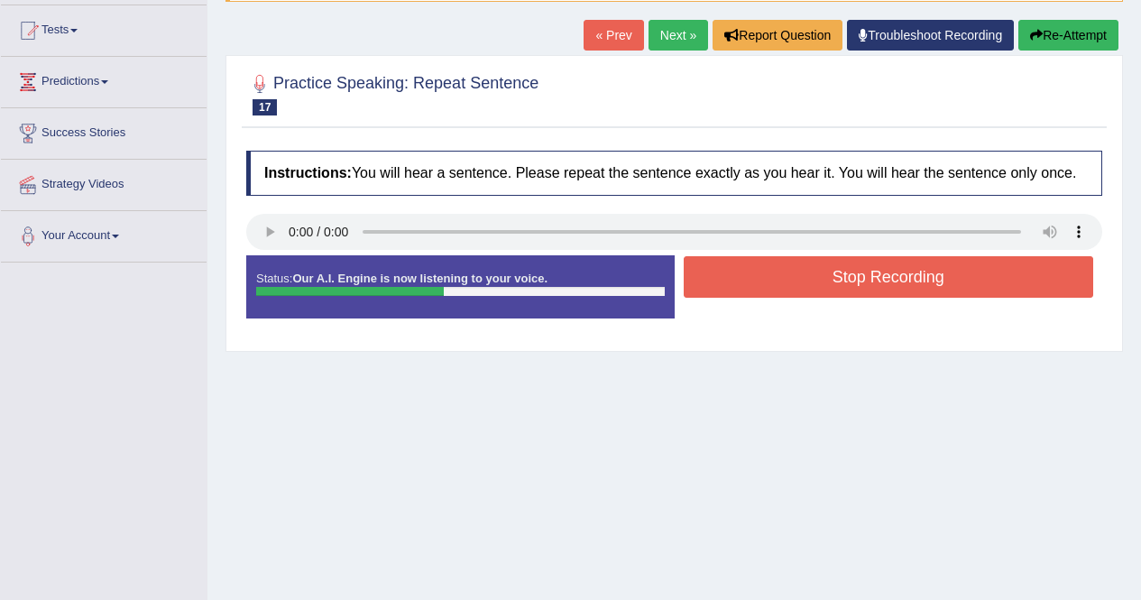
click at [765, 270] on button "Stop Recording" at bounding box center [888, 276] width 410 height 41
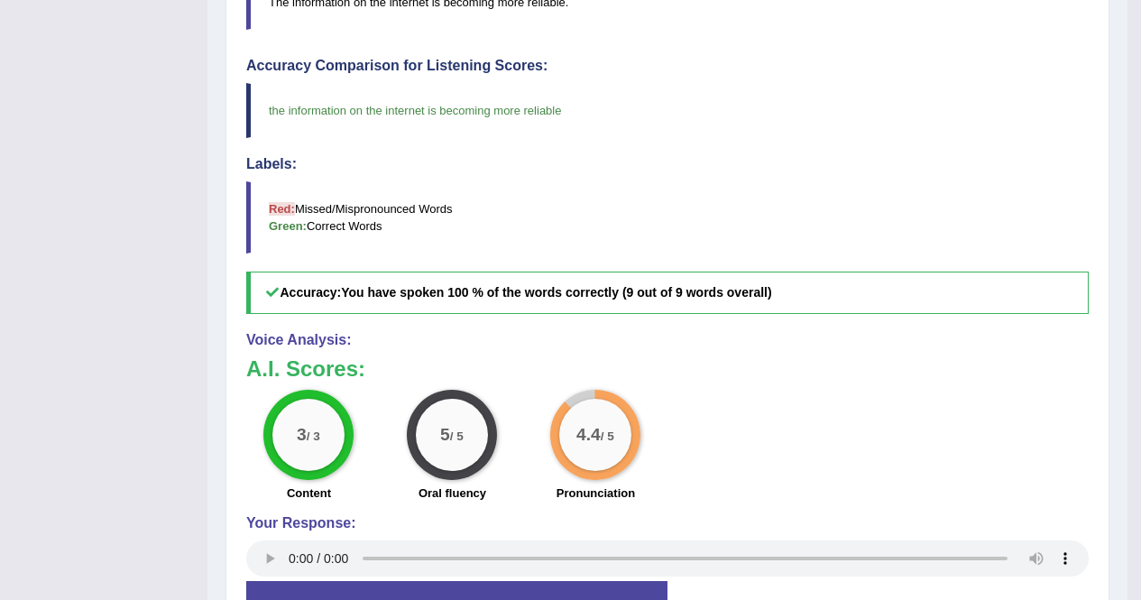
scroll to position [526, 0]
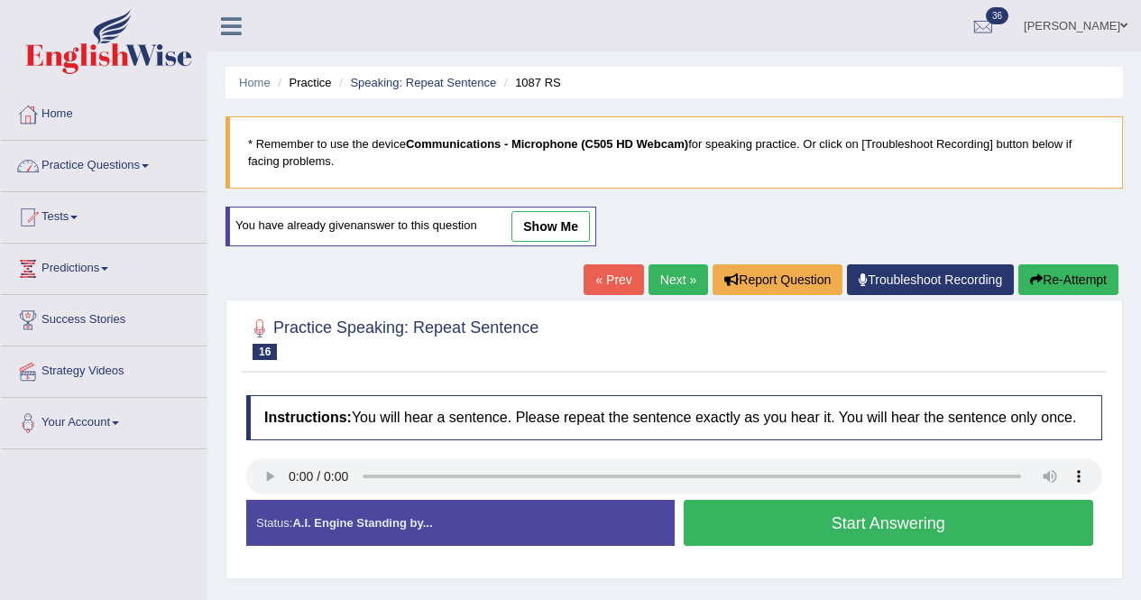
click at [59, 161] on link "Practice Questions" at bounding box center [104, 163] width 206 height 45
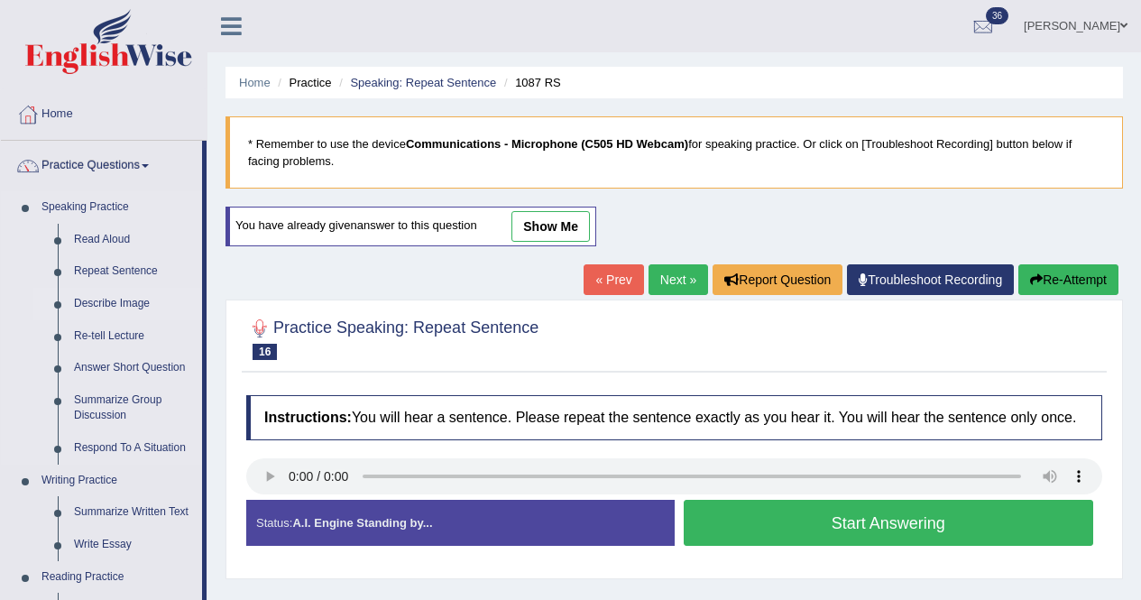
click at [151, 306] on link "Describe Image" at bounding box center [134, 304] width 136 height 32
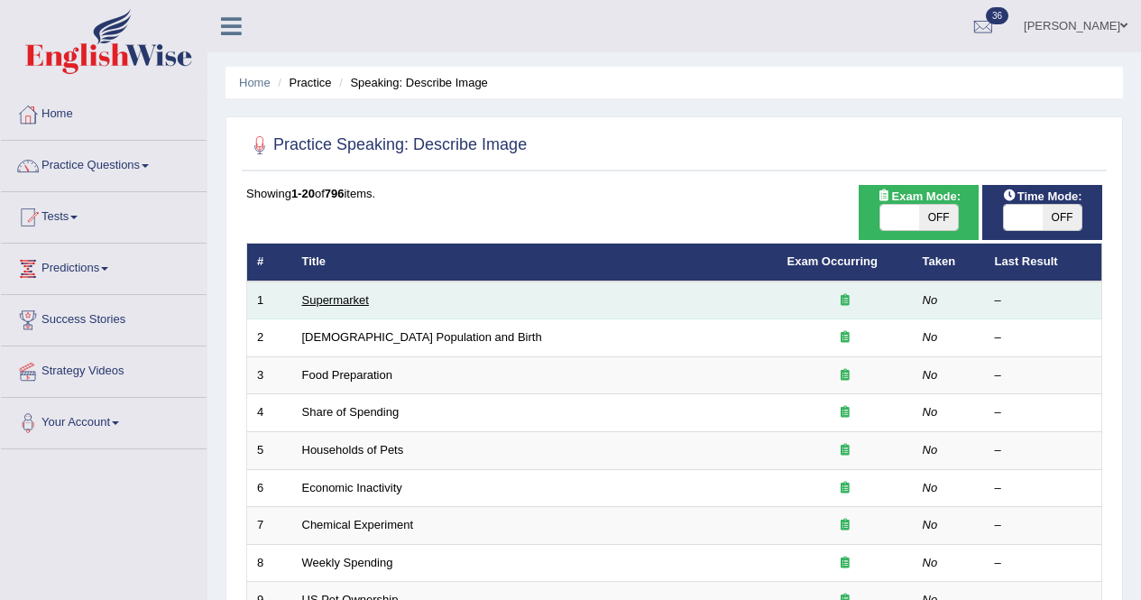
click at [337, 293] on link "Supermarket" at bounding box center [335, 300] width 67 height 14
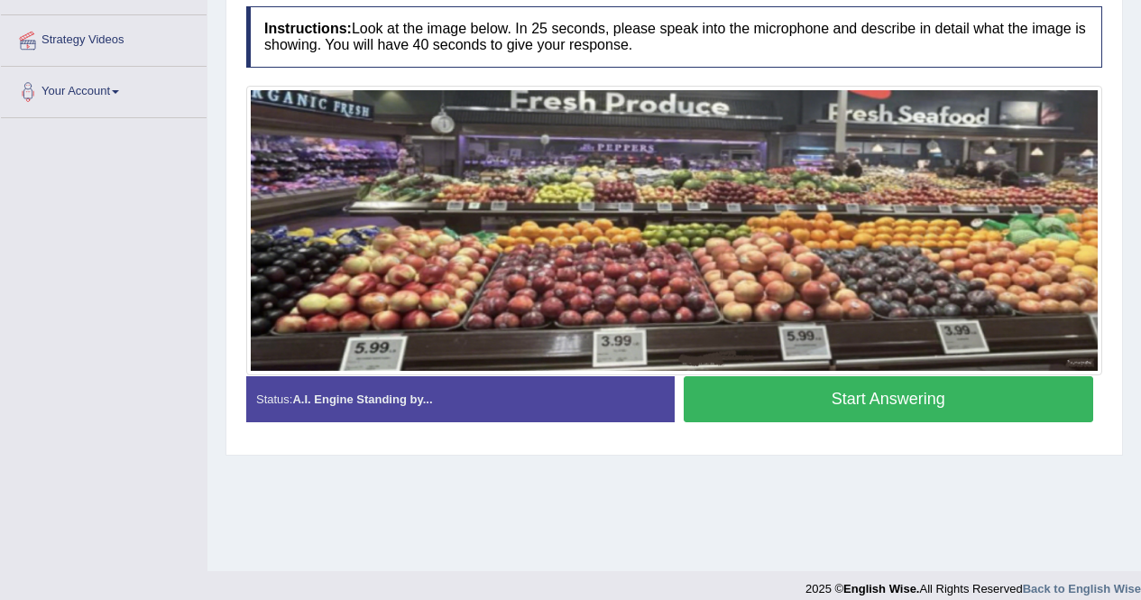
scroll to position [347, 0]
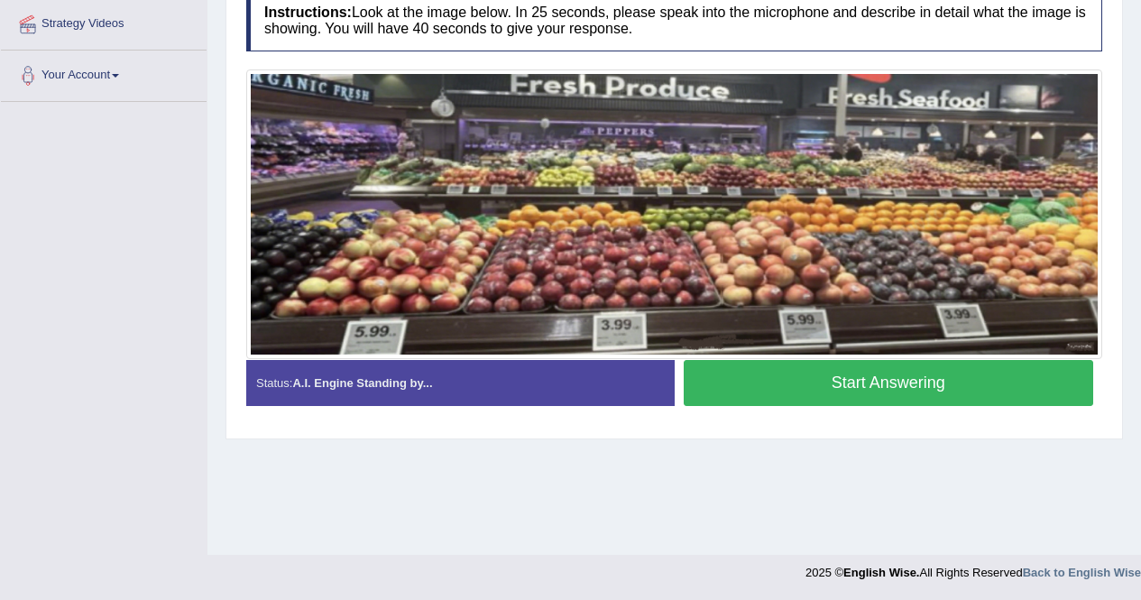
click at [894, 379] on button "Start Answering" at bounding box center [888, 383] width 410 height 46
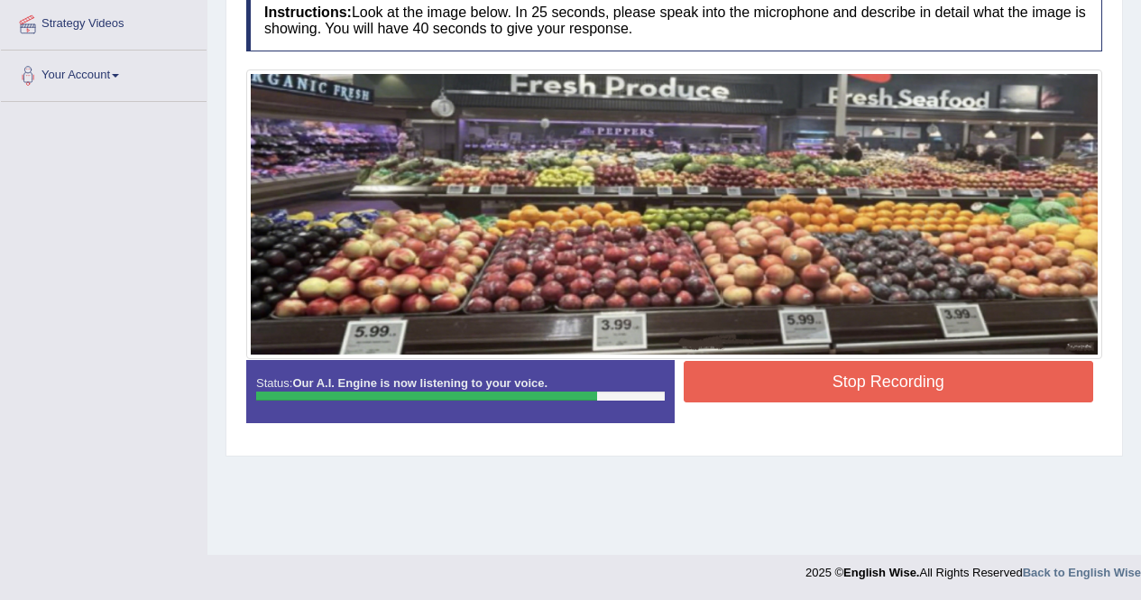
click at [844, 373] on button "Stop Recording" at bounding box center [888, 381] width 410 height 41
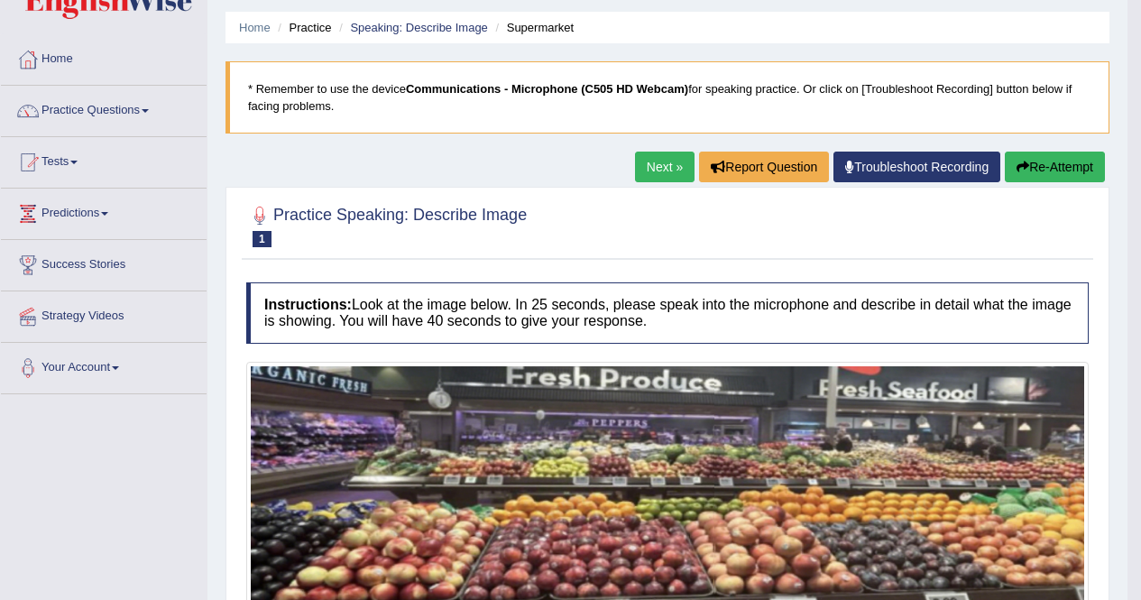
scroll to position [14, 0]
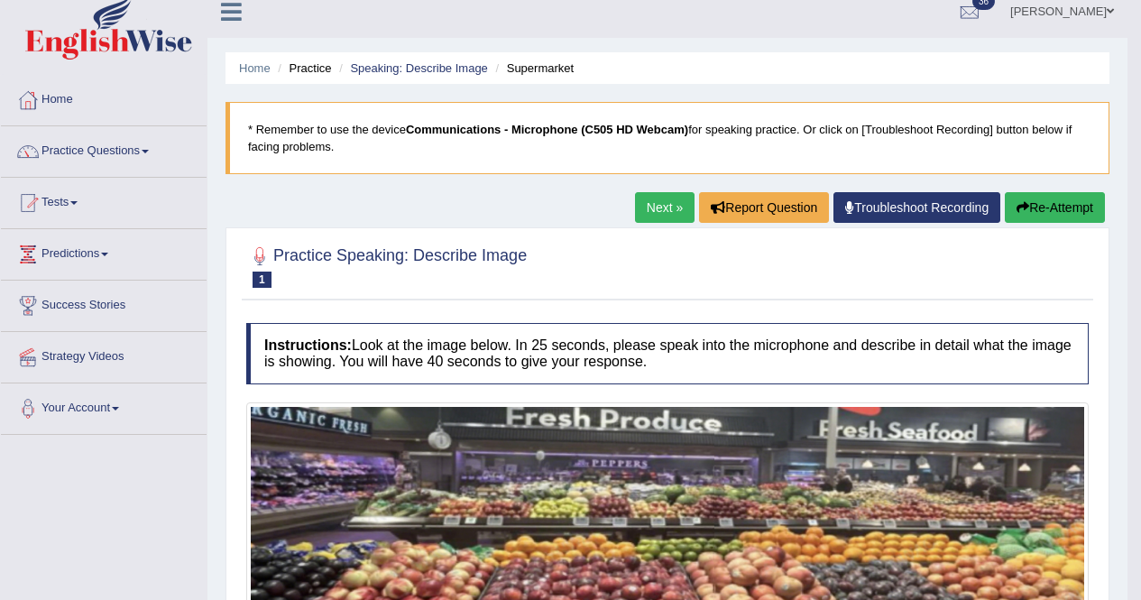
click at [637, 205] on link "Next »" at bounding box center [665, 207] width 60 height 31
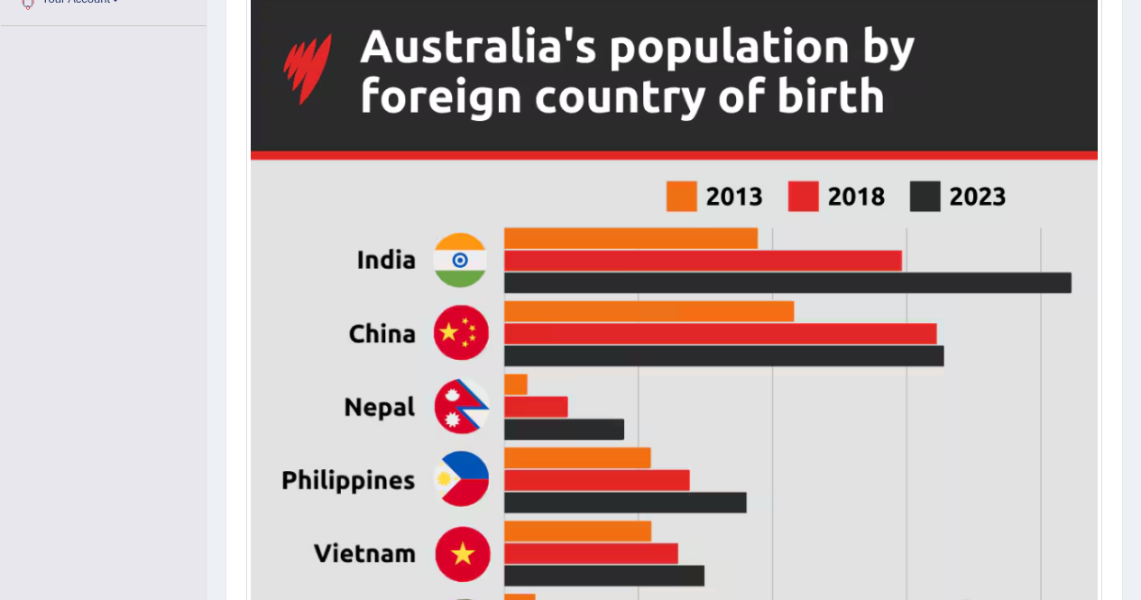
scroll to position [434, 0]
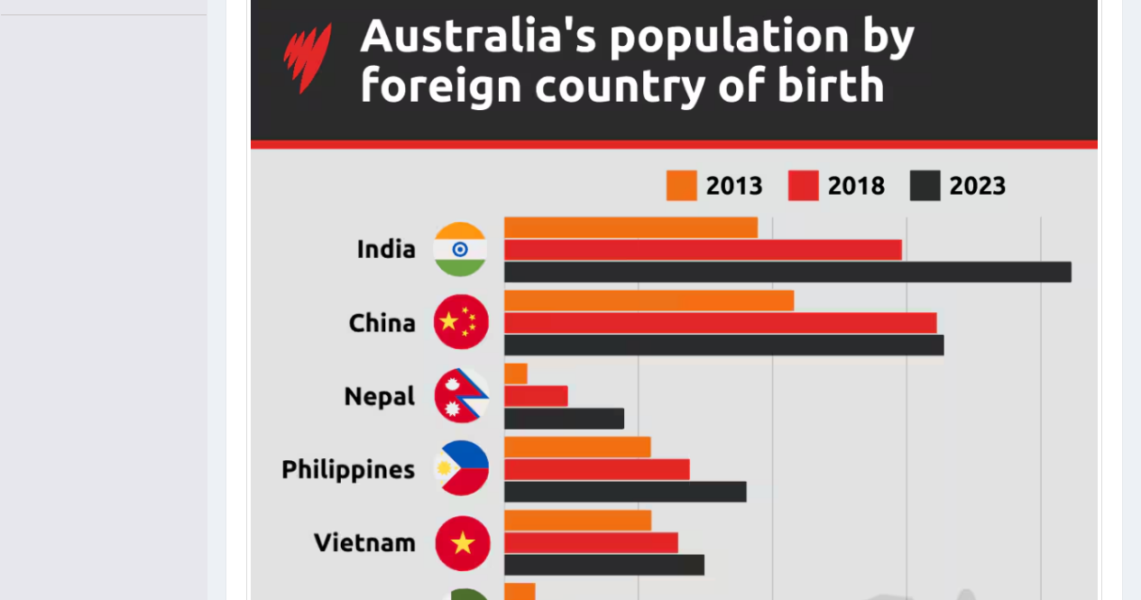
drag, startPoint x: 1134, startPoint y: 224, endPoint x: 1130, endPoint y: 241, distance: 17.7
click at [1130, 241] on div "Home Practice Speaking: Describe Image [DEMOGRAPHIC_DATA] Population and Birth …" at bounding box center [673, 365] width 933 height 1598
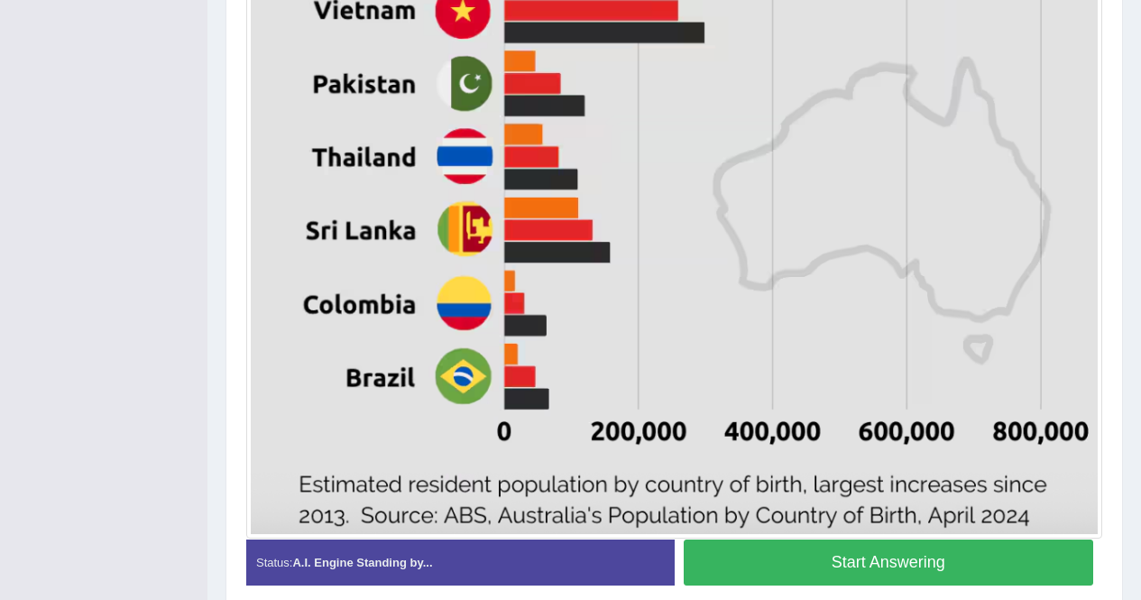
scroll to position [1044, 0]
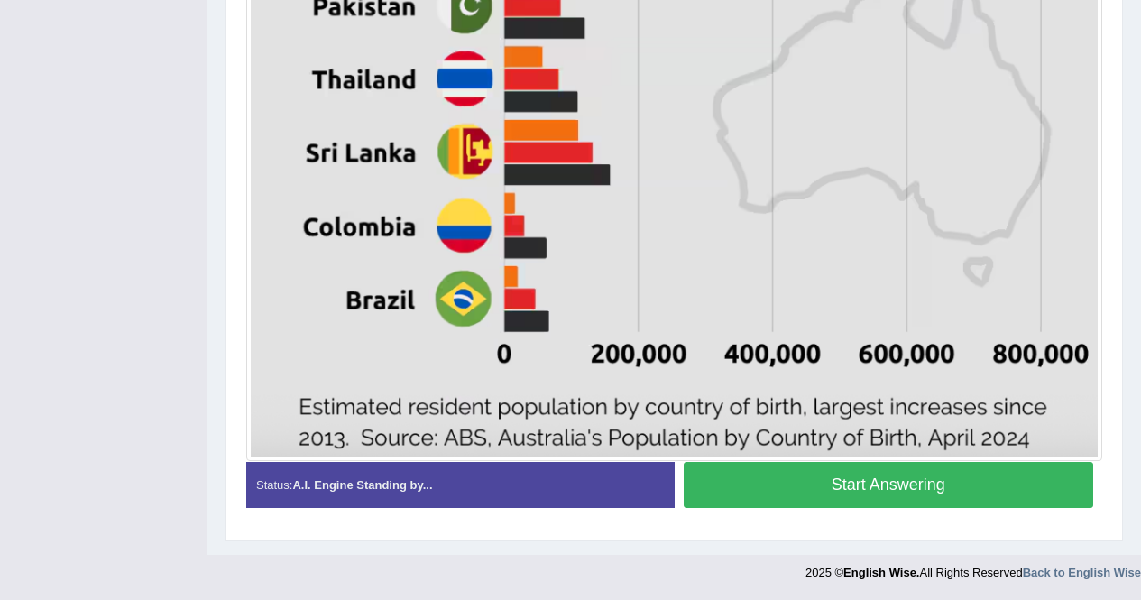
click at [1003, 497] on button "Start Answering" at bounding box center [888, 485] width 410 height 46
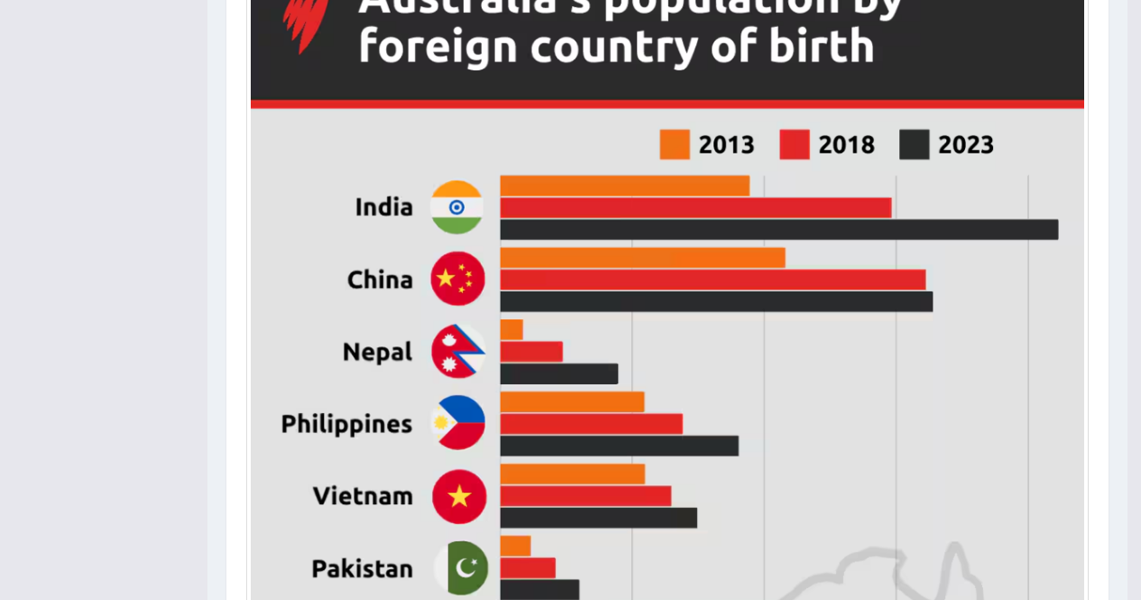
scroll to position [474, 0]
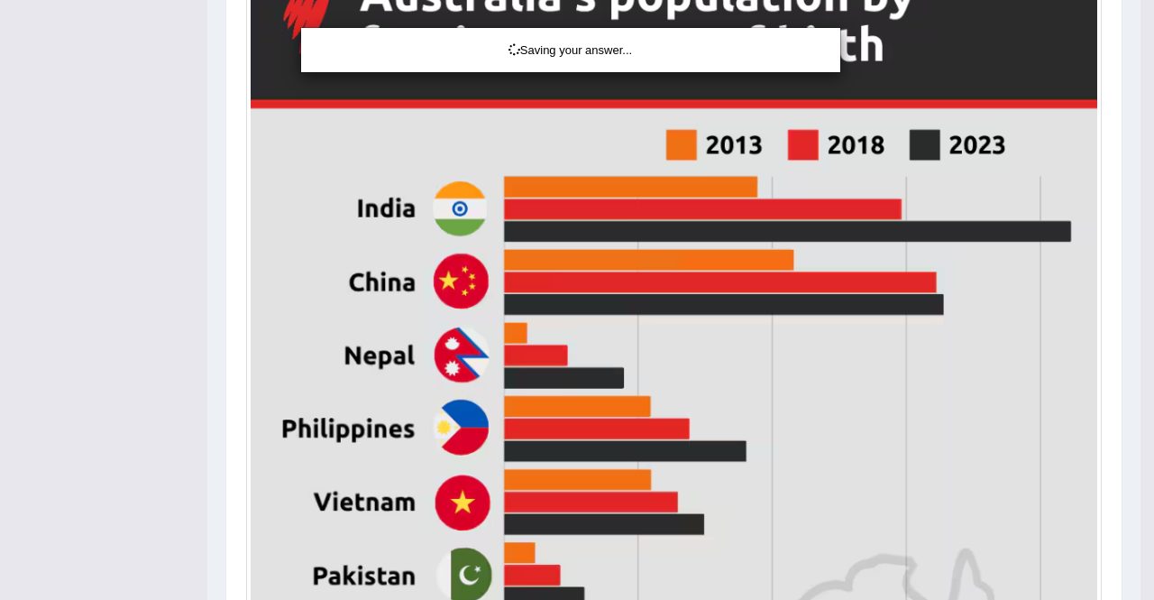
drag, startPoint x: 1147, startPoint y: 444, endPoint x: 1007, endPoint y: 353, distance: 166.8
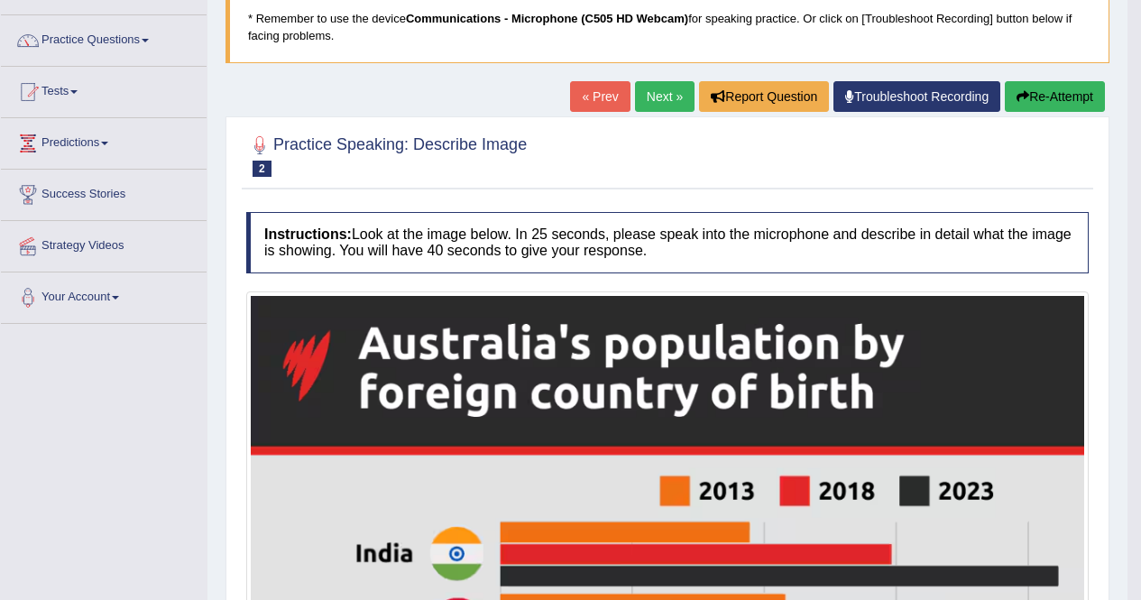
scroll to position [177, 0]
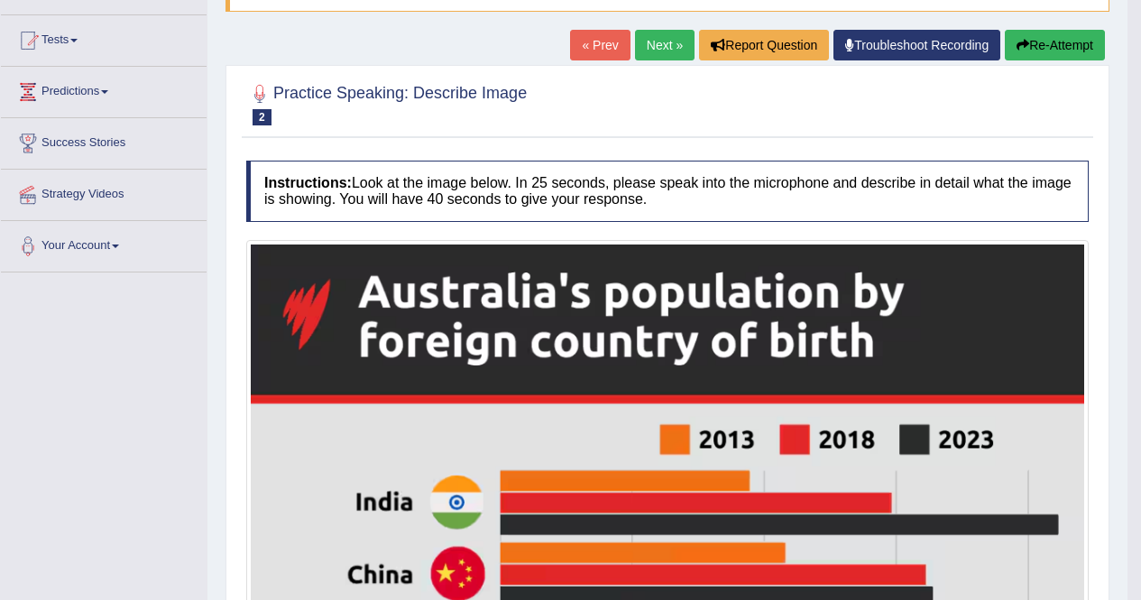
click at [646, 45] on link "Next »" at bounding box center [665, 45] width 60 height 31
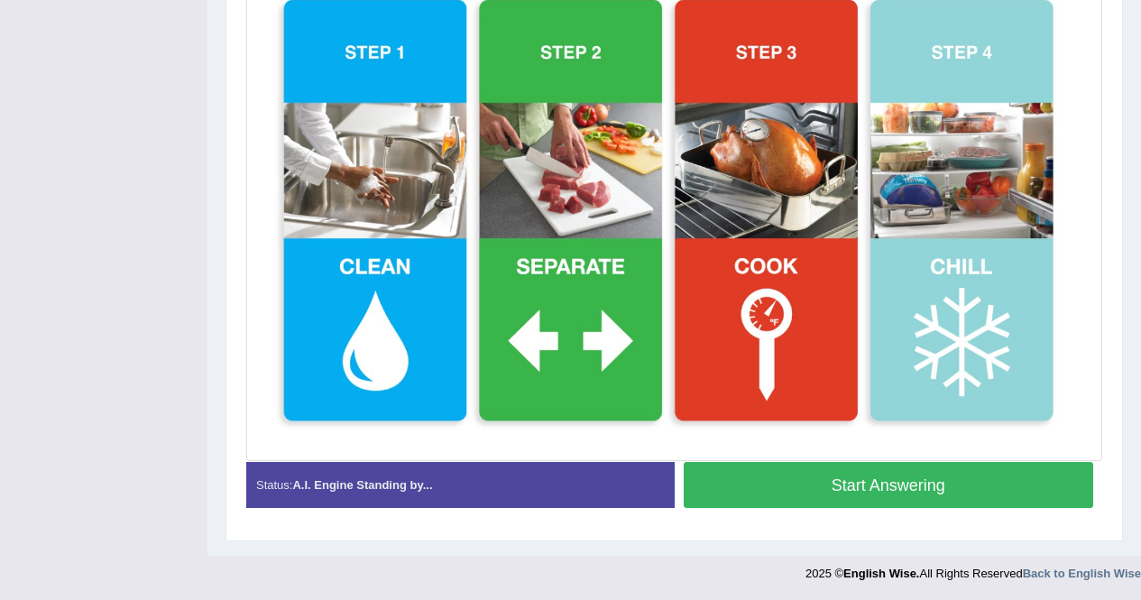
scroll to position [468, 0]
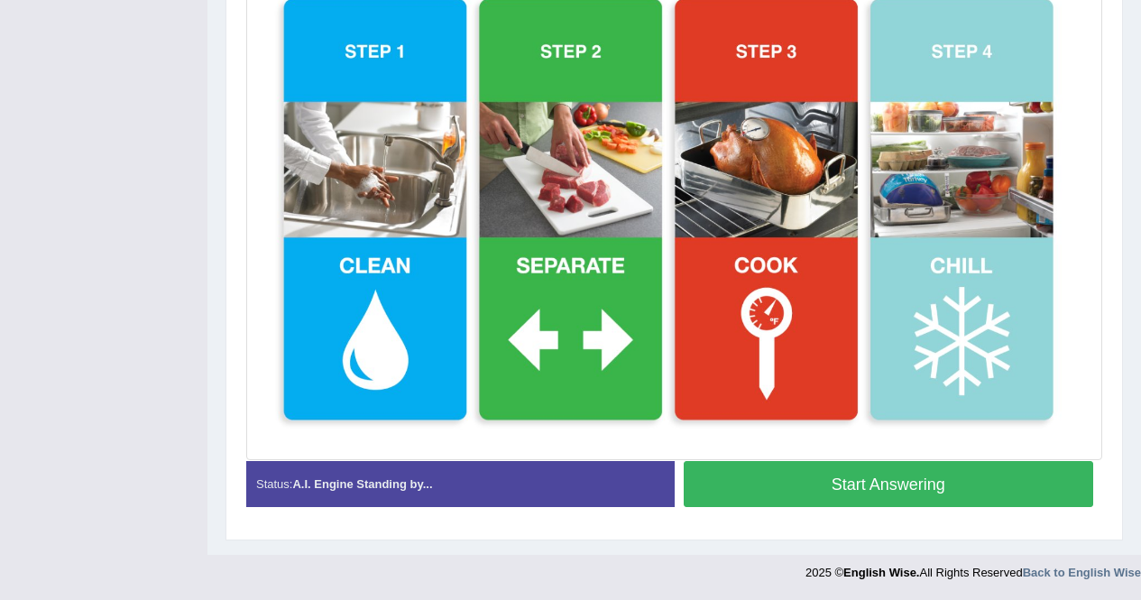
click at [926, 480] on button "Start Answering" at bounding box center [888, 484] width 410 height 46
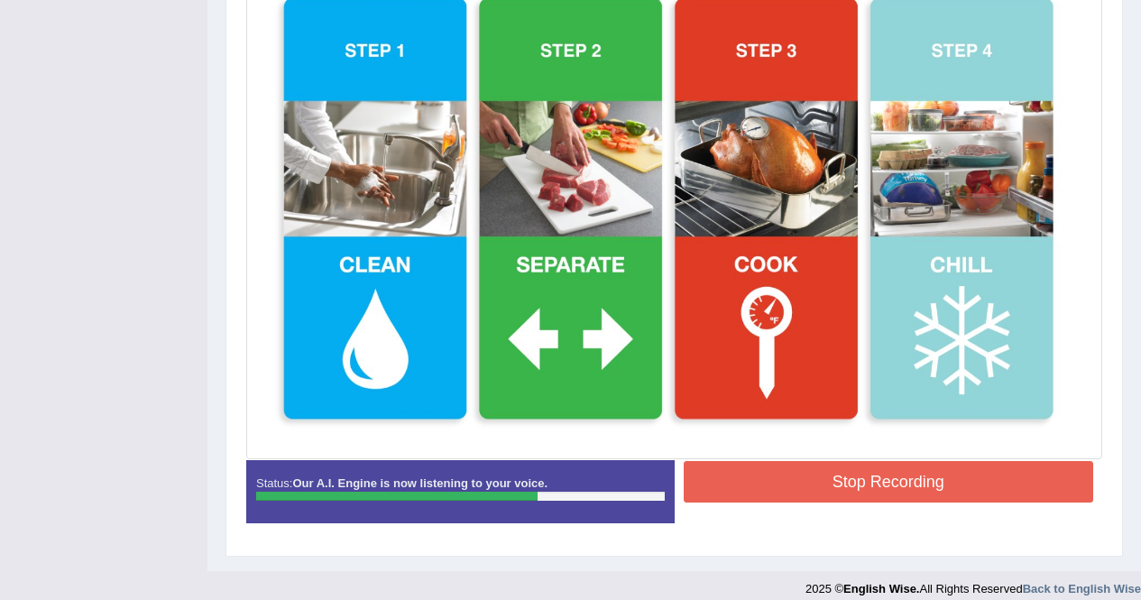
click at [888, 476] on button "Stop Recording" at bounding box center [888, 481] width 410 height 41
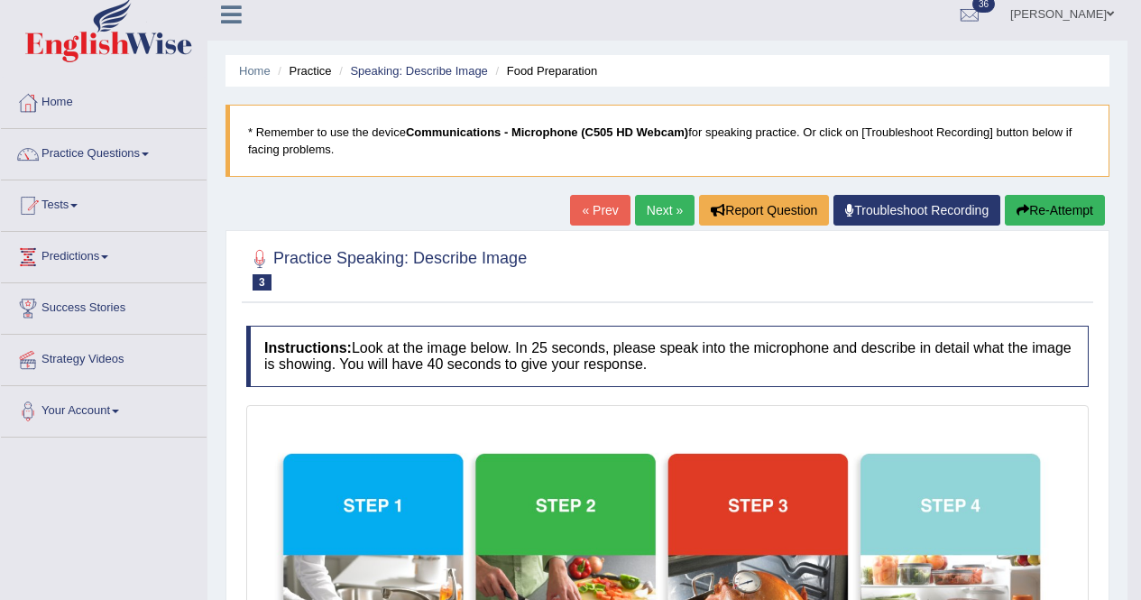
scroll to position [2, 0]
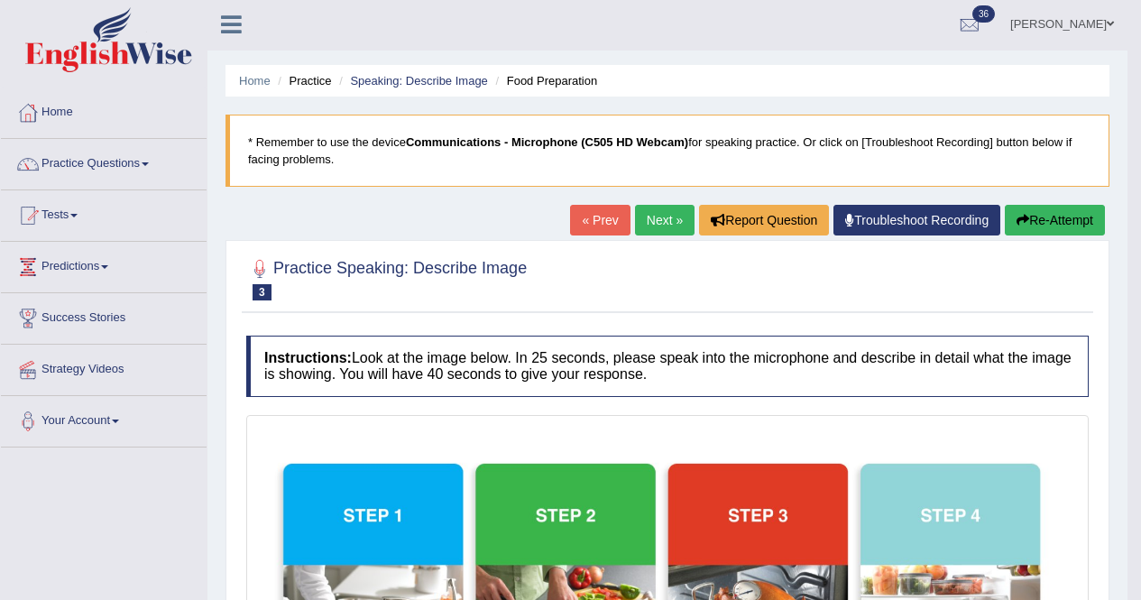
click at [636, 218] on link "Next »" at bounding box center [665, 220] width 60 height 31
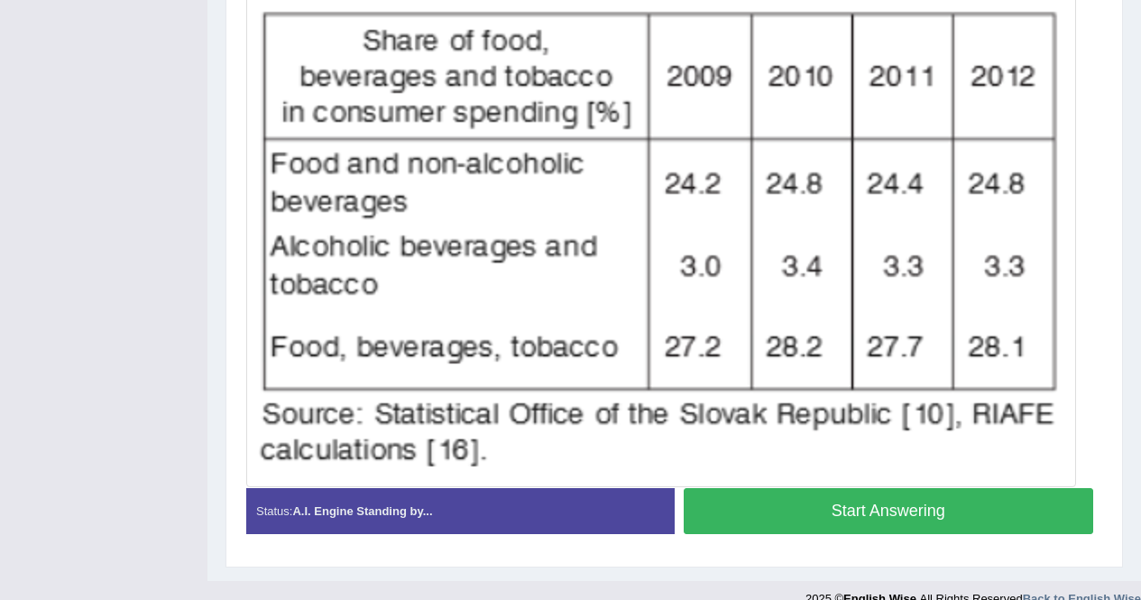
scroll to position [550, 0]
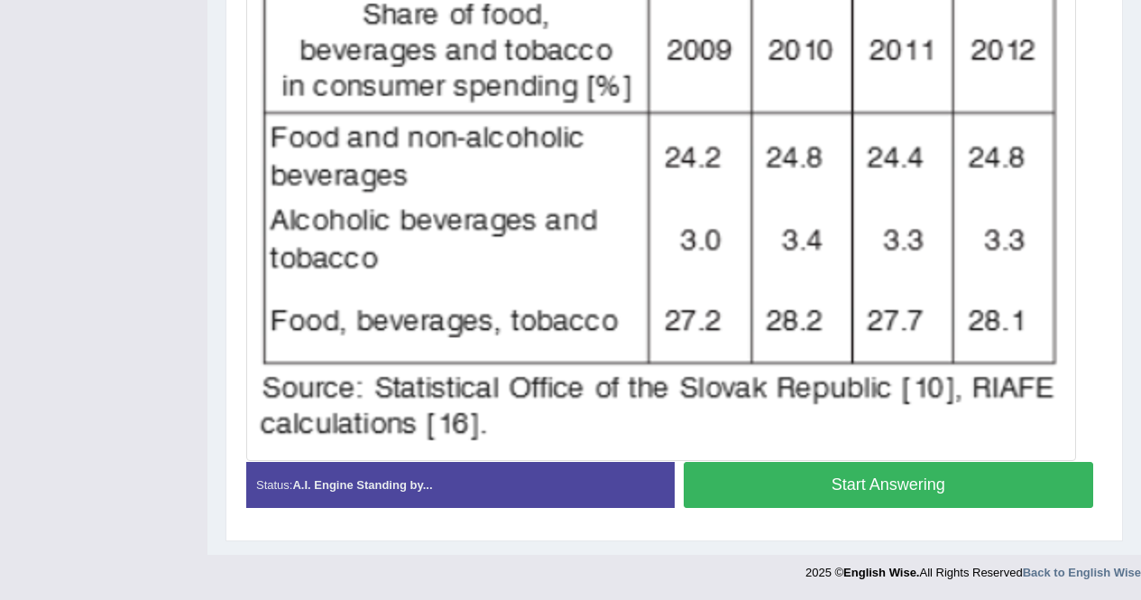
click at [1009, 478] on button "Start Answering" at bounding box center [888, 485] width 410 height 46
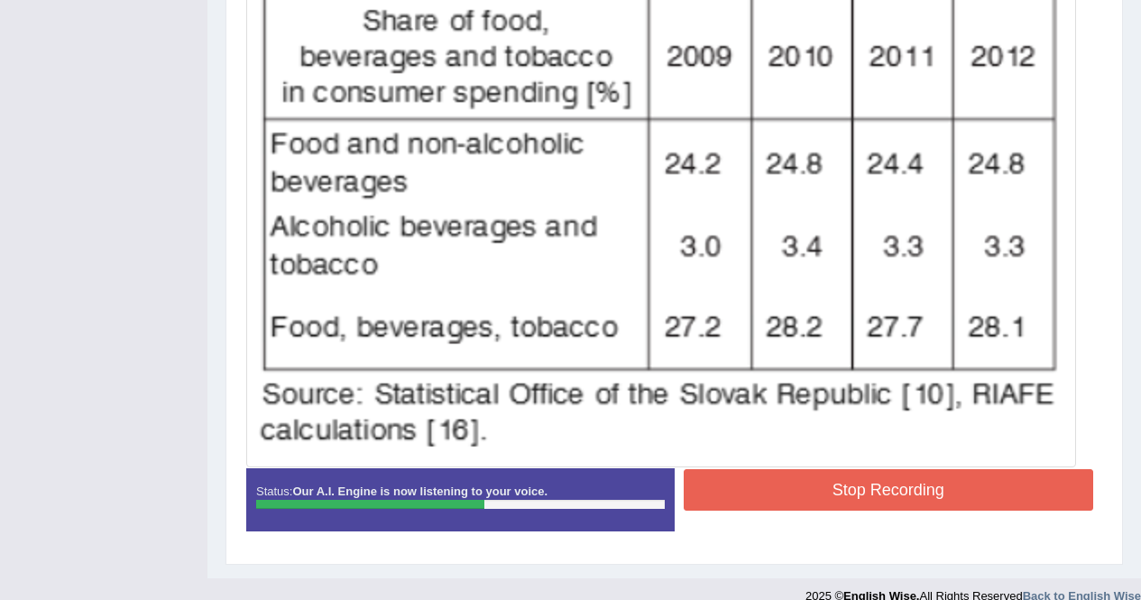
scroll to position [567, 0]
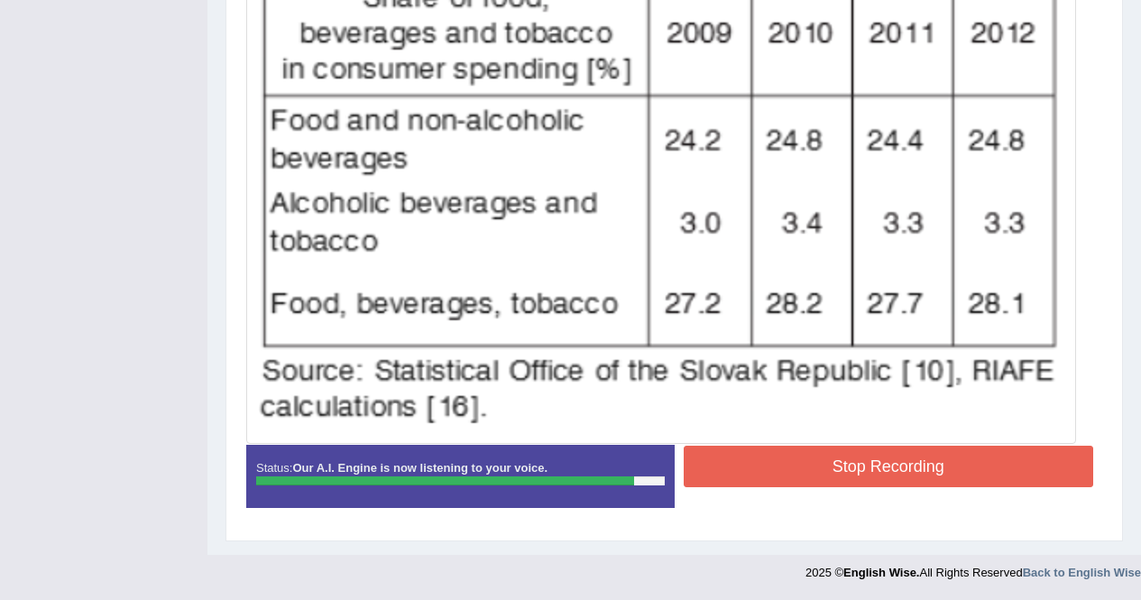
click at [874, 470] on button "Stop Recording" at bounding box center [888, 465] width 410 height 41
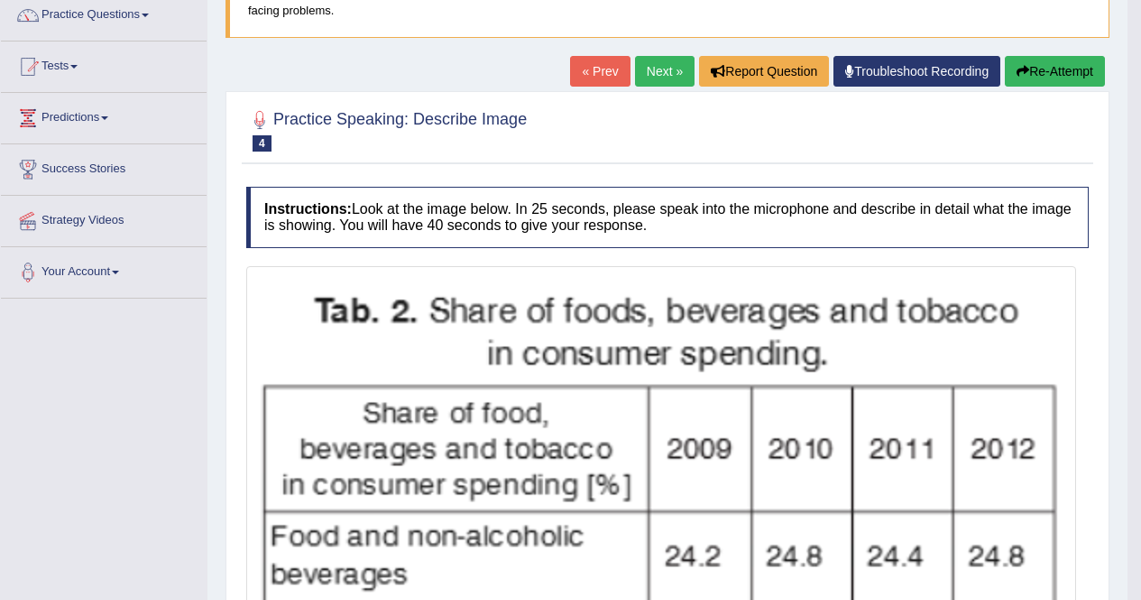
scroll to position [0, 0]
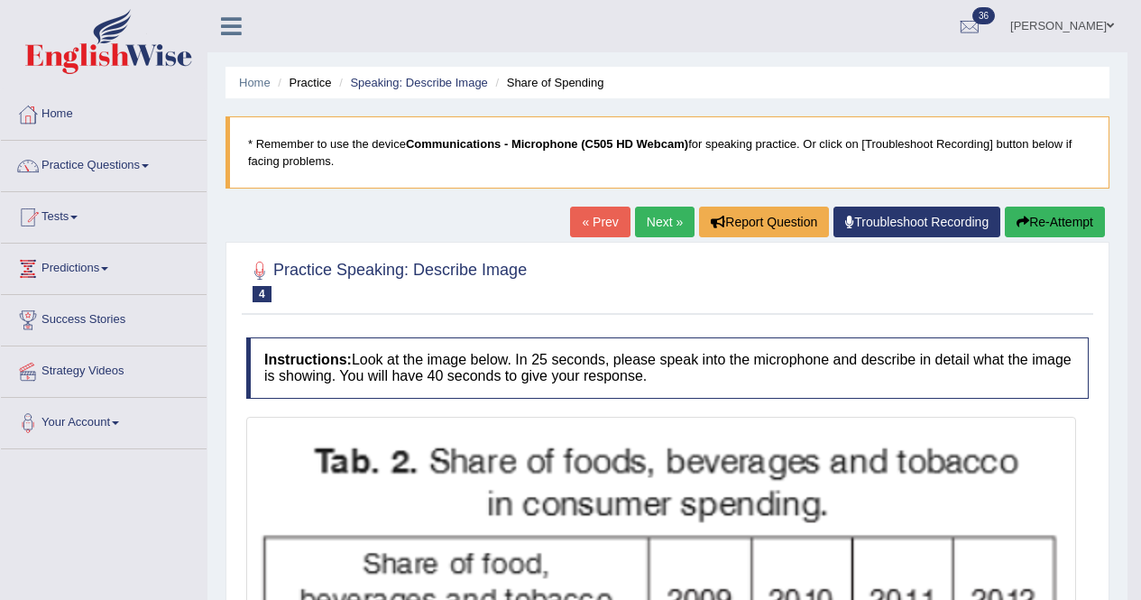
click at [645, 222] on link "Next »" at bounding box center [665, 221] width 60 height 31
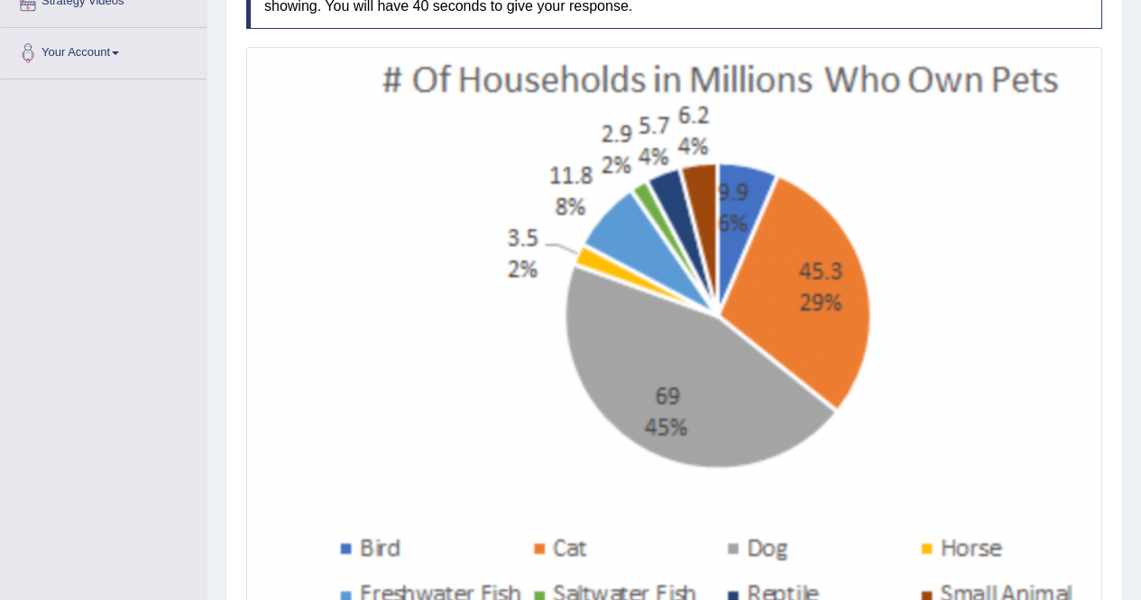
scroll to position [333, 0]
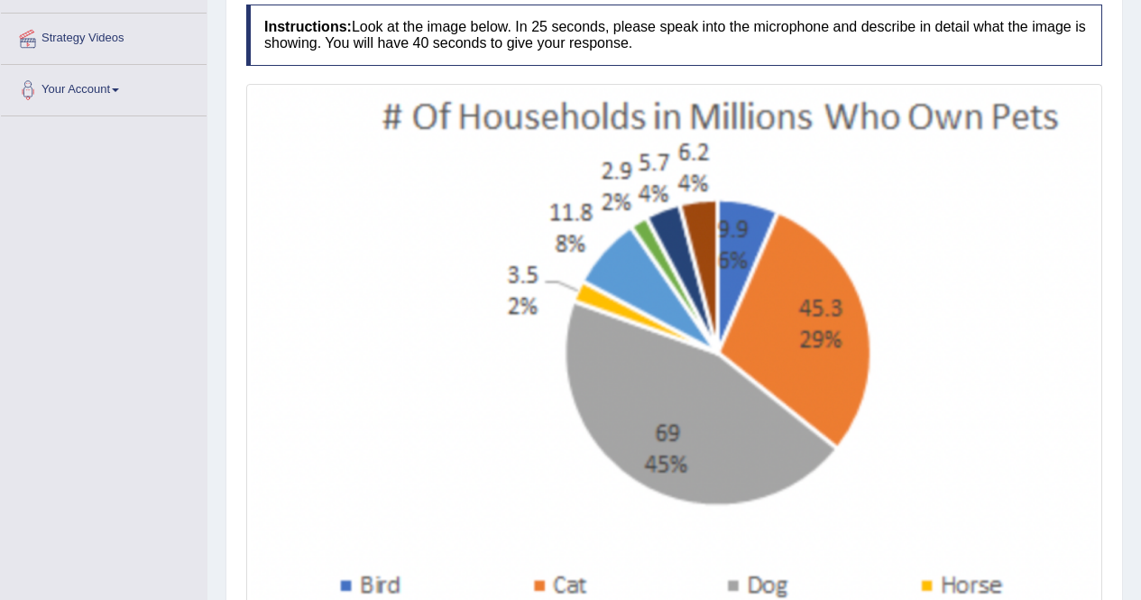
drag, startPoint x: 1151, startPoint y: 155, endPoint x: 1144, endPoint y: 324, distance: 168.8
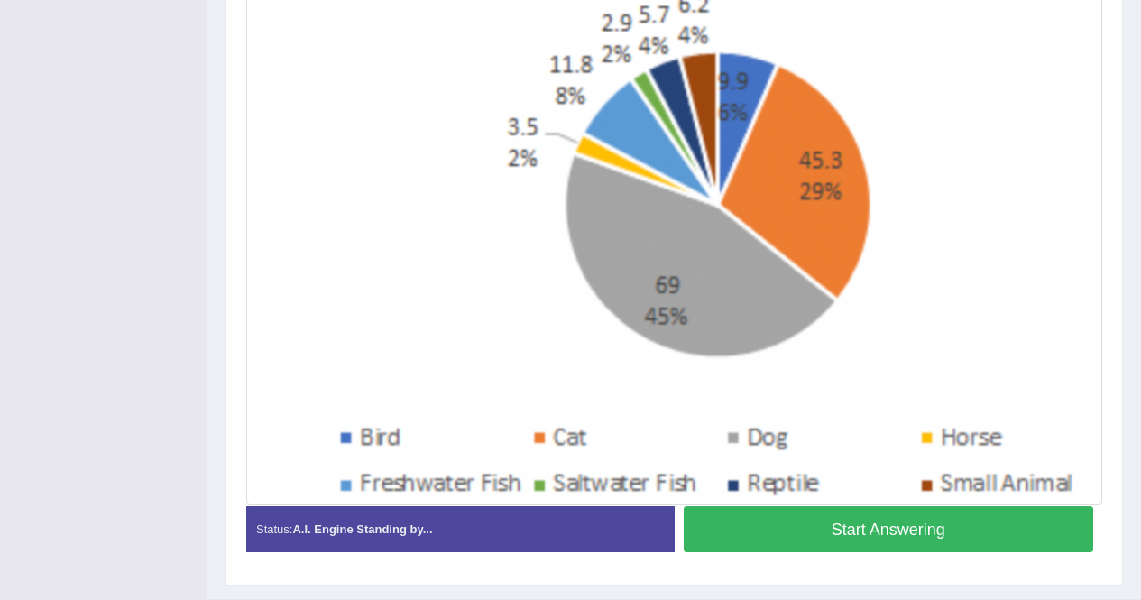
scroll to position [526, 0]
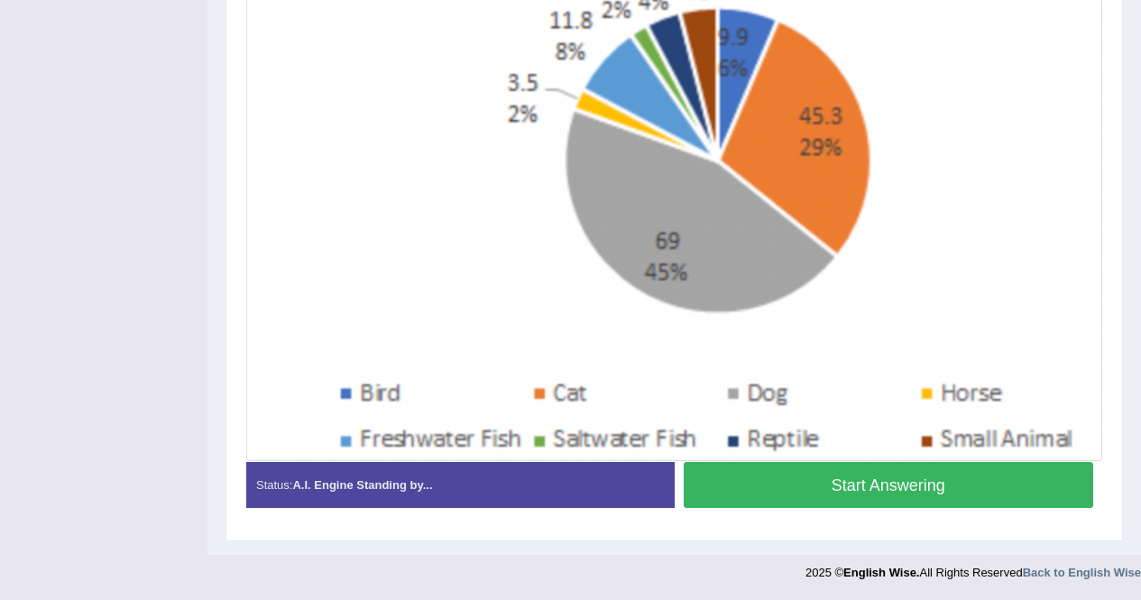
click at [1011, 470] on button "Start Answering" at bounding box center [888, 485] width 410 height 46
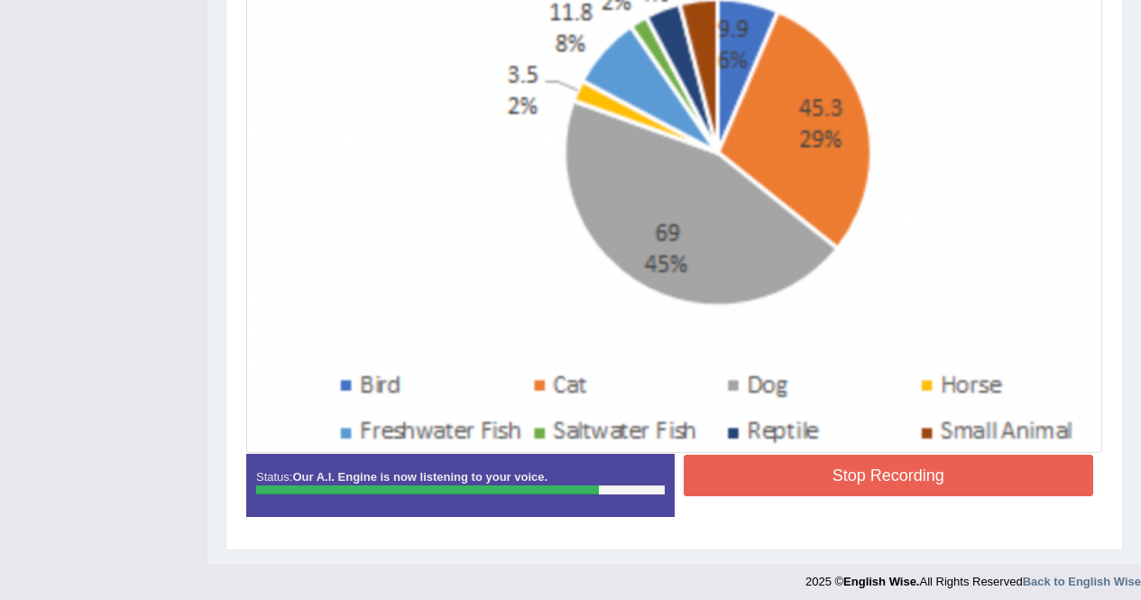
scroll to position [543, 0]
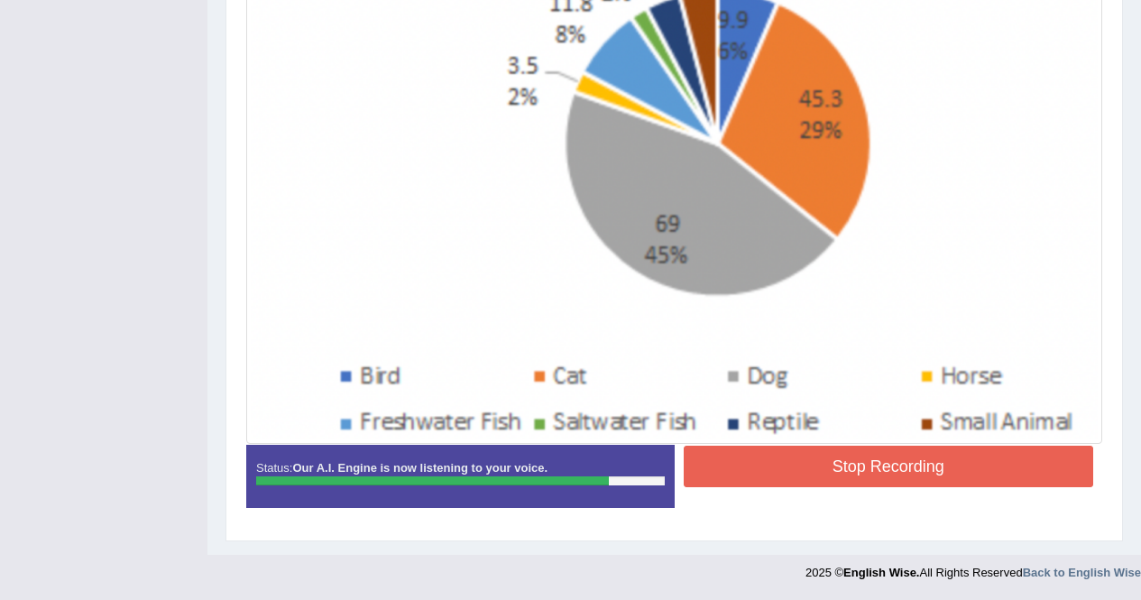
click at [1032, 464] on button "Stop Recording" at bounding box center [888, 465] width 410 height 41
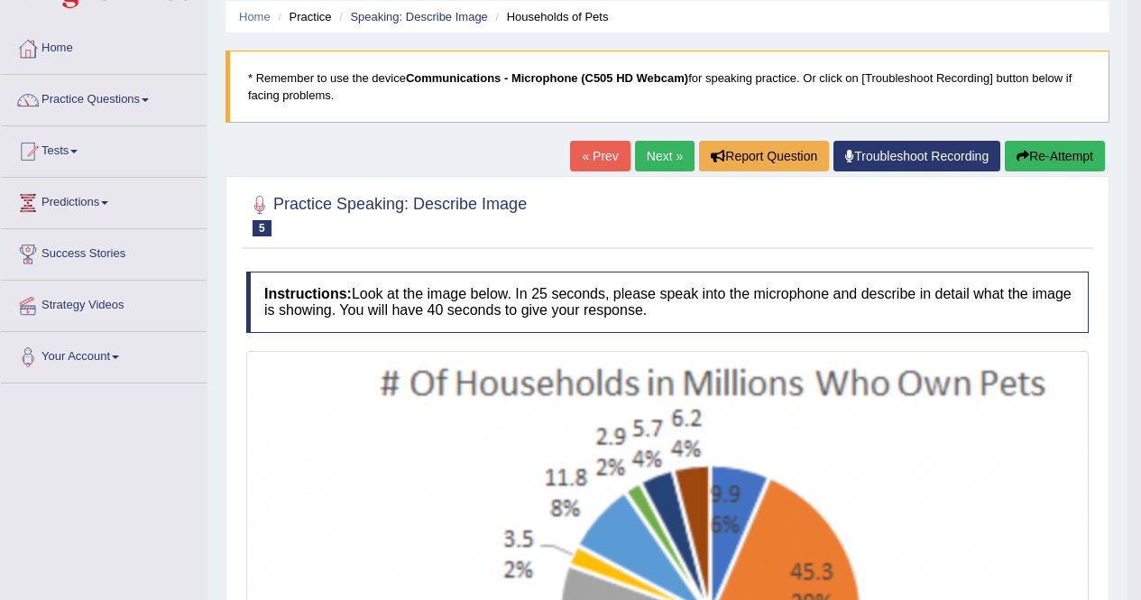
scroll to position [0, 0]
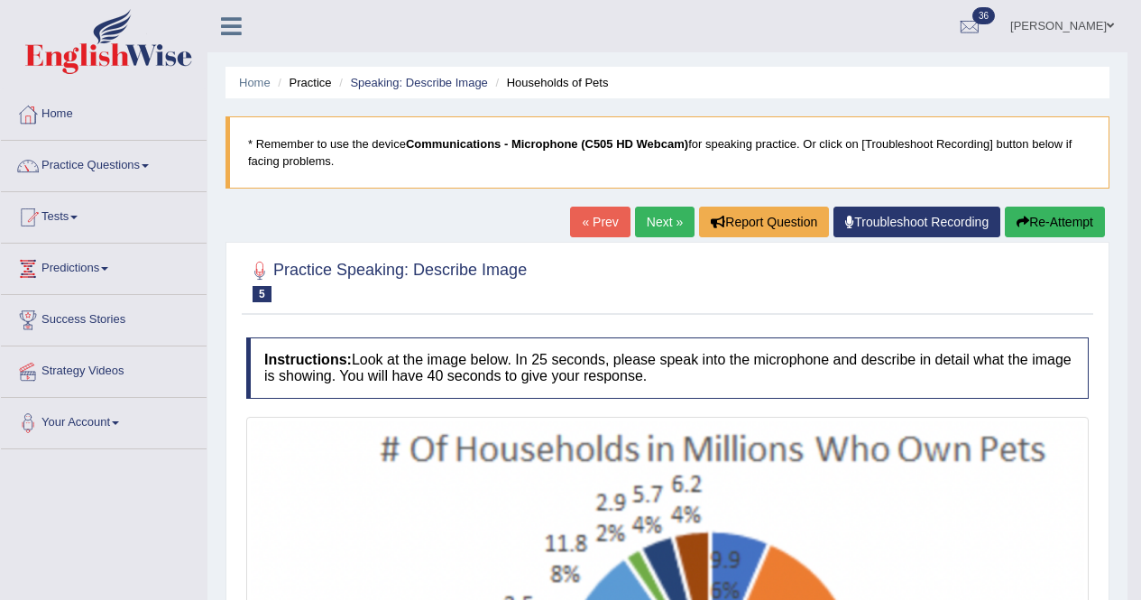
click at [660, 220] on link "Next »" at bounding box center [665, 221] width 60 height 31
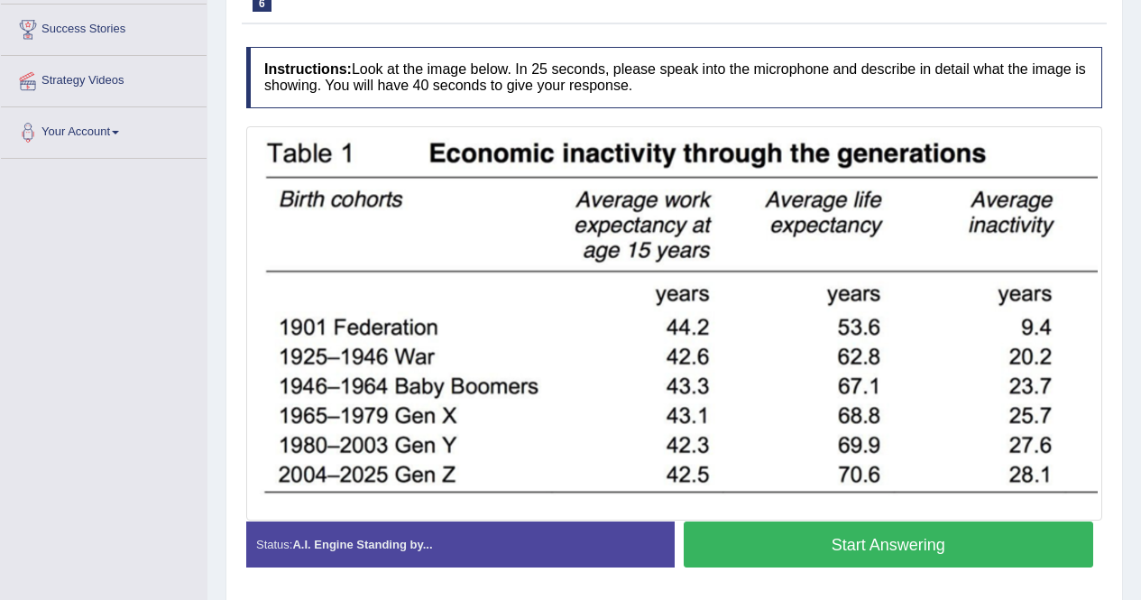
scroll to position [297, 0]
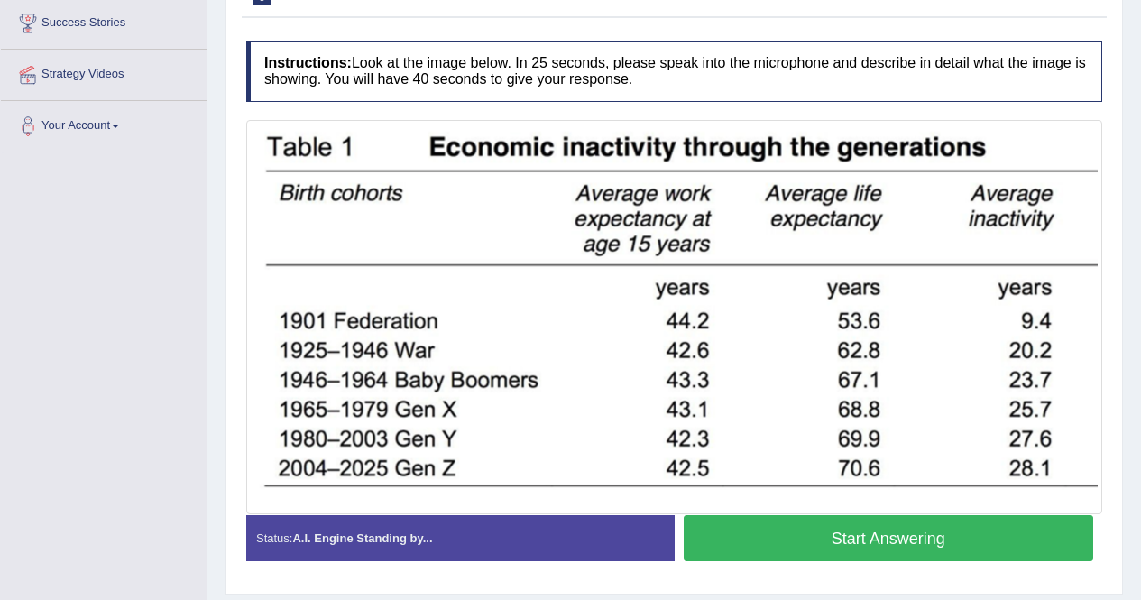
drag, startPoint x: 1153, startPoint y: 134, endPoint x: 1123, endPoint y: 322, distance: 189.9
click at [1123, 303] on html "Toggle navigation Home Practice Questions Speaking Practice Read Aloud Repeat S…" at bounding box center [570, 3] width 1141 height 600
click at [808, 542] on button "Start Answering" at bounding box center [888, 538] width 410 height 46
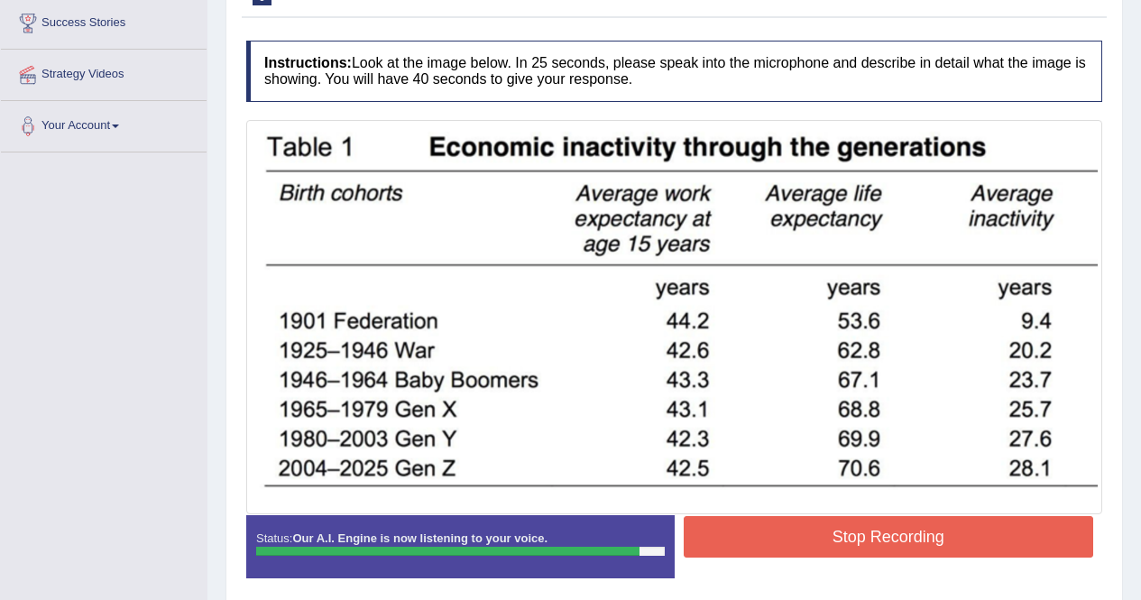
click at [828, 532] on button "Stop Recording" at bounding box center [888, 536] width 410 height 41
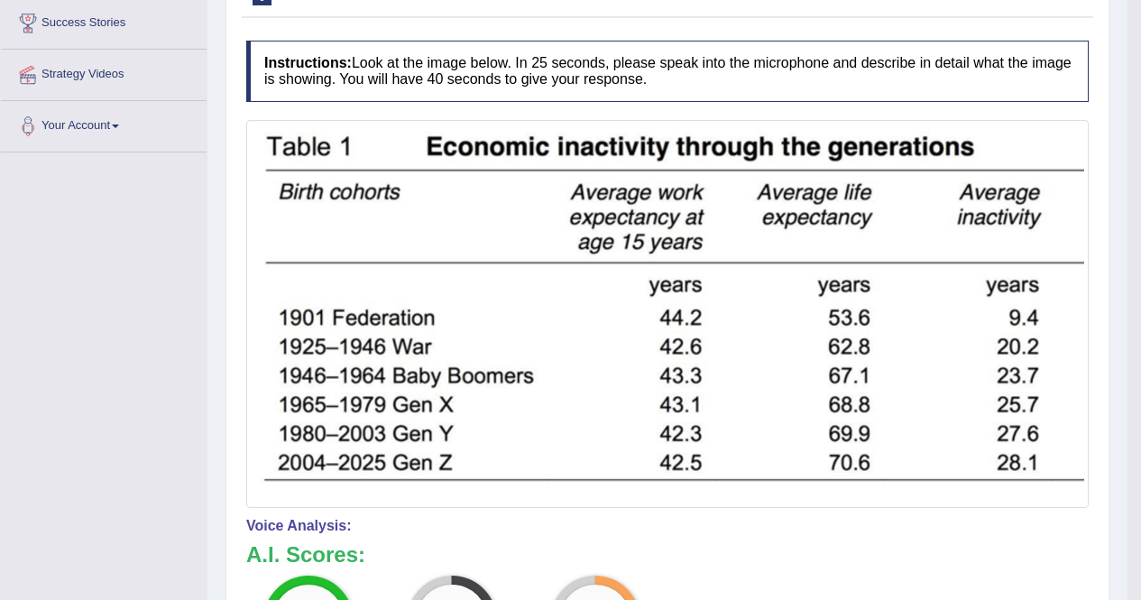
scroll to position [0, 0]
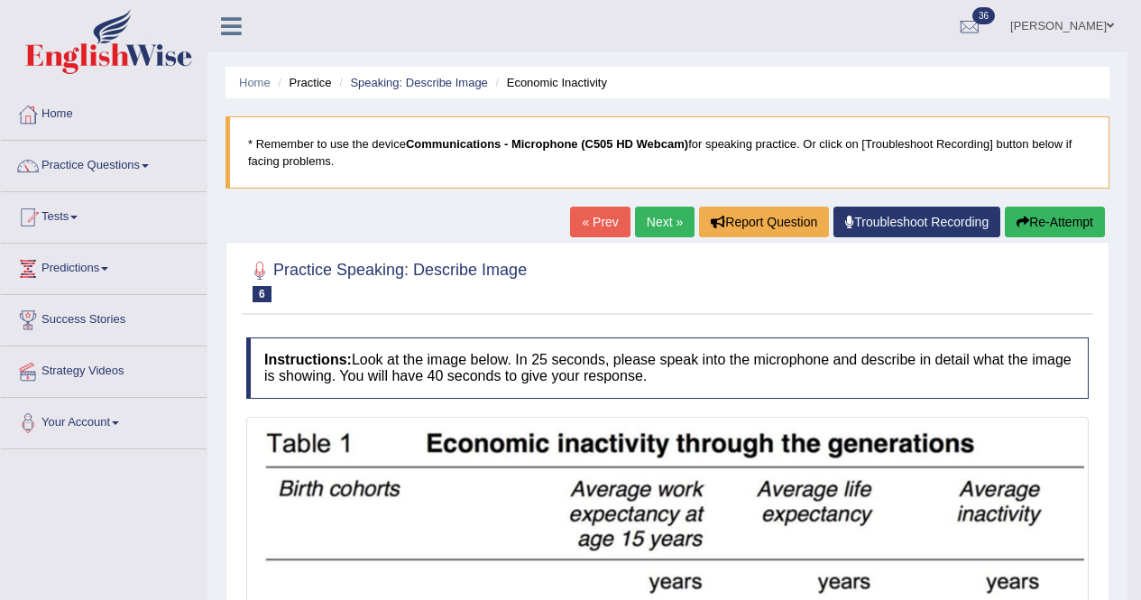
click at [641, 221] on link "Next »" at bounding box center [665, 221] width 60 height 31
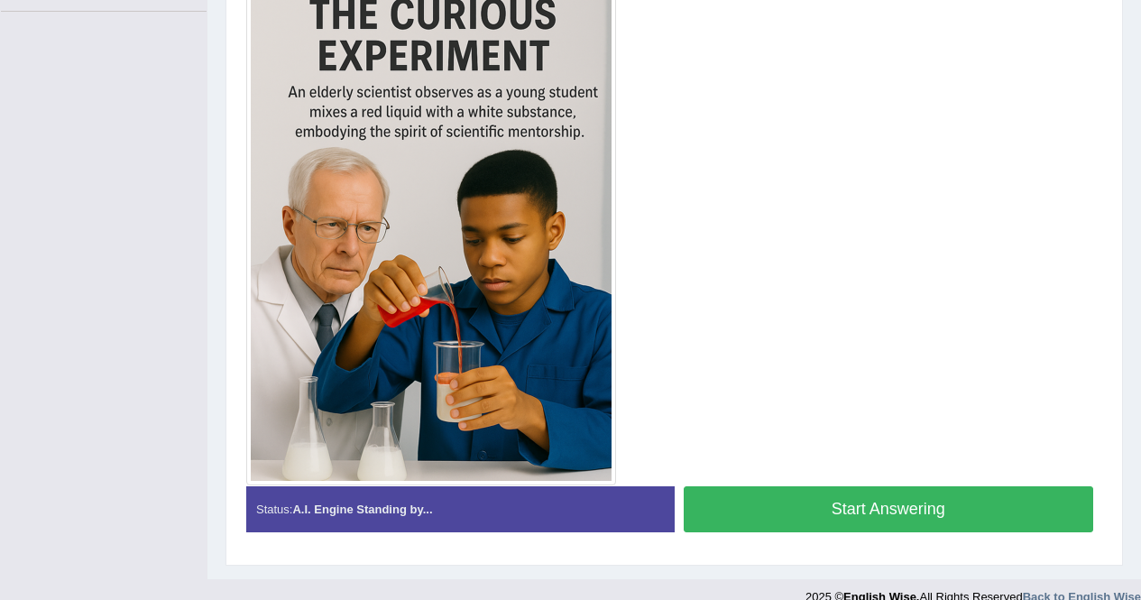
scroll to position [453, 0]
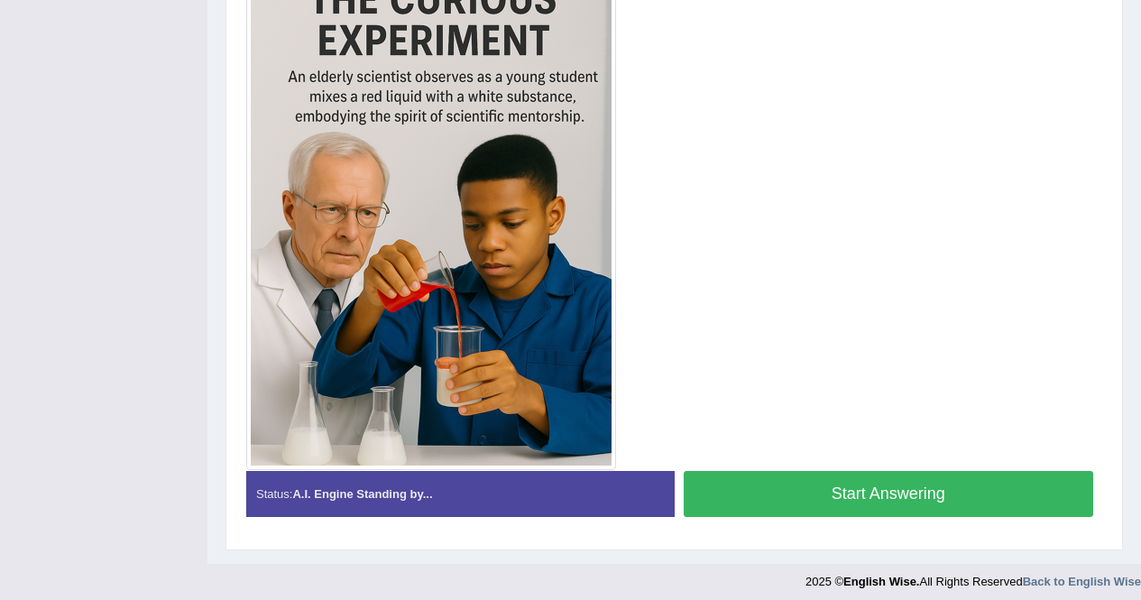
click at [949, 492] on button "Start Answering" at bounding box center [888, 494] width 410 height 46
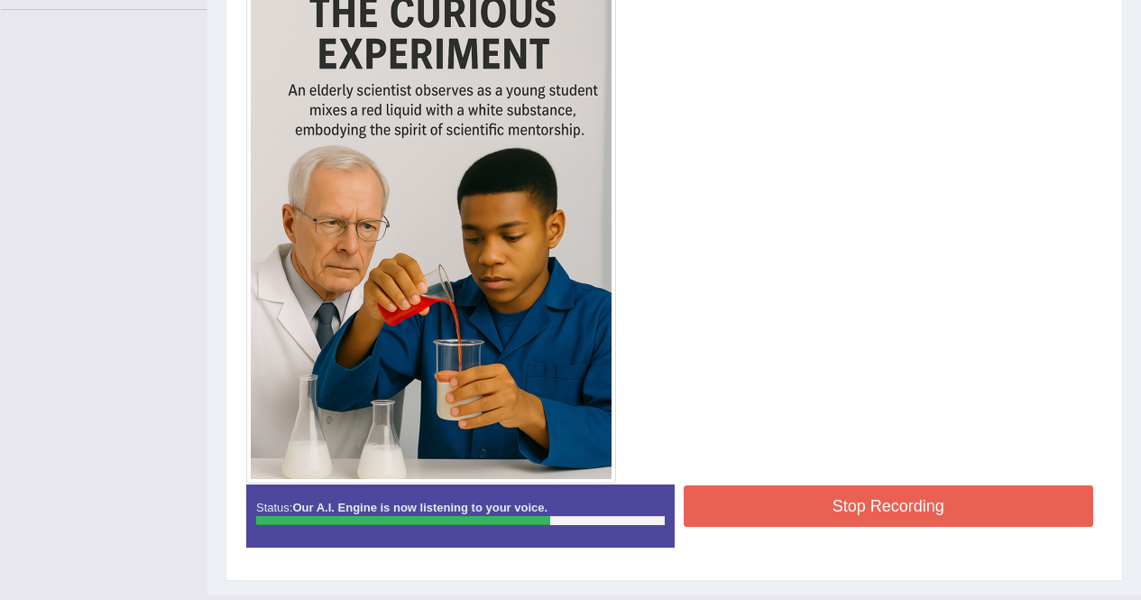
scroll to position [480, 0]
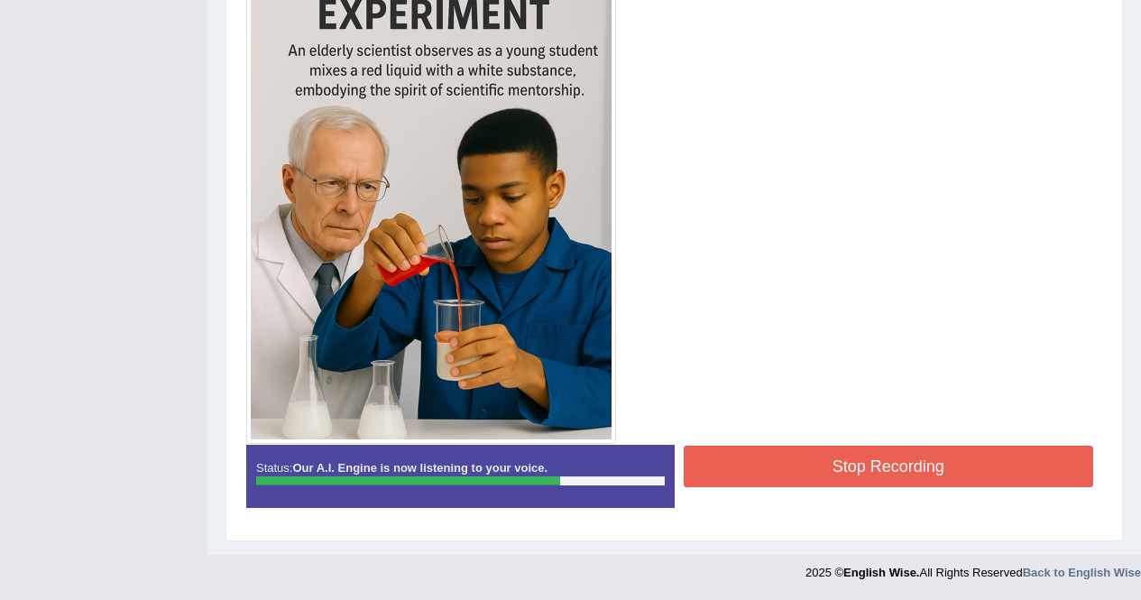
drag, startPoint x: 839, startPoint y: 448, endPoint x: 835, endPoint y: 457, distance: 10.1
click at [835, 457] on button "Stop Recording" at bounding box center [888, 465] width 410 height 41
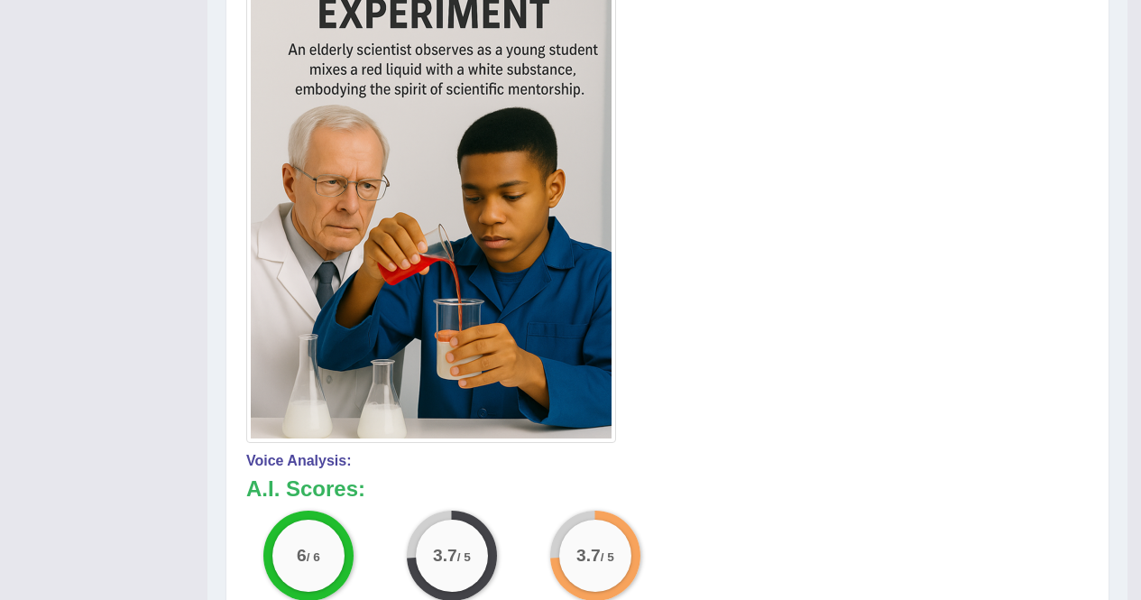
drag, startPoint x: 1147, startPoint y: 268, endPoint x: 1141, endPoint y: 347, distance: 79.5
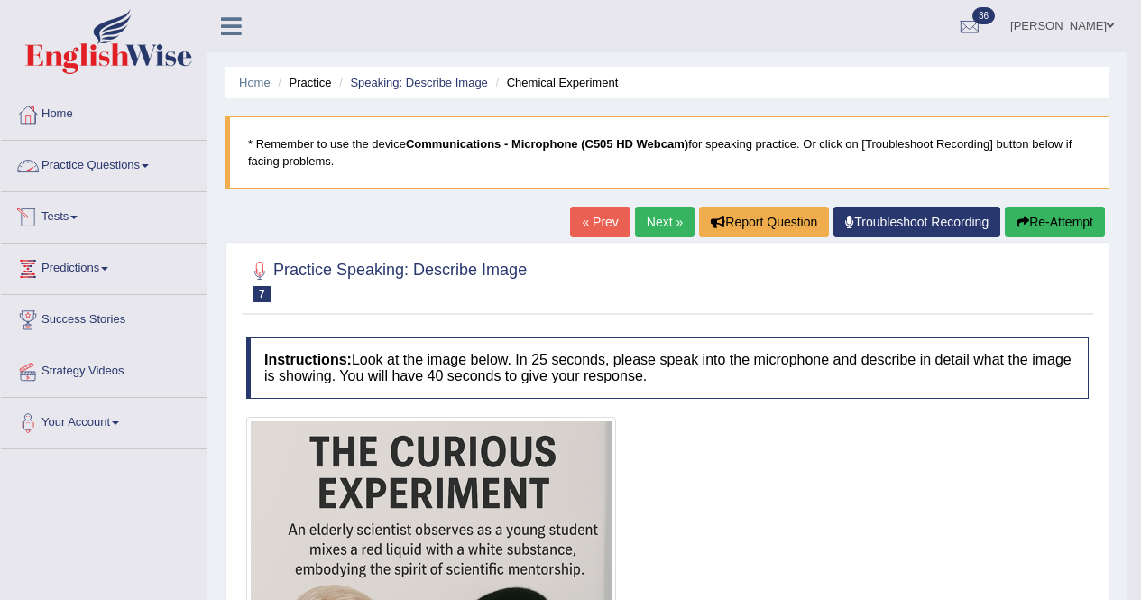
click at [87, 160] on link "Practice Questions" at bounding box center [104, 163] width 206 height 45
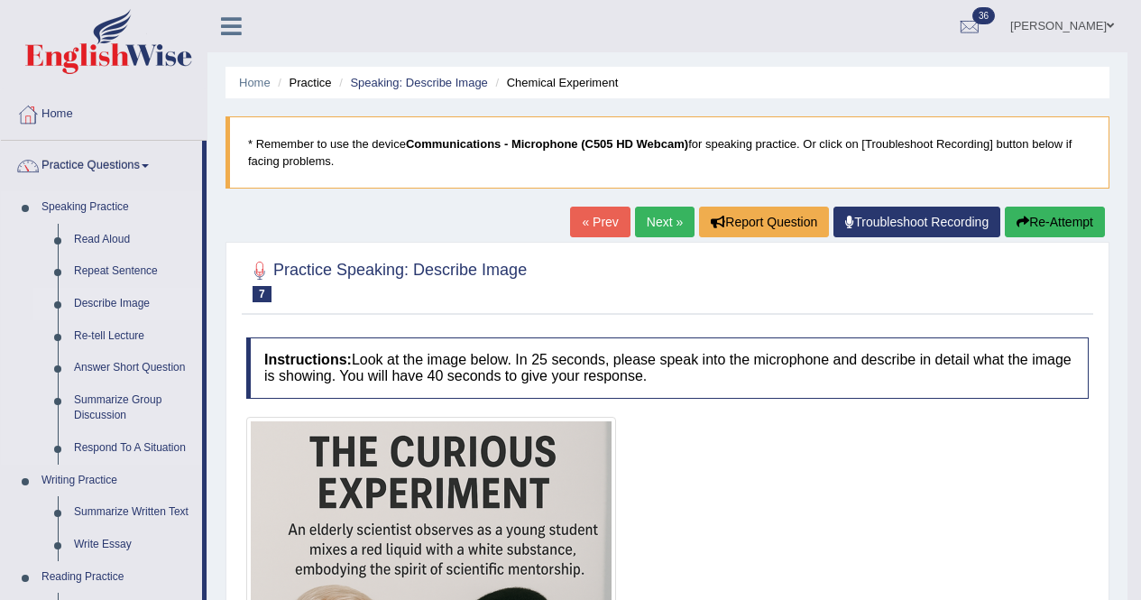
click at [99, 302] on link "Describe Image" at bounding box center [134, 304] width 136 height 32
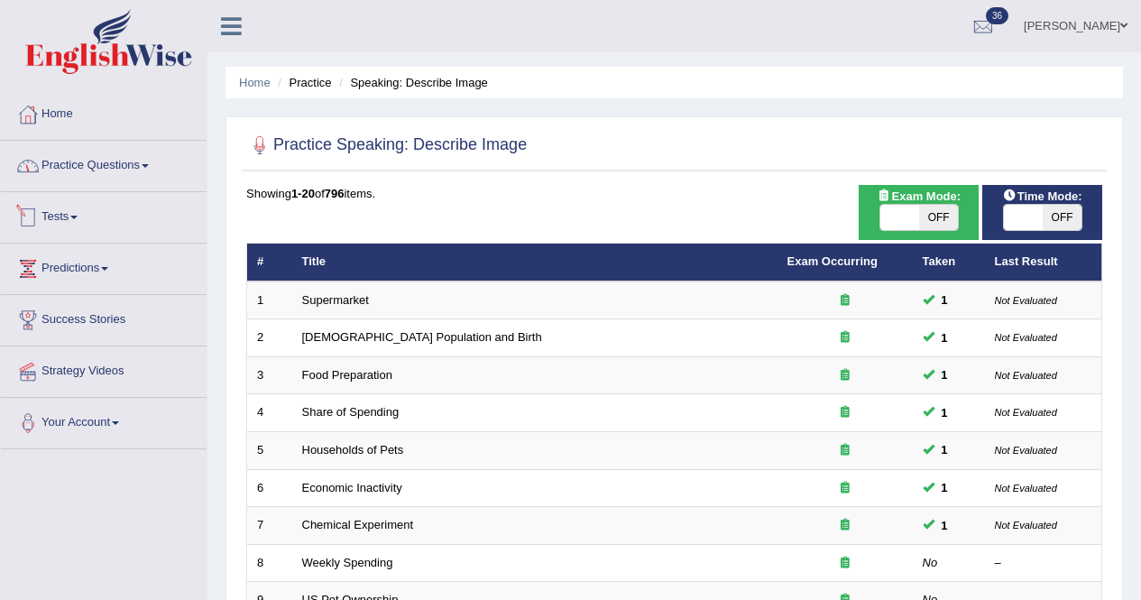
click at [66, 148] on link "Practice Questions" at bounding box center [104, 163] width 206 height 45
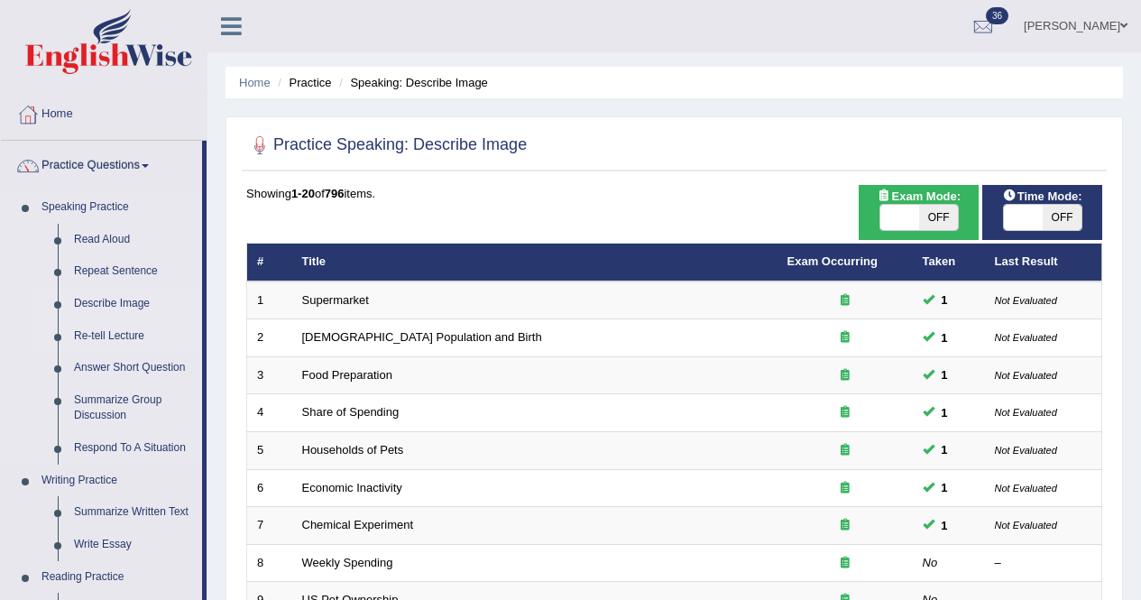
click at [74, 335] on link "Re-tell Lecture" at bounding box center [134, 336] width 136 height 32
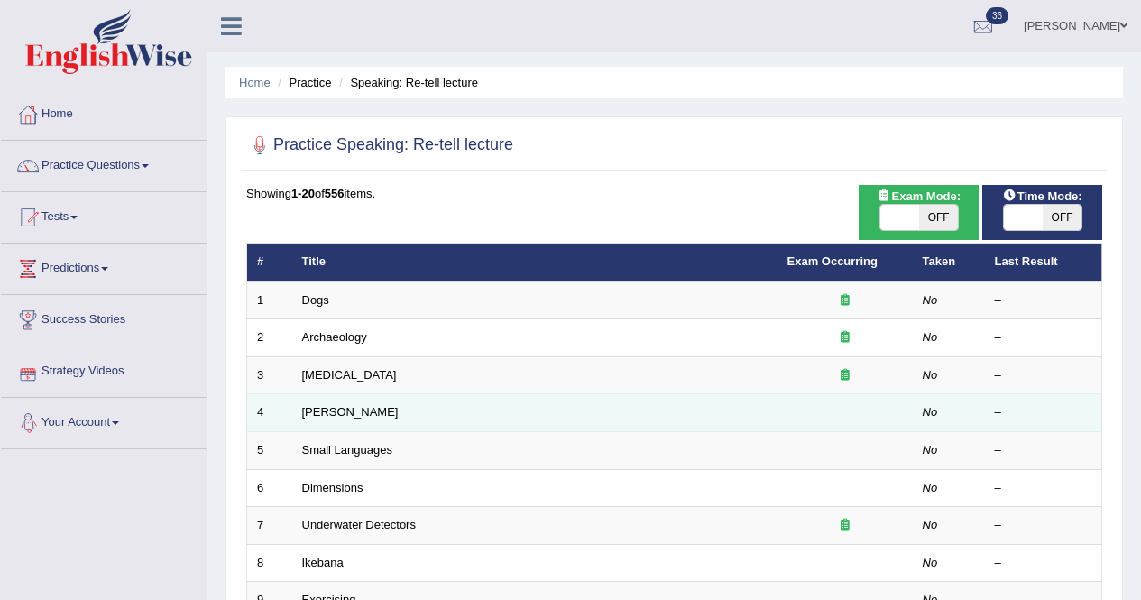
click at [331, 422] on td "[PERSON_NAME]" at bounding box center [534, 413] width 485 height 38
